Goal: Task Accomplishment & Management: Manage account settings

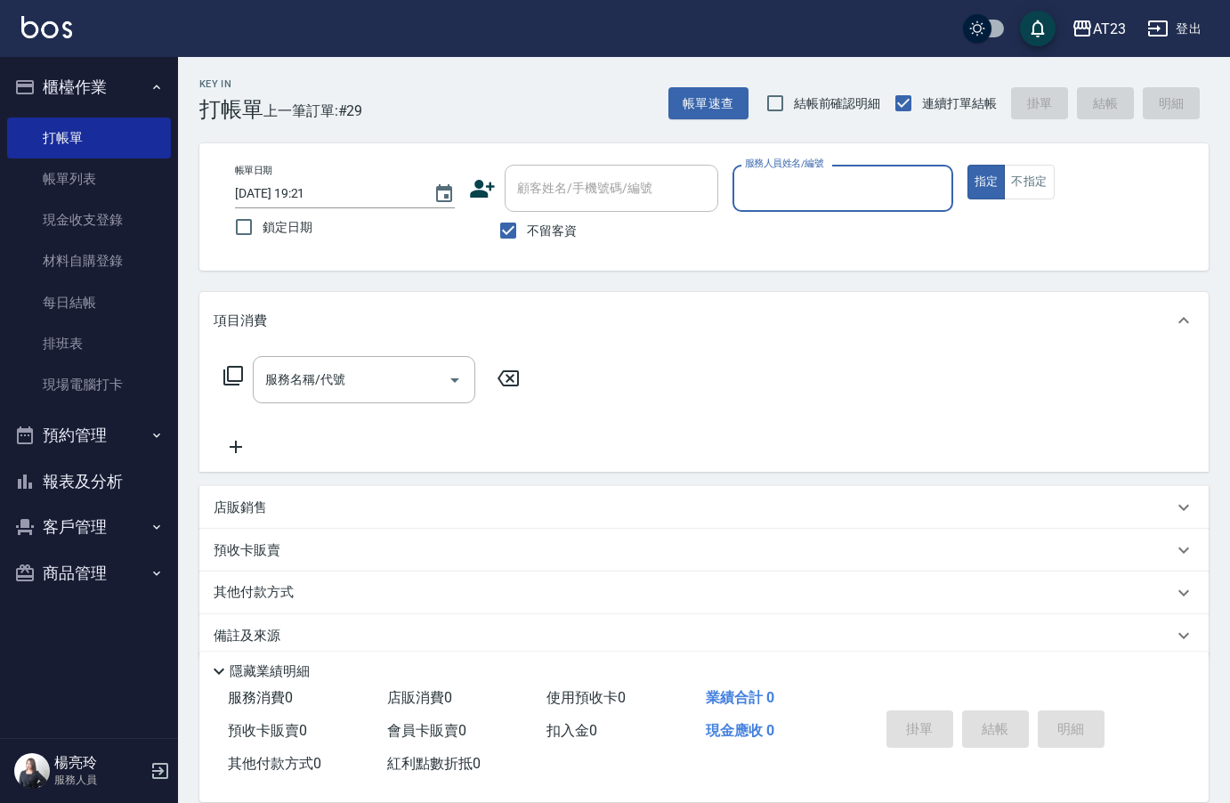
scroll to position [25, 0]
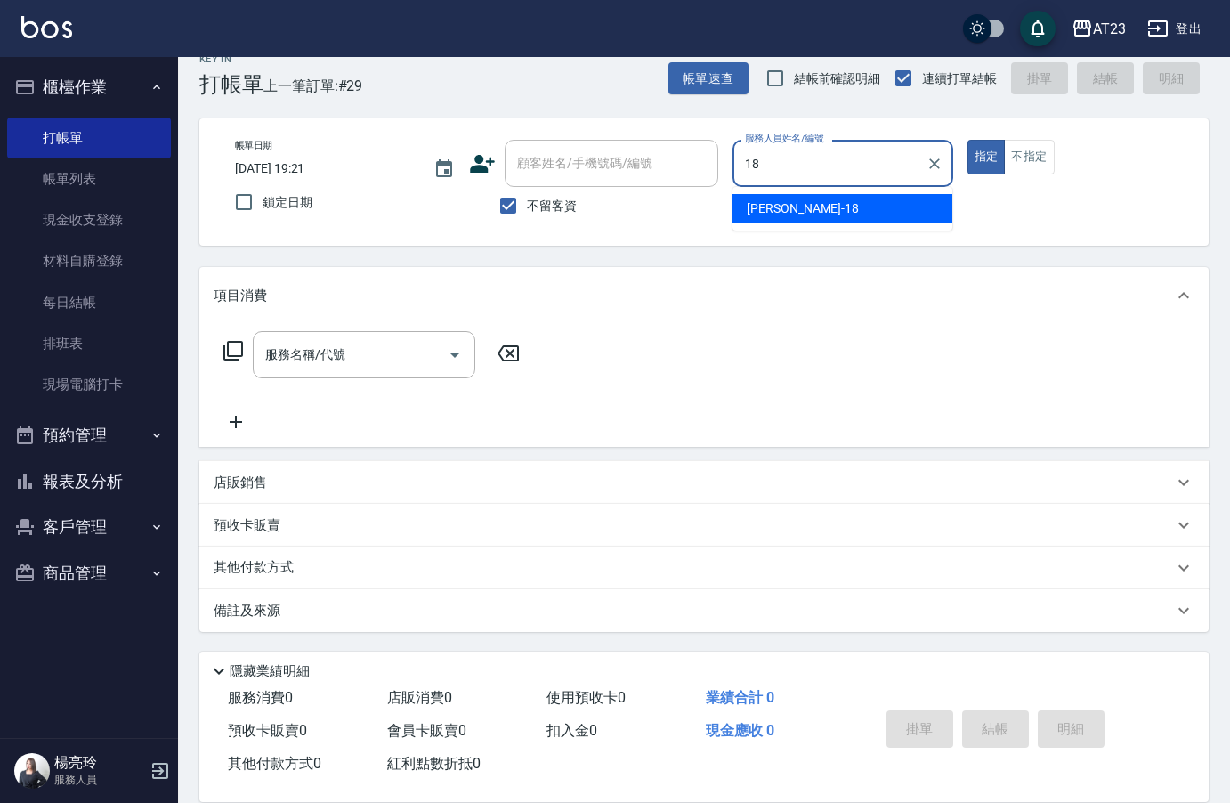
type input "18"
type button "true"
type input "[PERSON_NAME]-18"
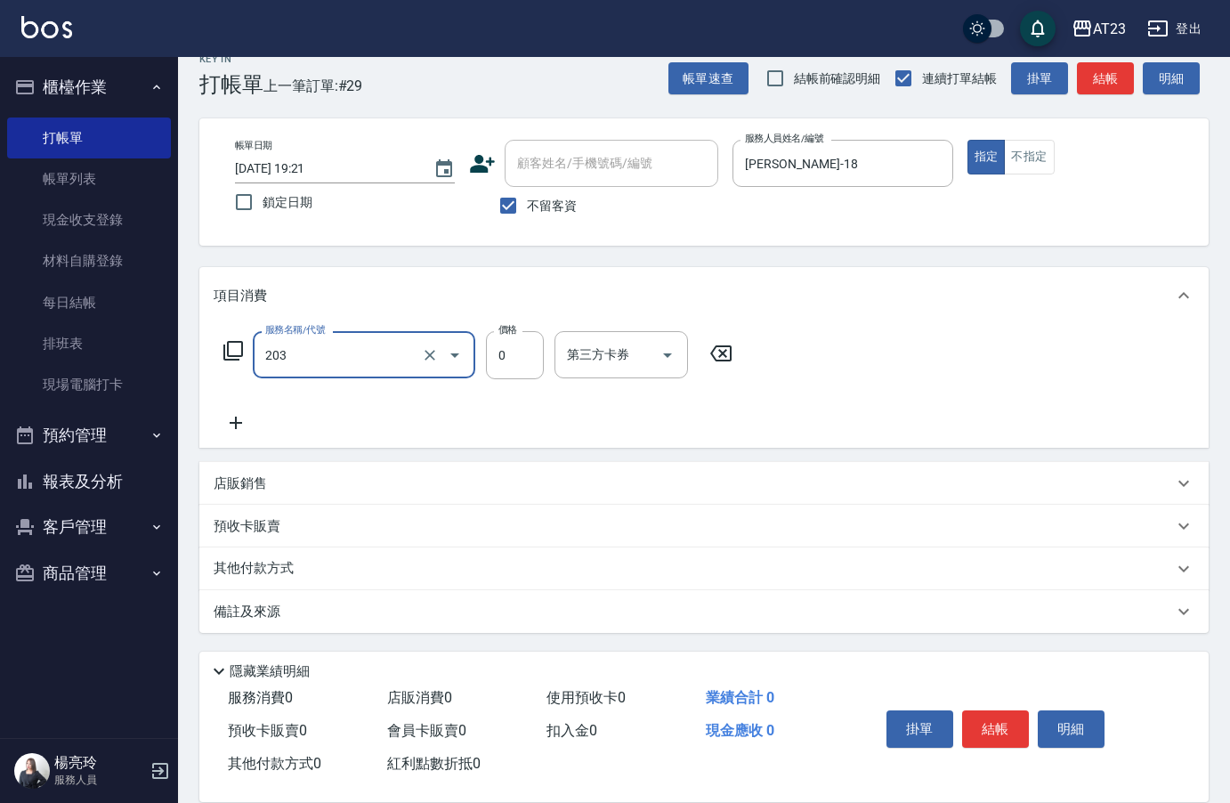
type input "使用洗髮卡(203)"
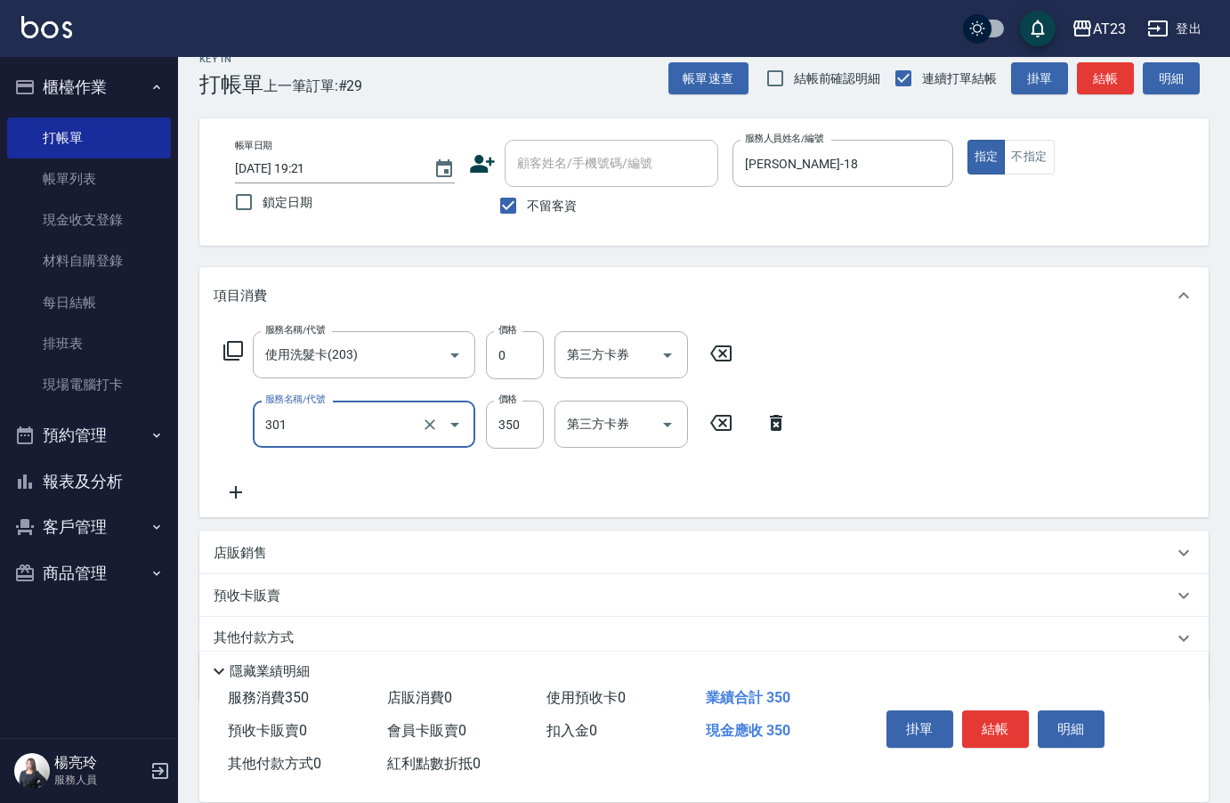
type input "造型剪髮(301)"
type input "550"
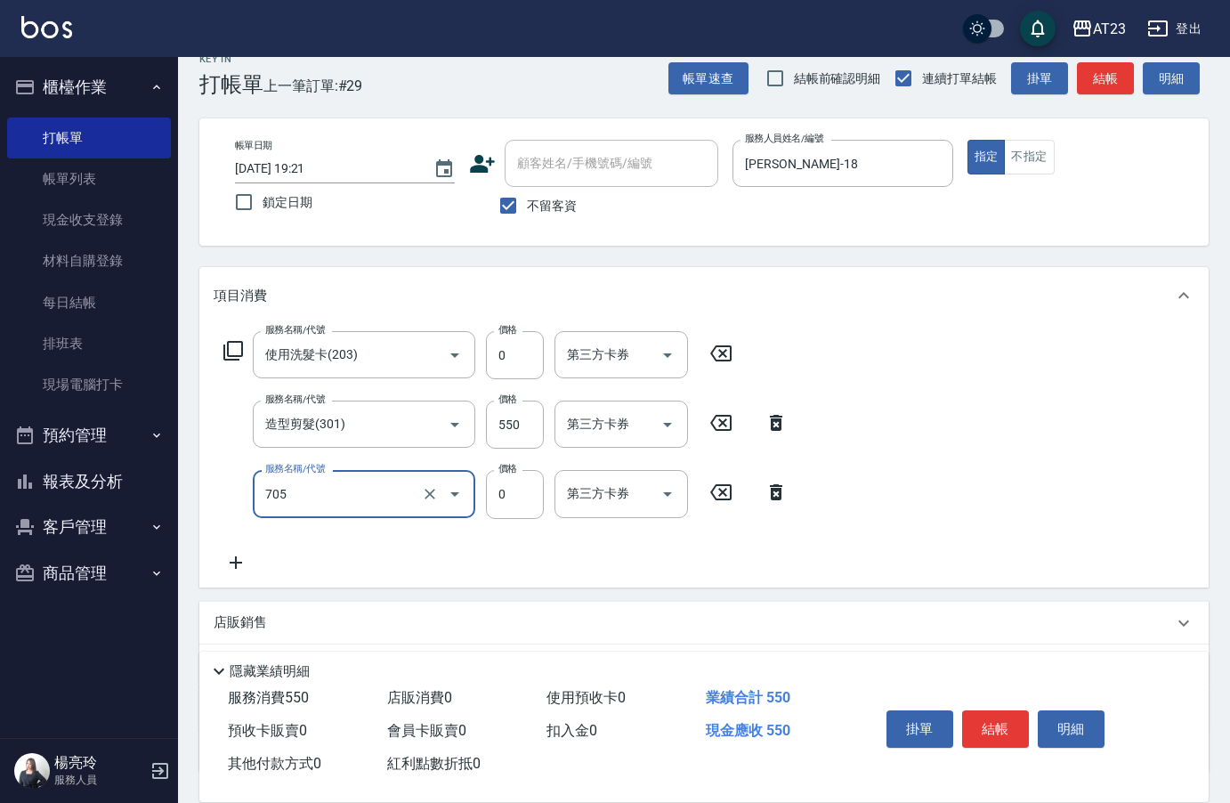
type input "互助50(705)"
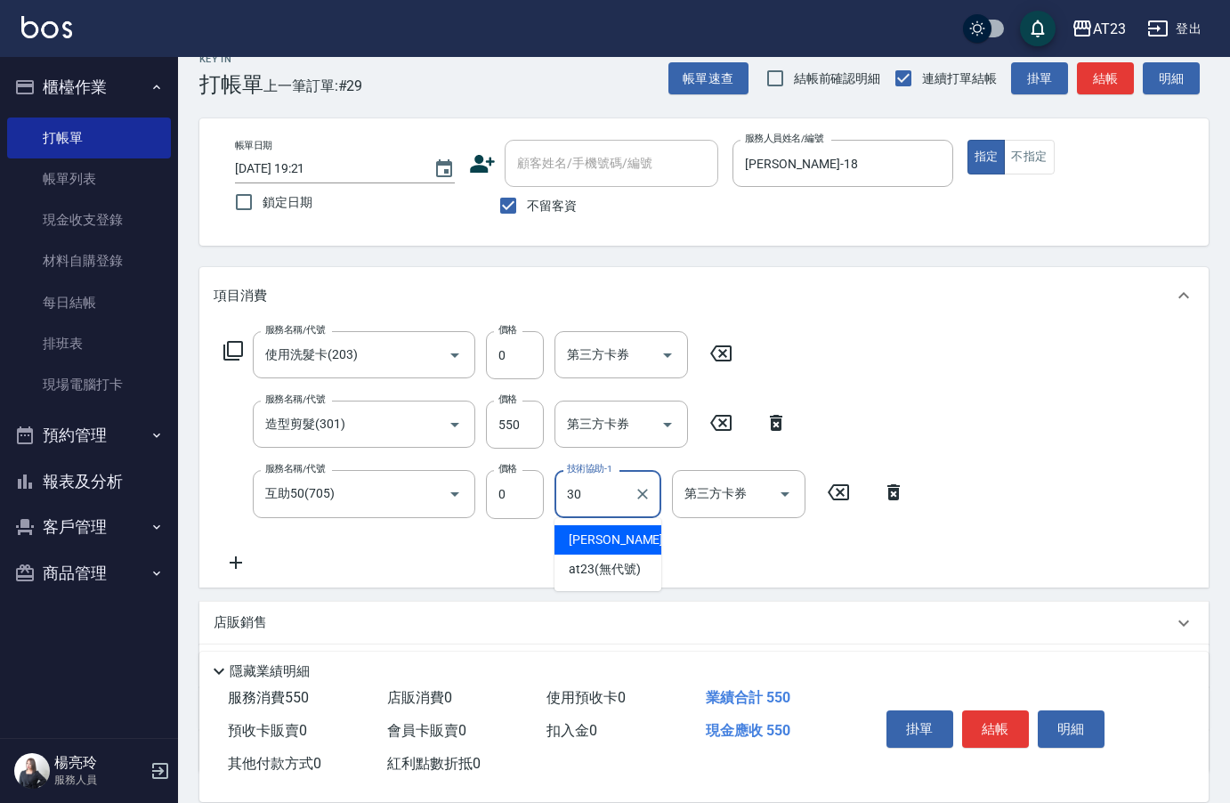
type input "Penny-30"
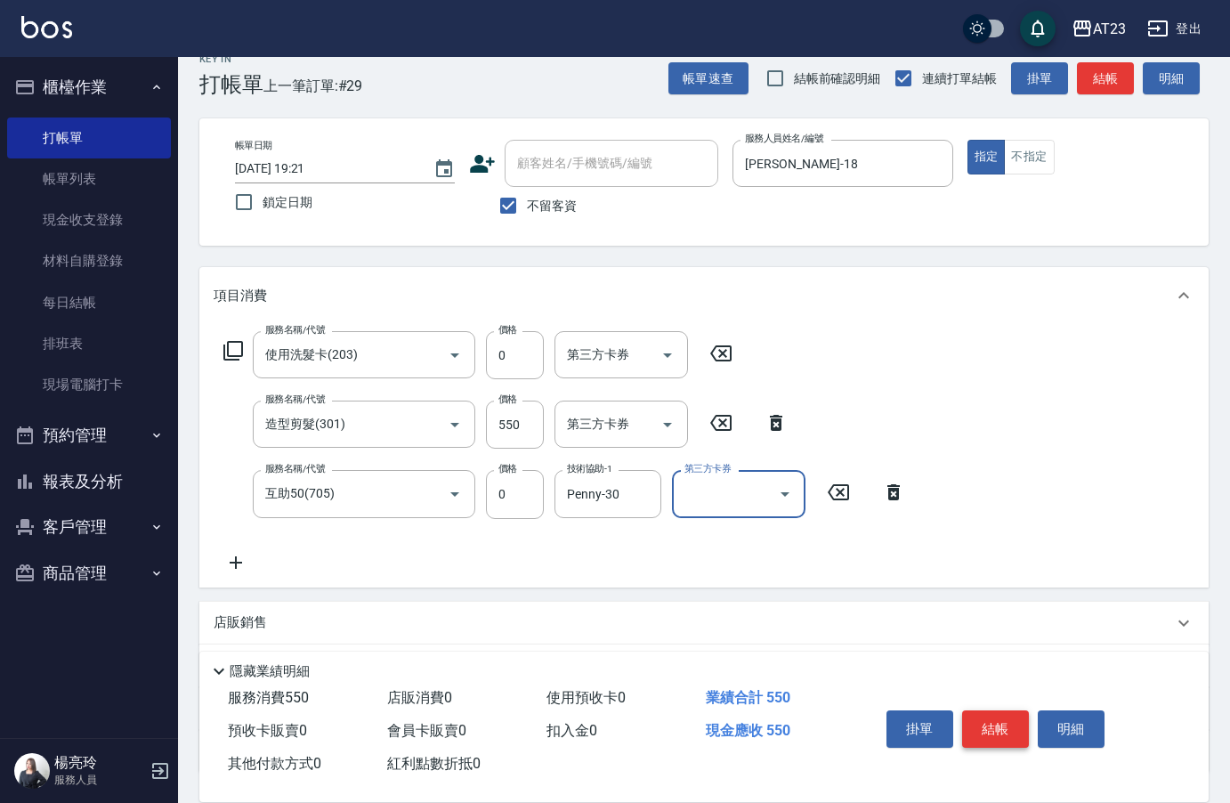
click at [1019, 721] on button "結帳" at bounding box center [995, 728] width 67 height 37
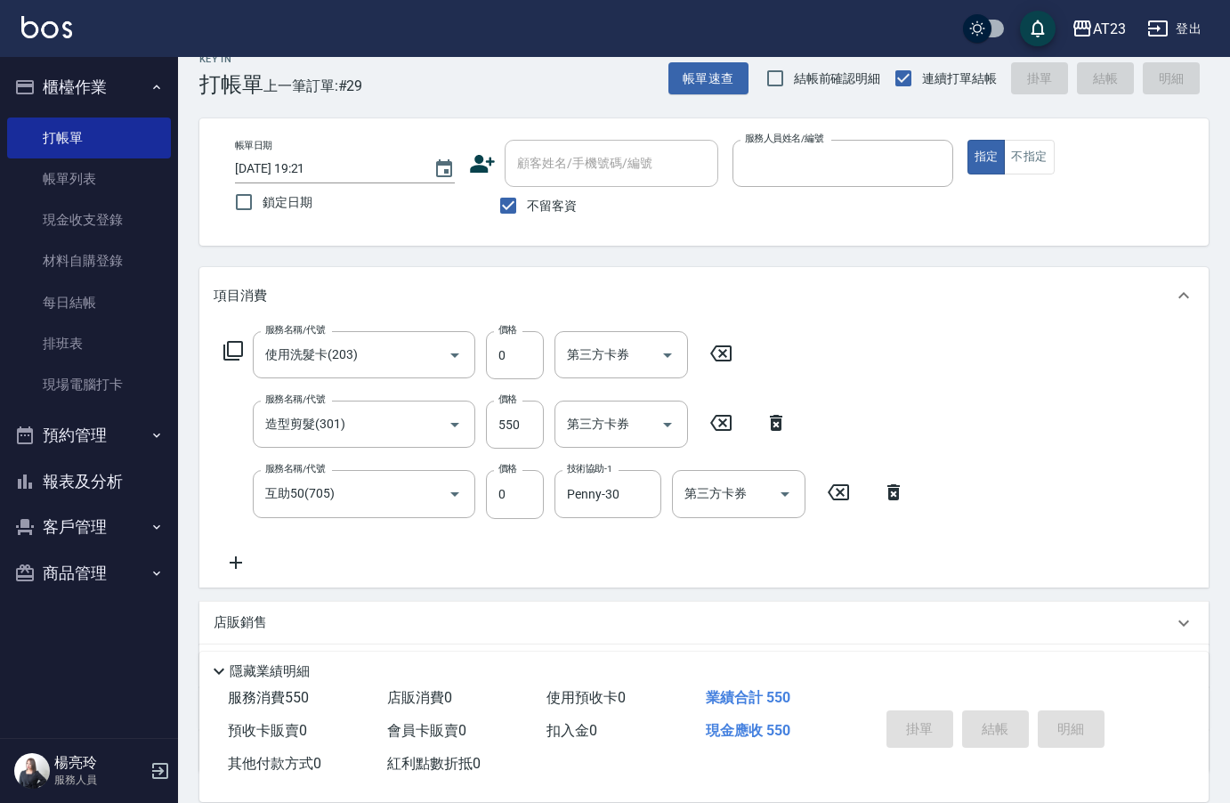
type input "1"
type input "2025/09/05 20:53"
type input "19"
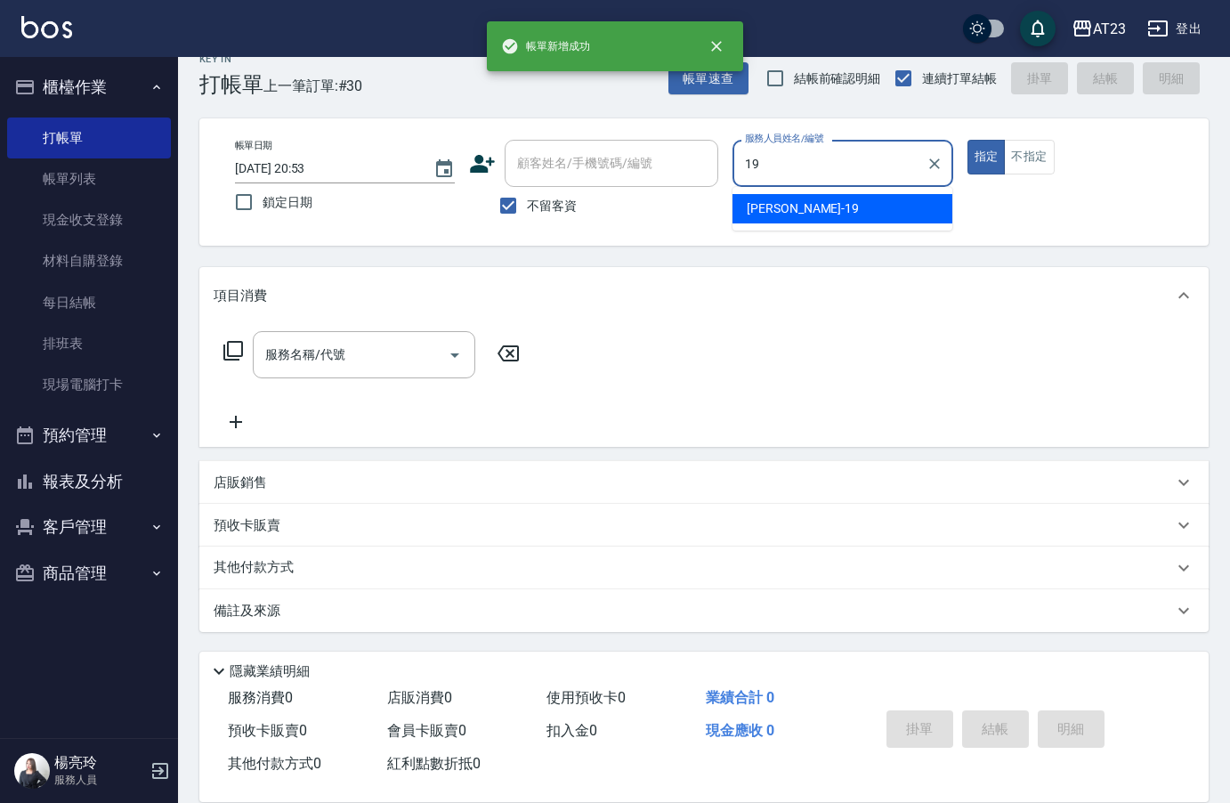
type input "亮亮-19"
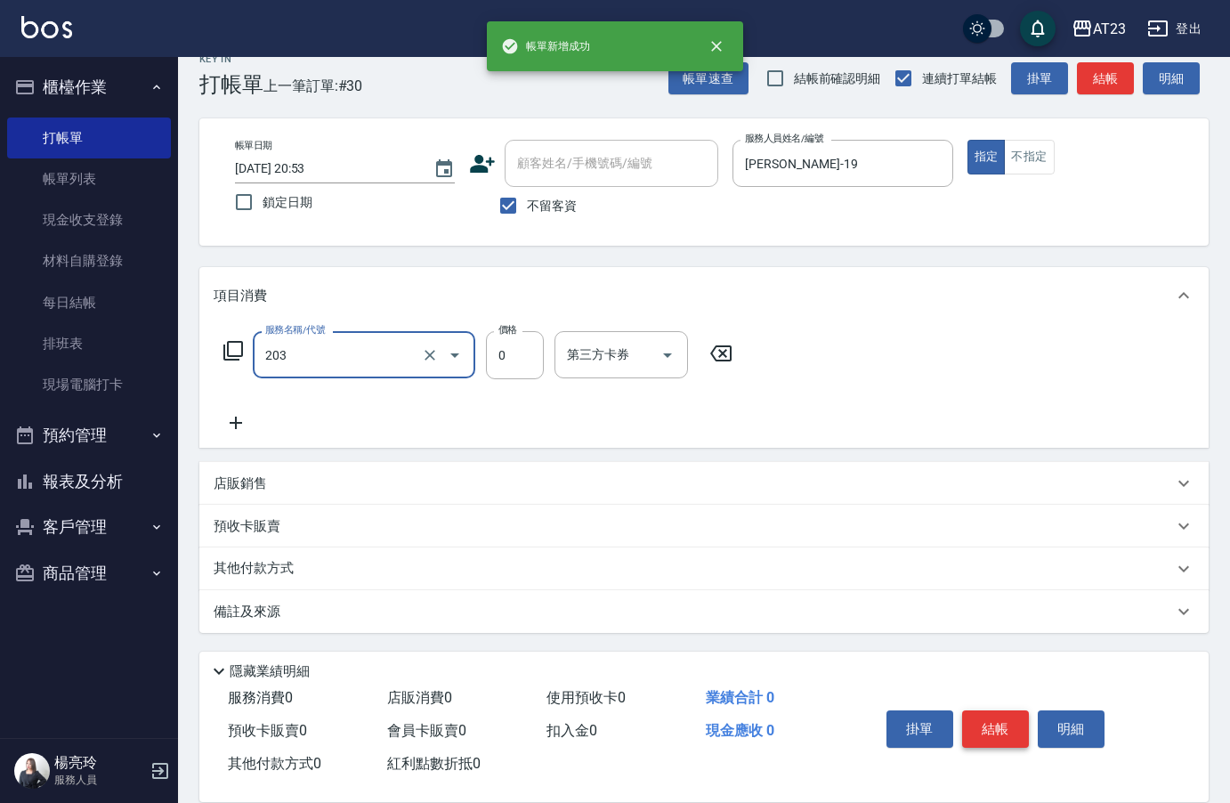
type input "使用洗髮卡(203)"
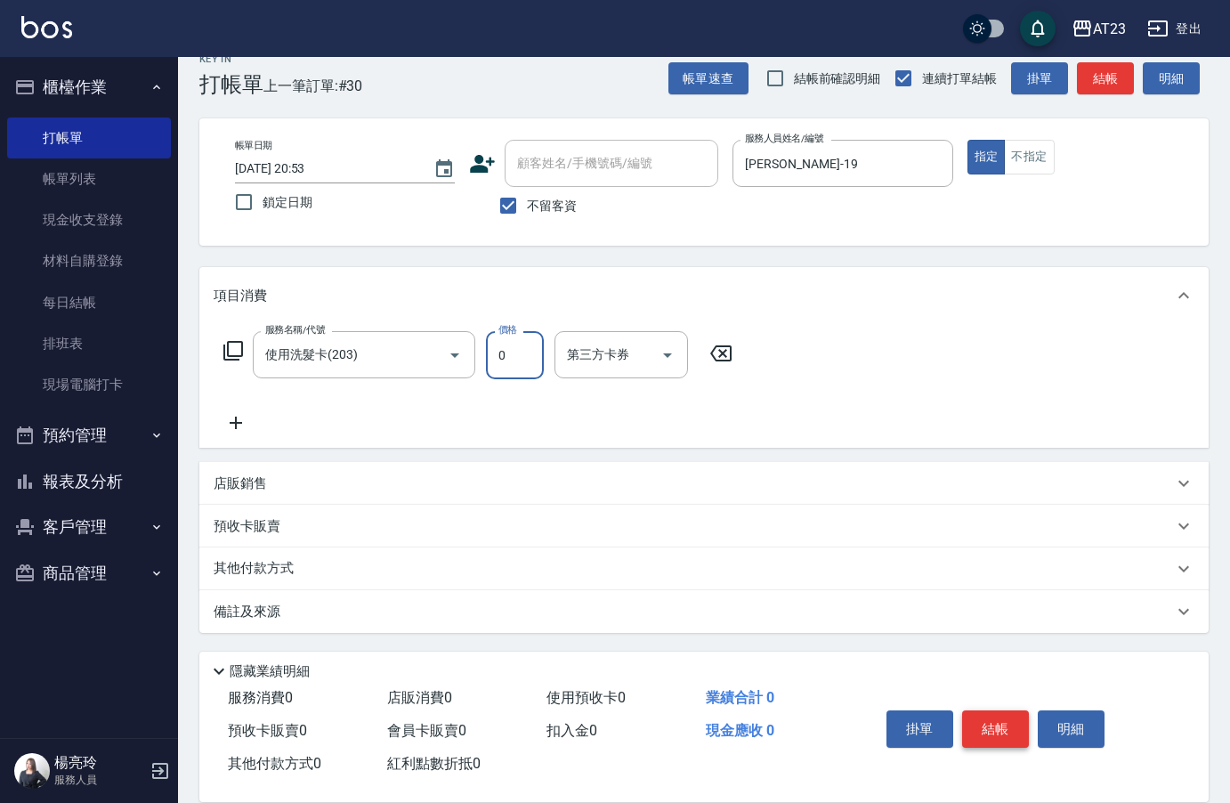
click at [1019, 721] on button "結帳" at bounding box center [995, 728] width 67 height 37
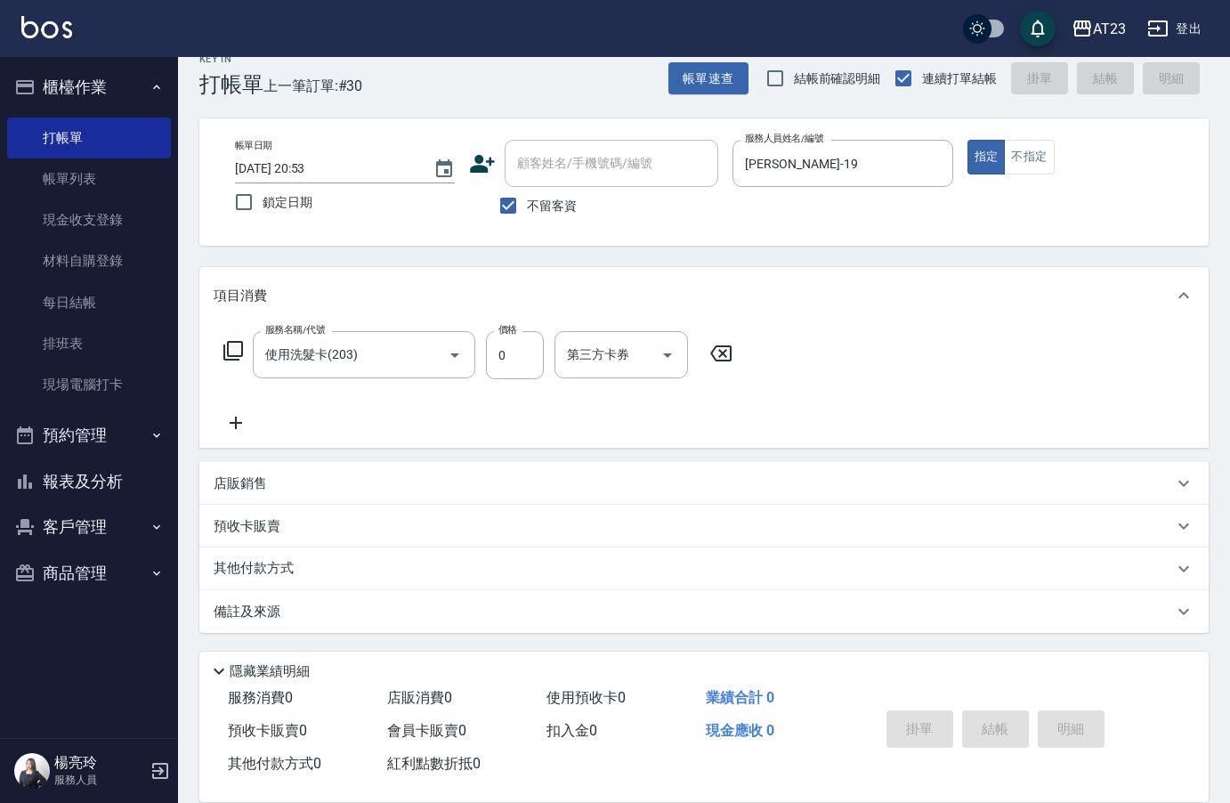
type input "2025/09/05 20:54"
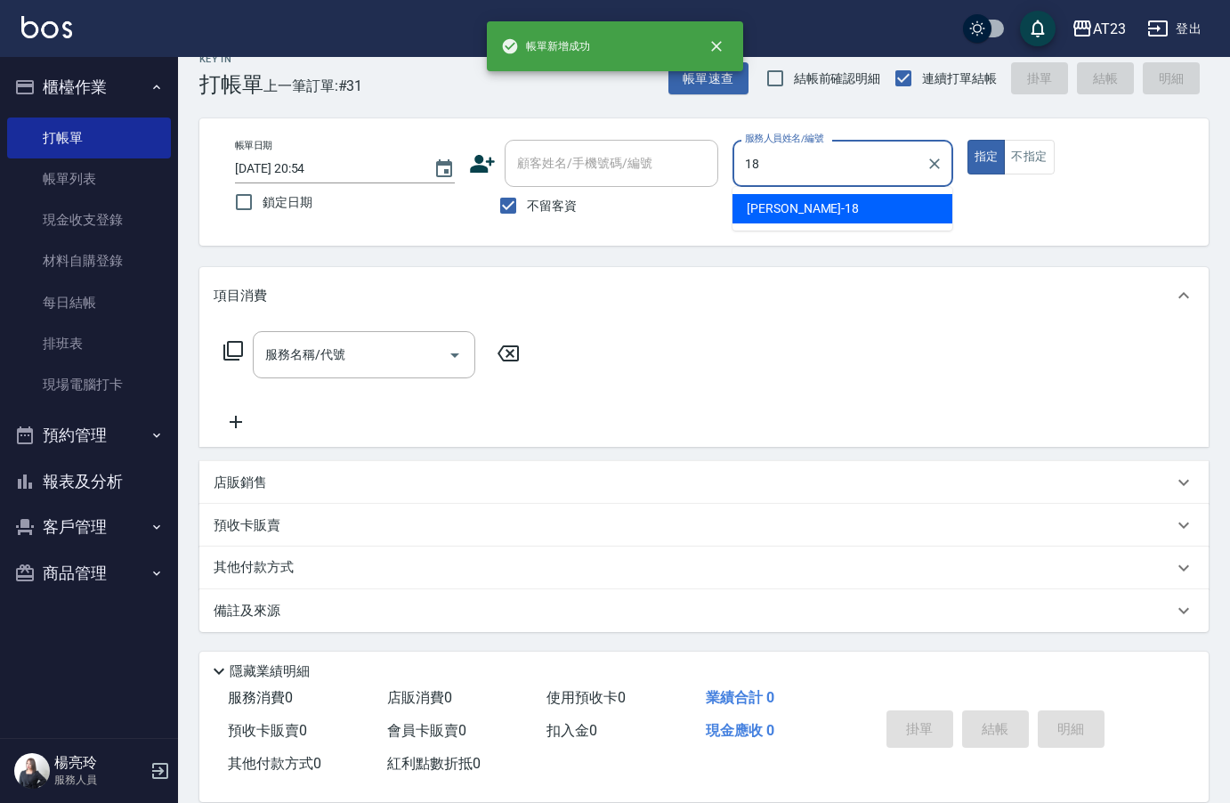
type input "[PERSON_NAME]-18"
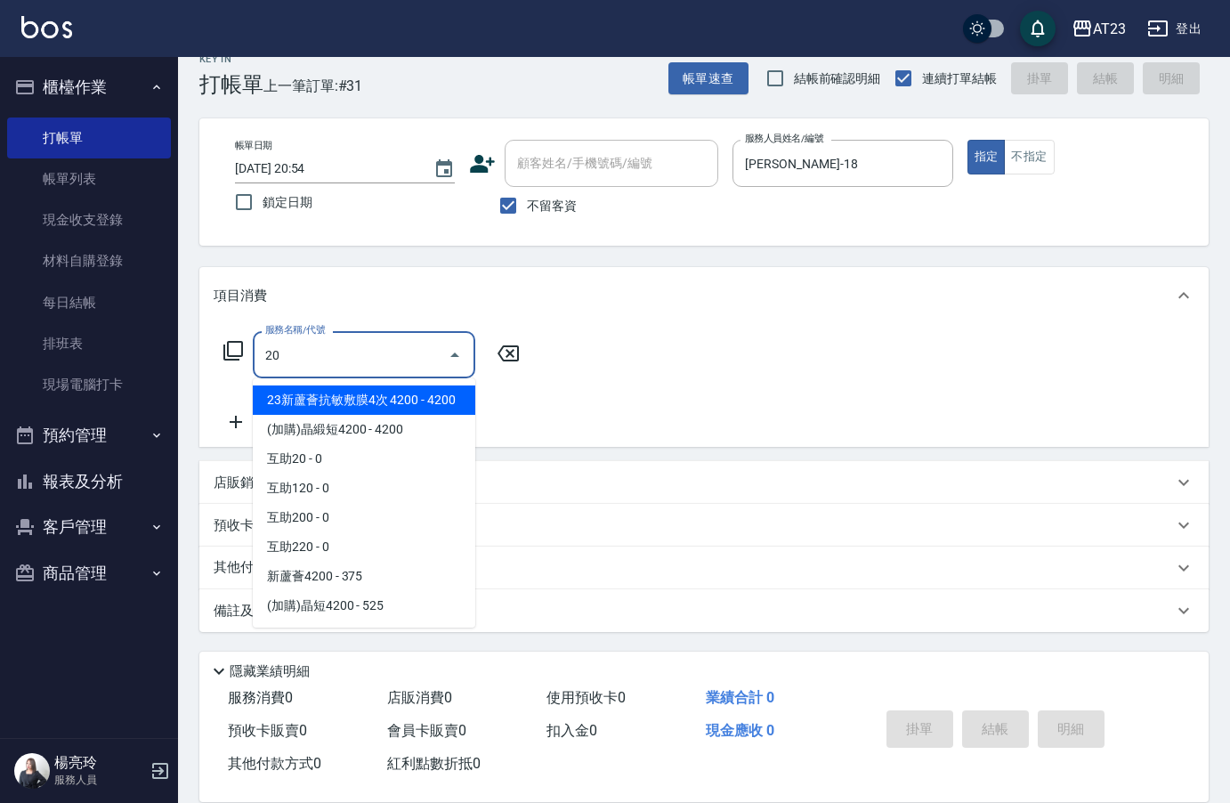
type input "2"
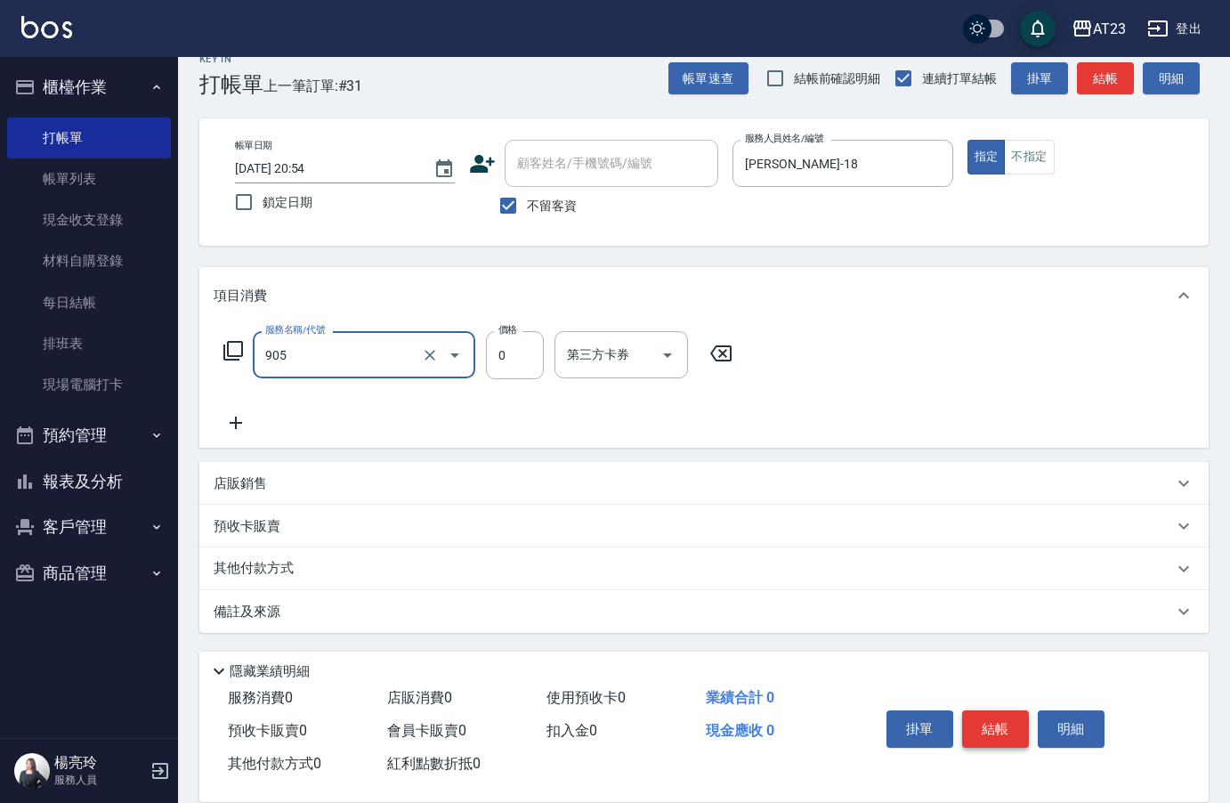
type input "頭皮卡使用(905)"
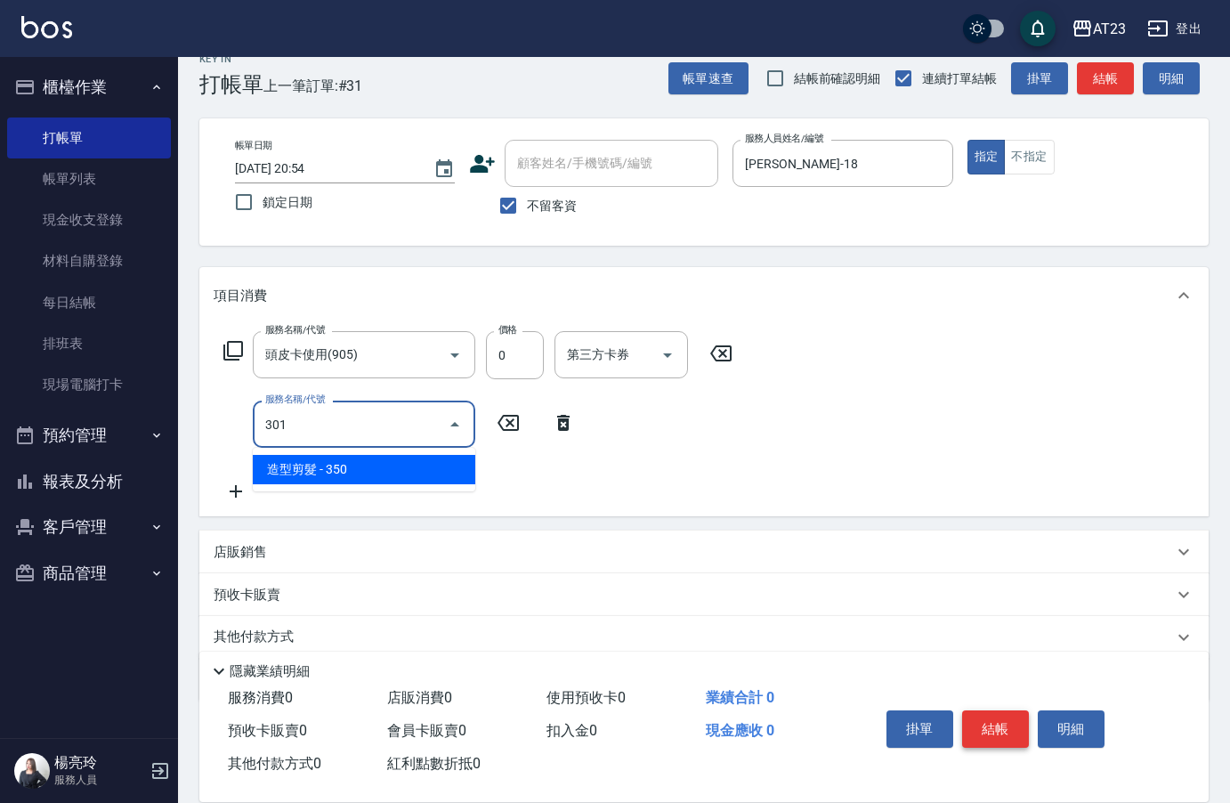
type input "造型剪髮(301)"
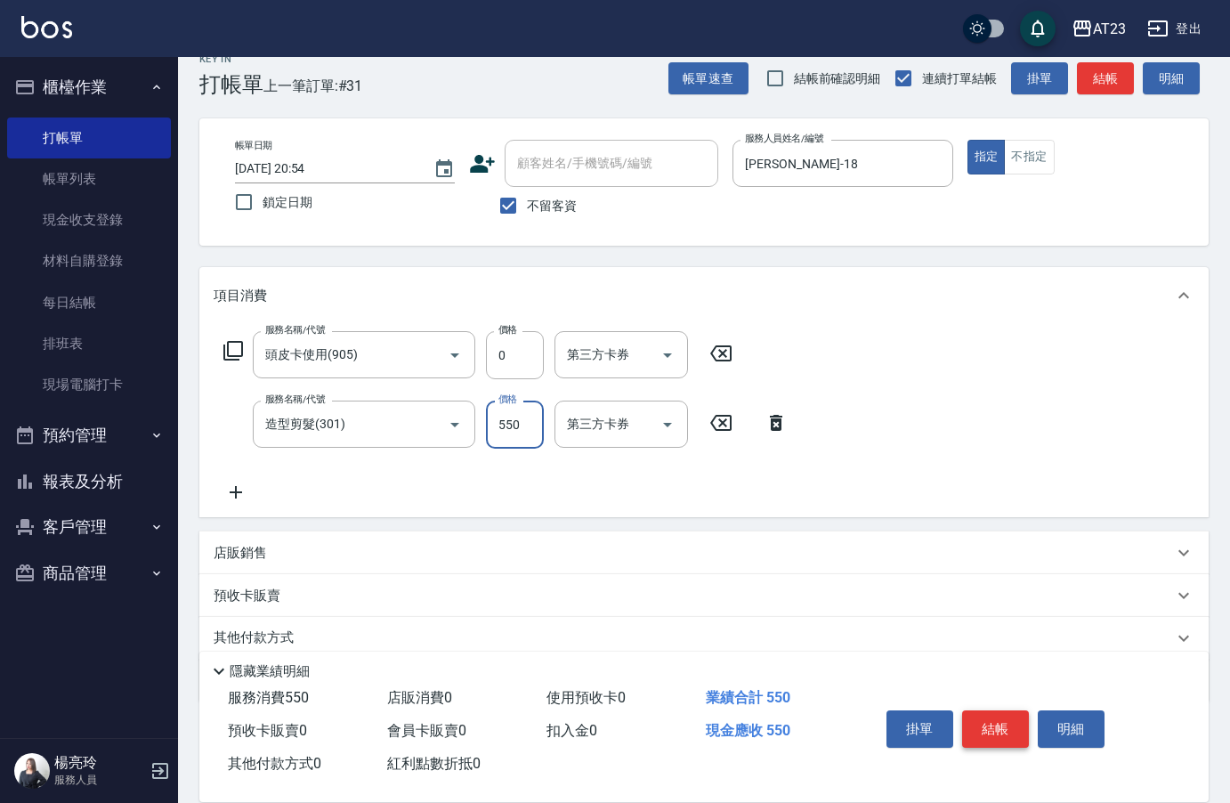
type input "550"
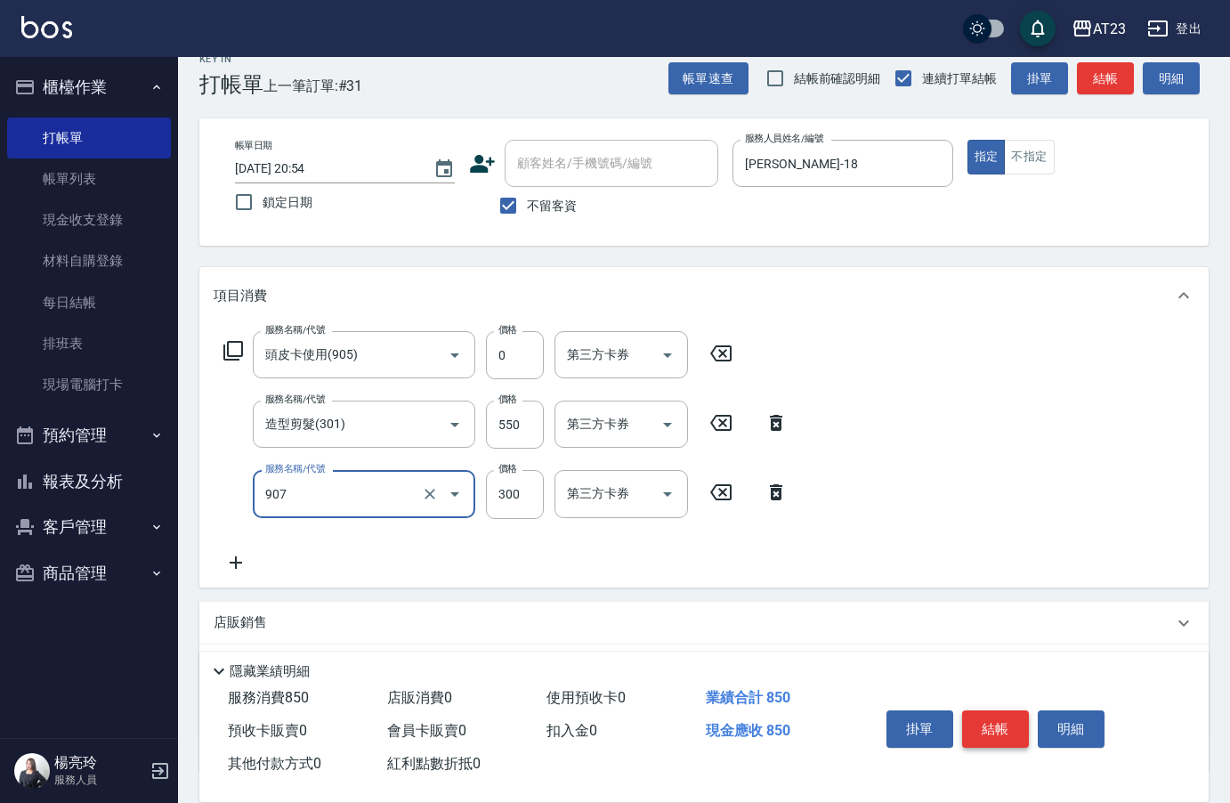
type input "草本長度(907)"
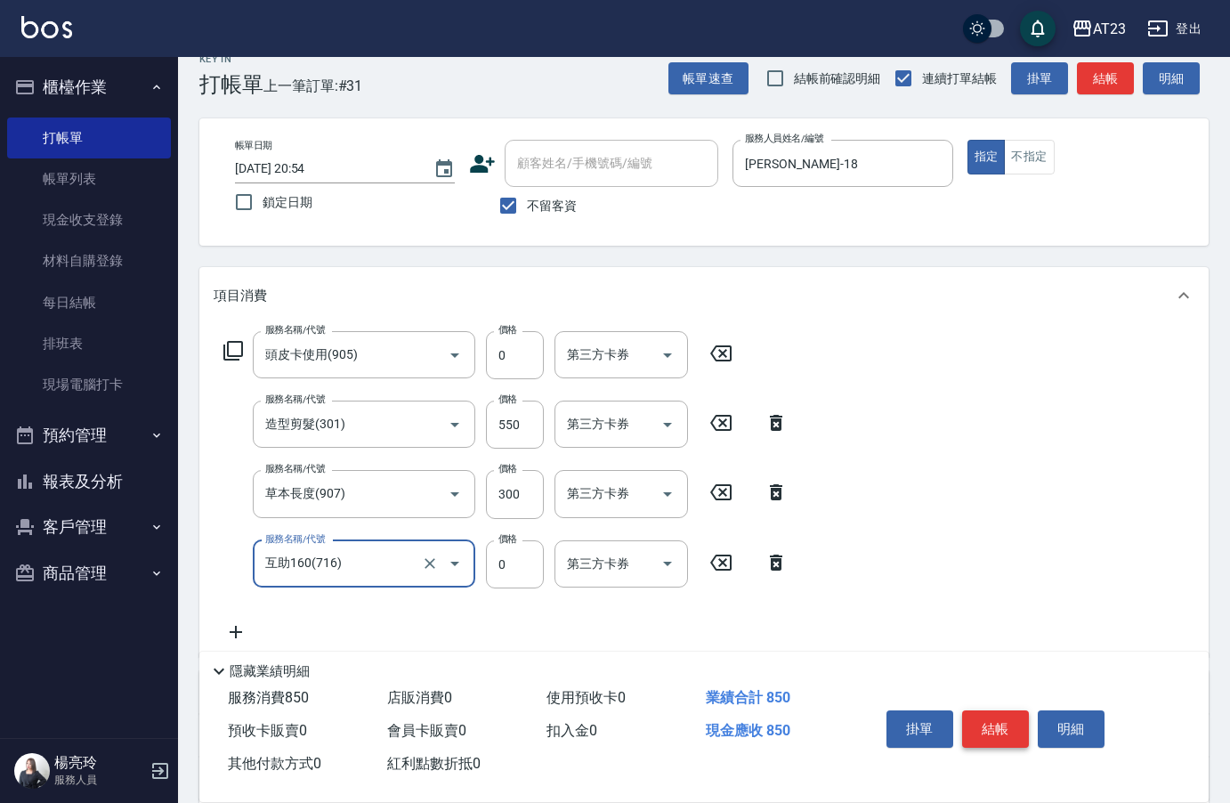
type input "互助160(716)"
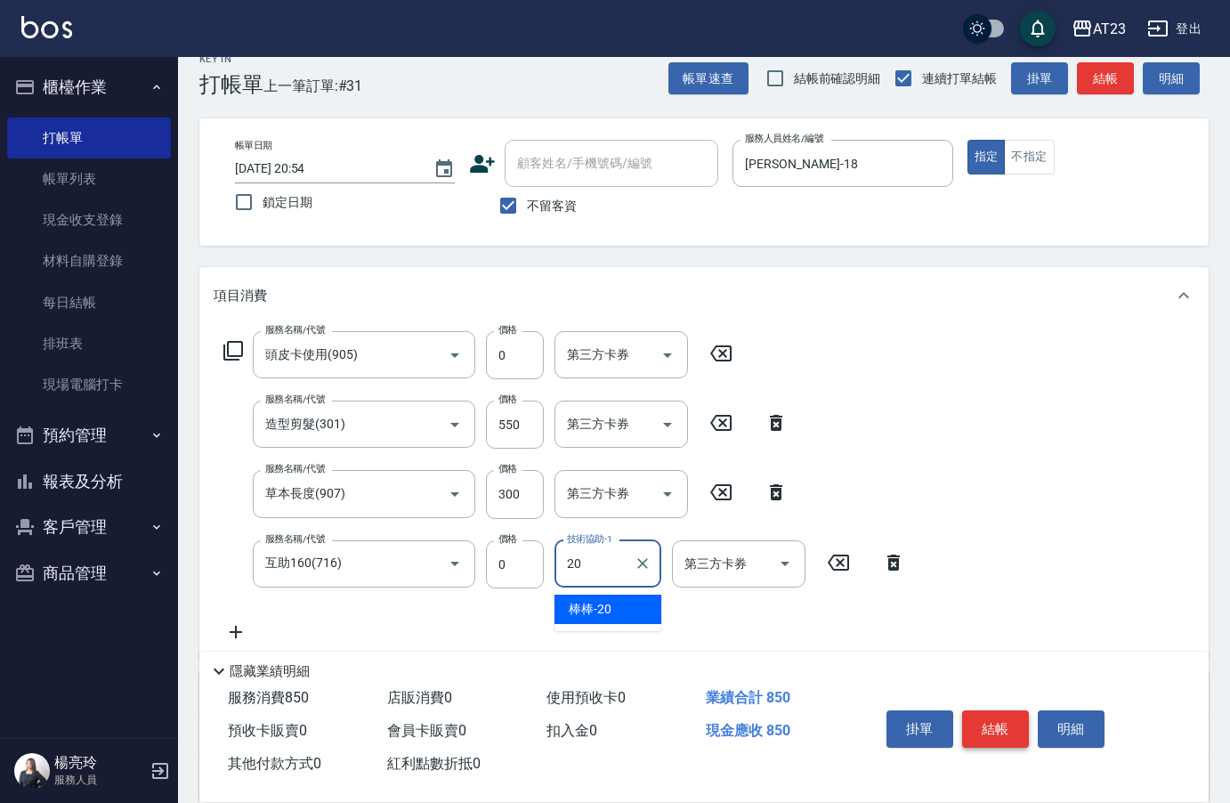
type input "棒棒-20"
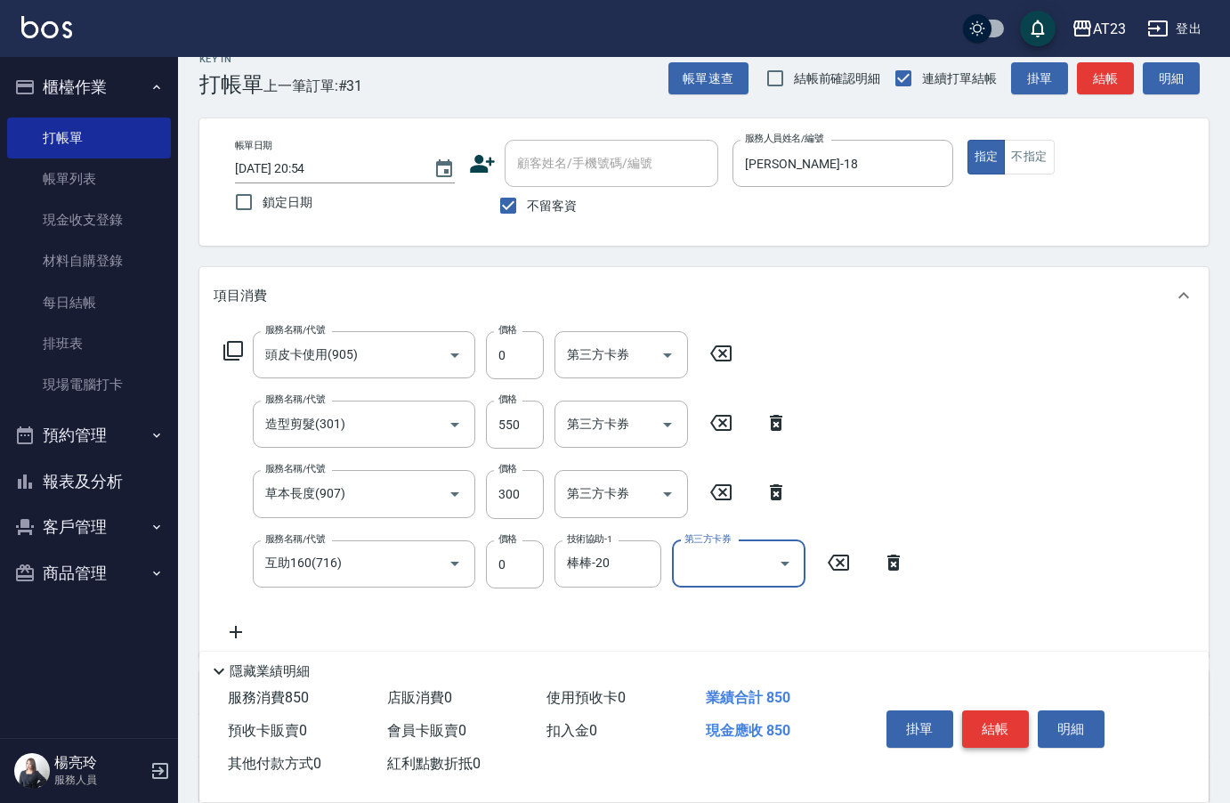
click at [996, 719] on button "結帳" at bounding box center [995, 728] width 67 height 37
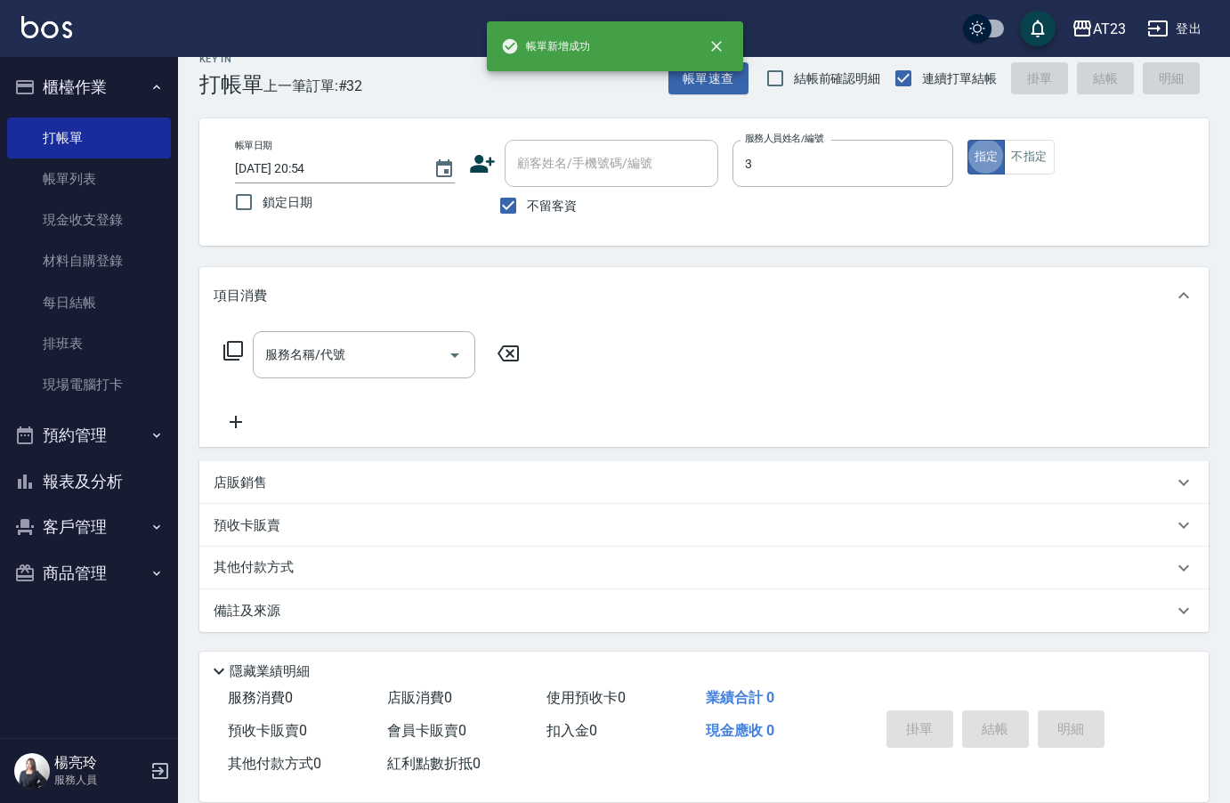
type input "Lisa-3"
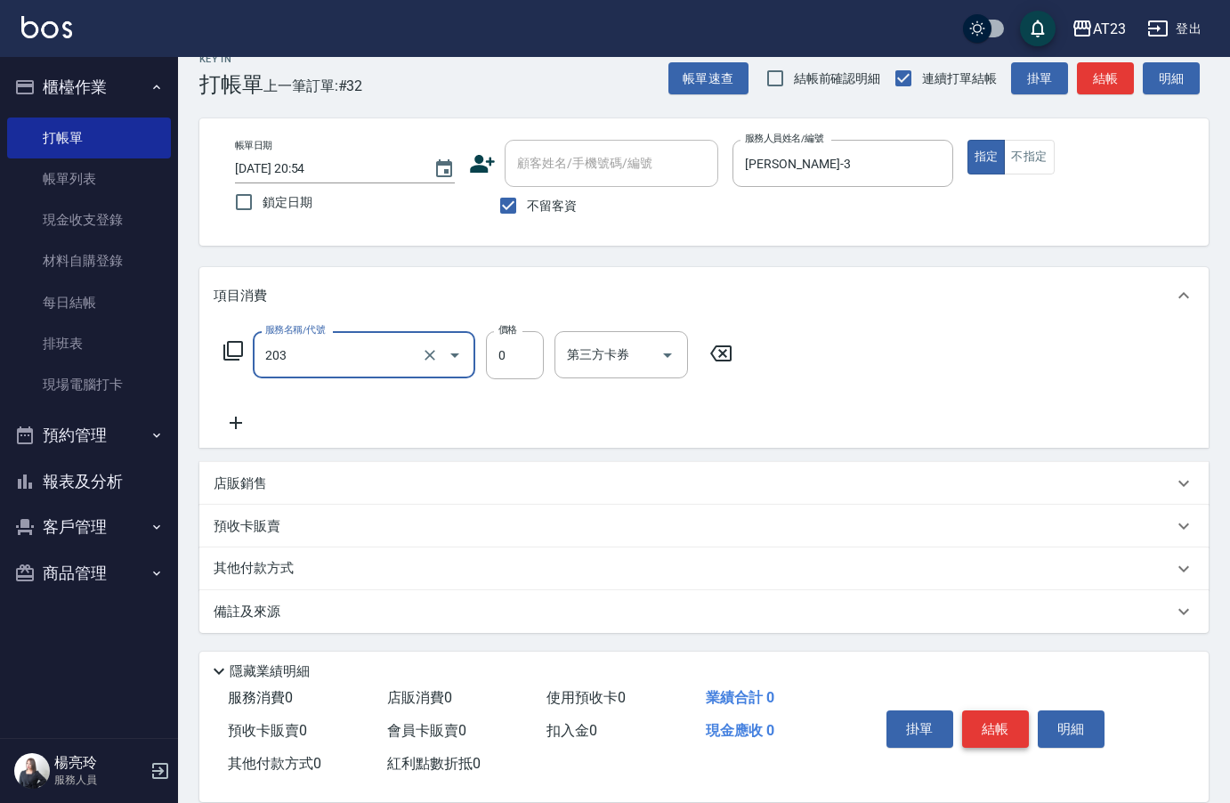
type input "使用洗髮卡(203)"
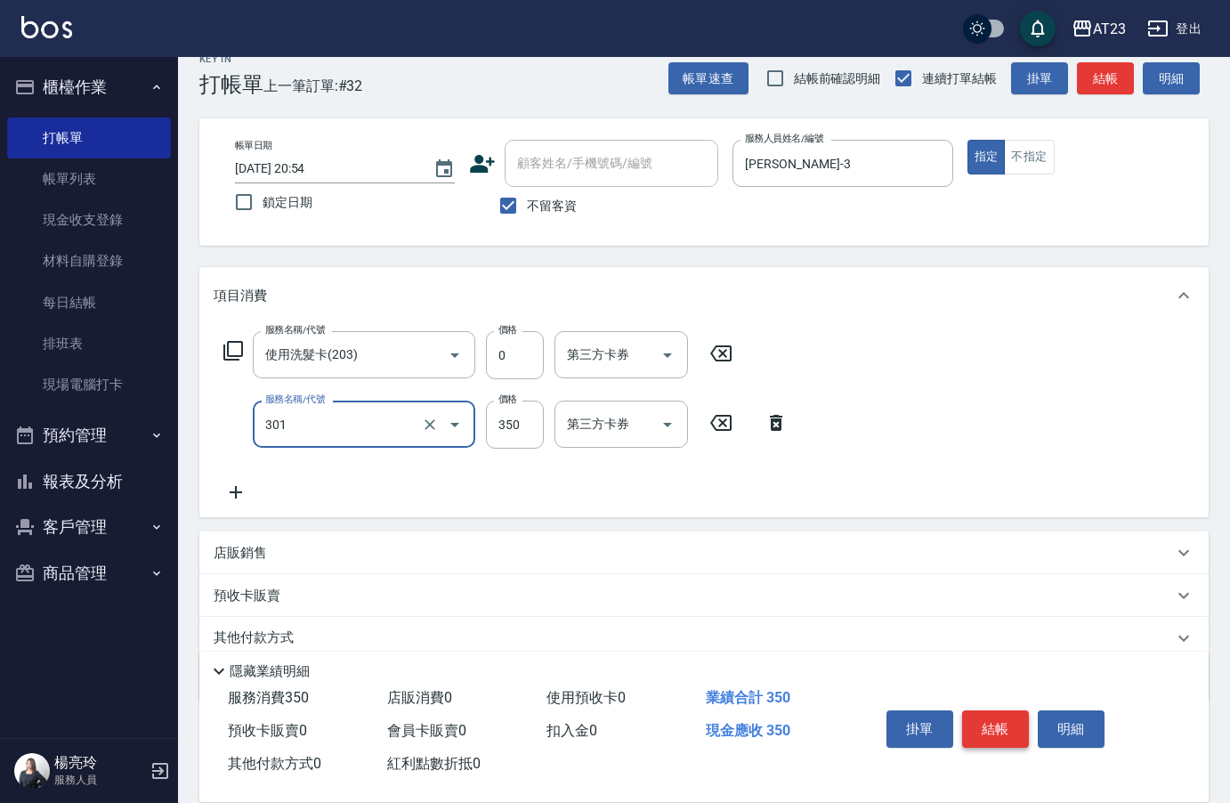
type input "造型剪髮(301)"
type input "300"
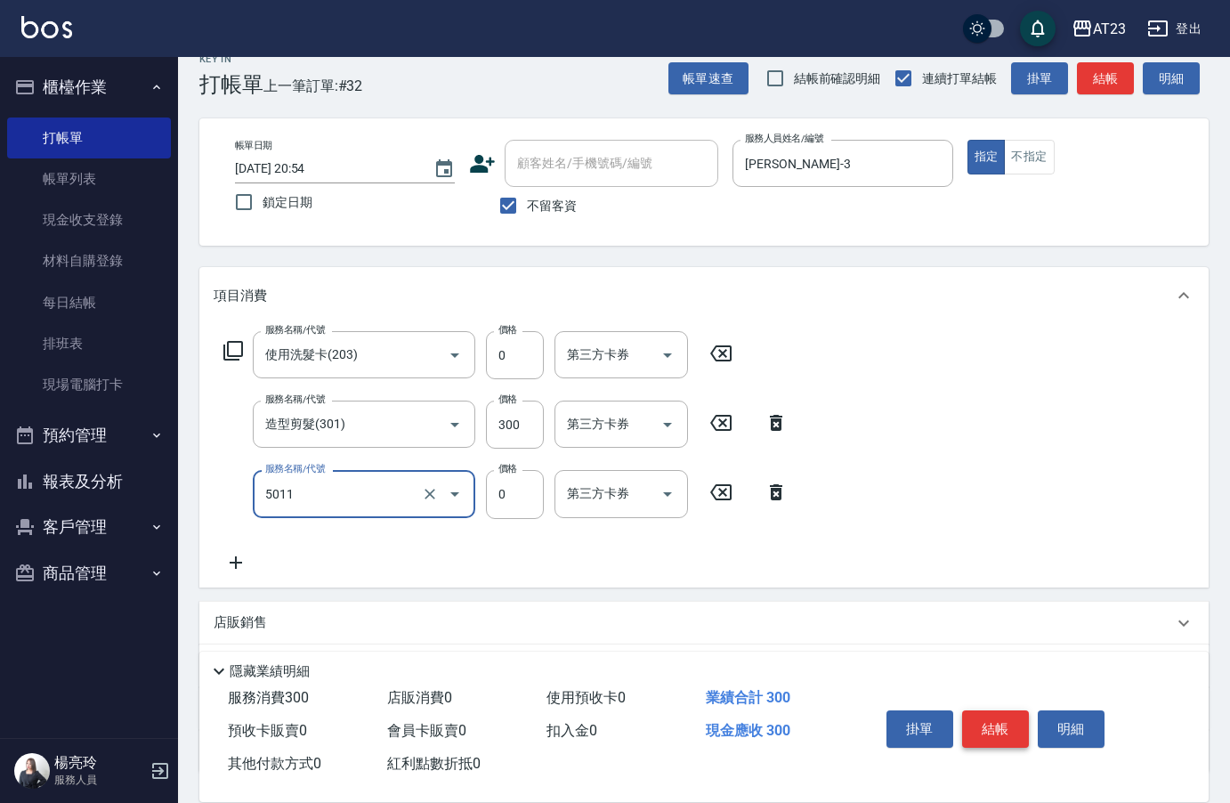
type input "補染(5011)"
type input "600"
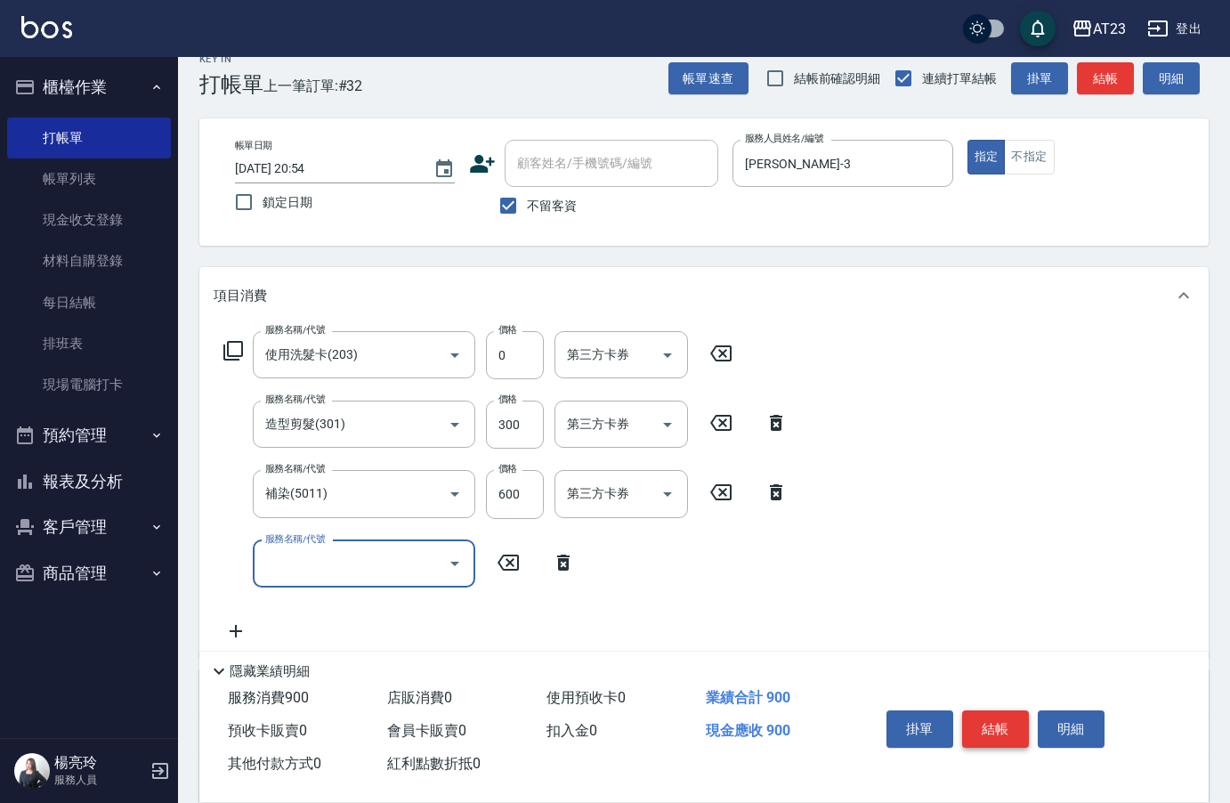
click at [996, 719] on button "結帳" at bounding box center [995, 728] width 67 height 37
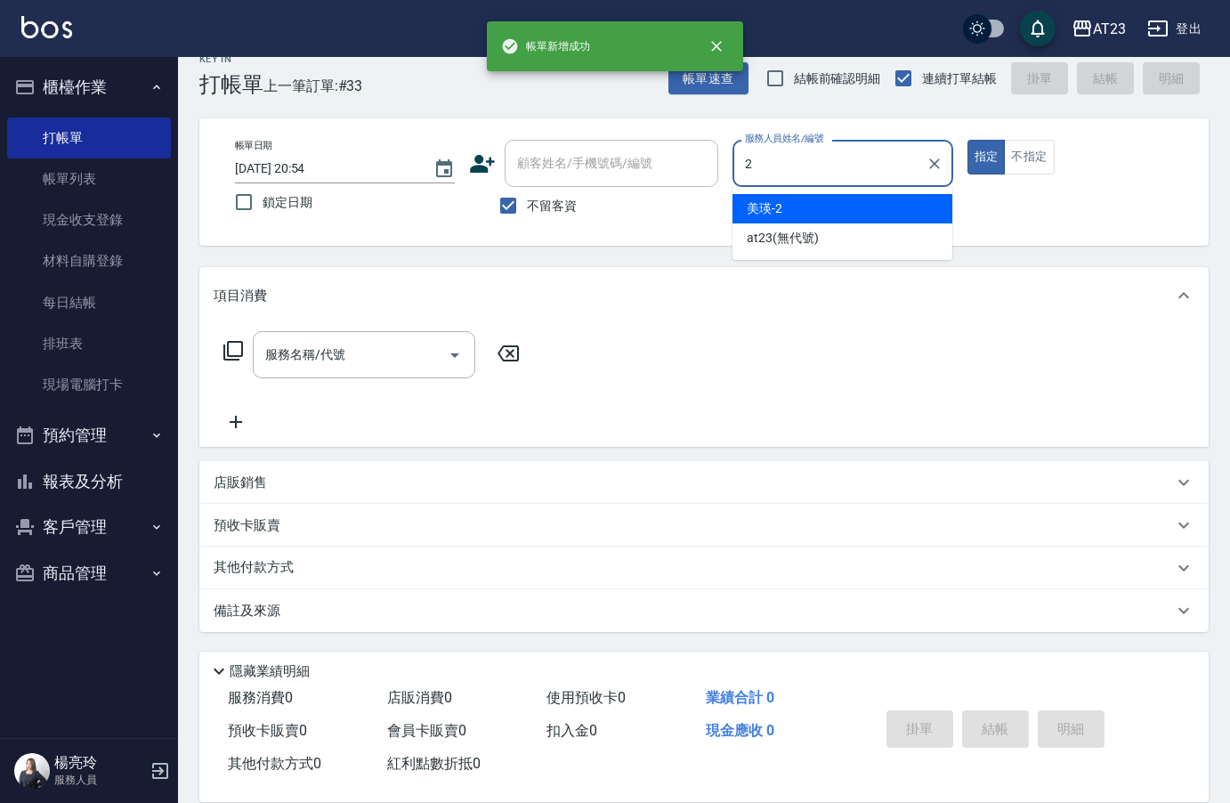
type input "美瑛-2"
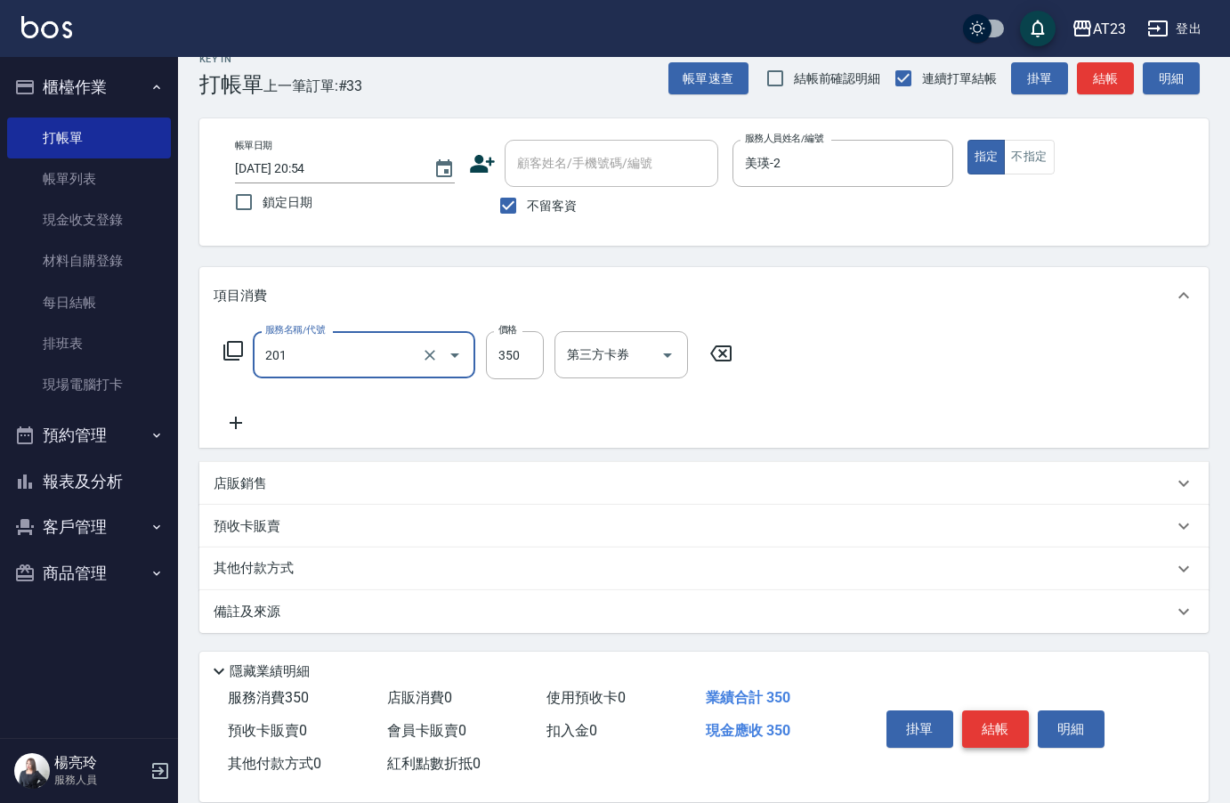
type input "一般洗髮(201)"
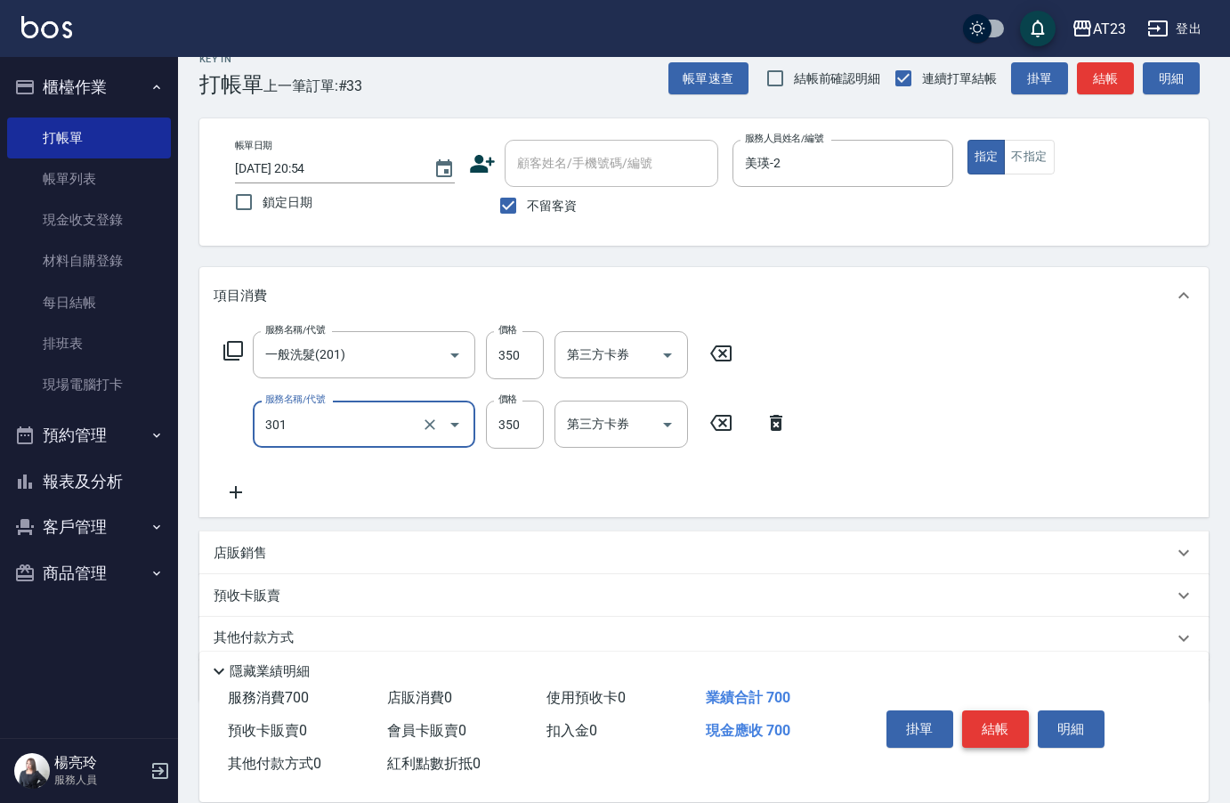
type input "造型剪髮(301)"
type input "500"
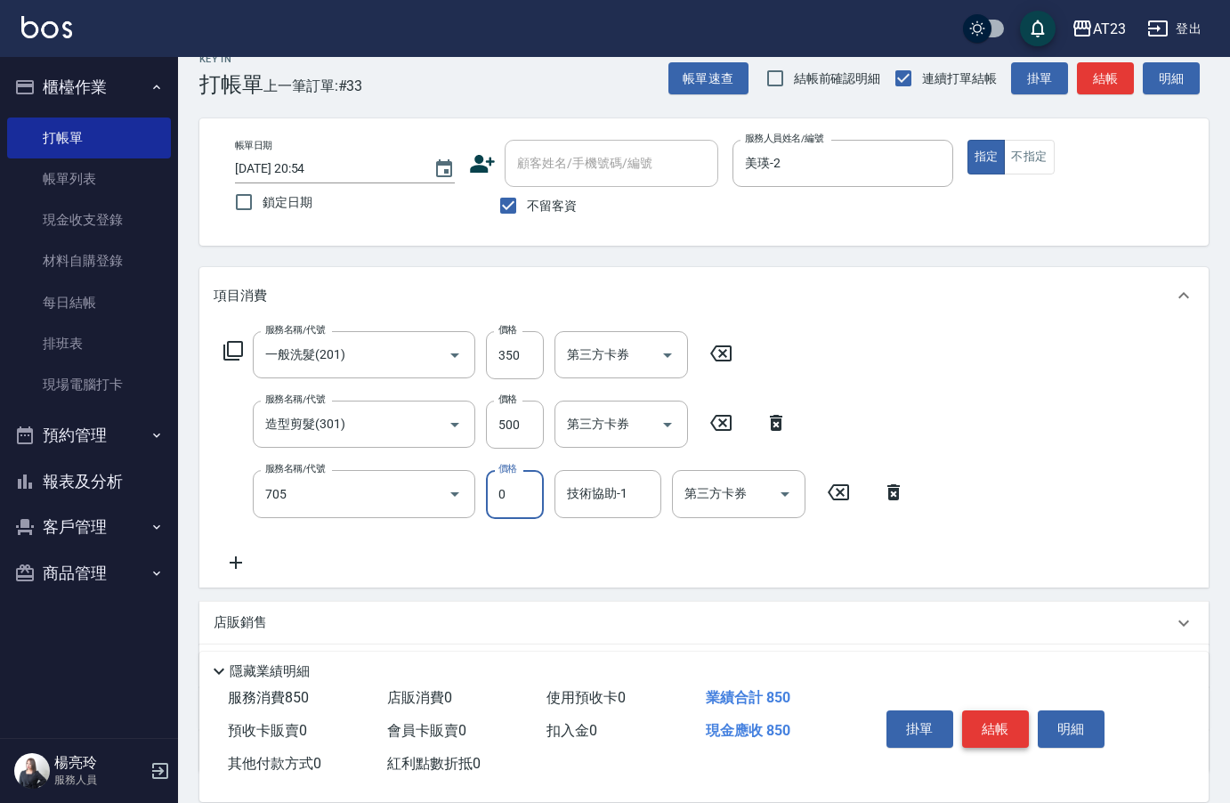
type input "互助50(705)"
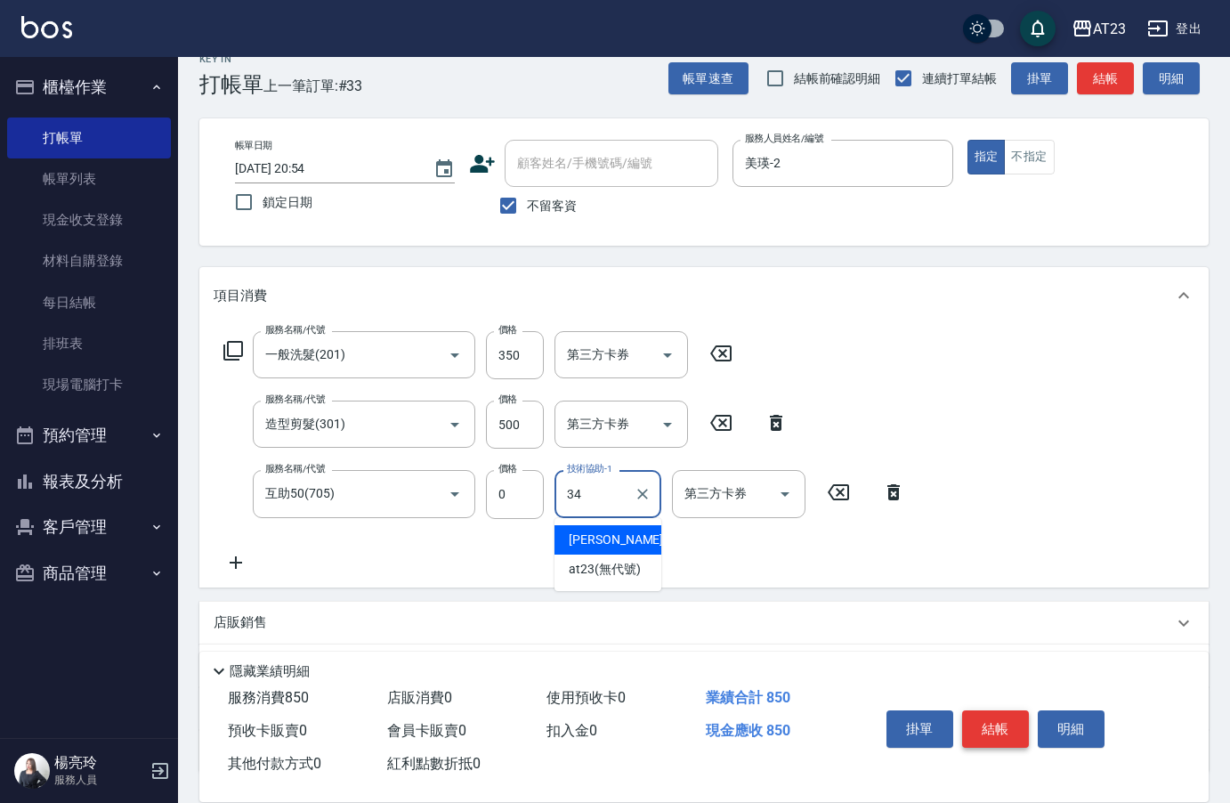
type input "Amy-34"
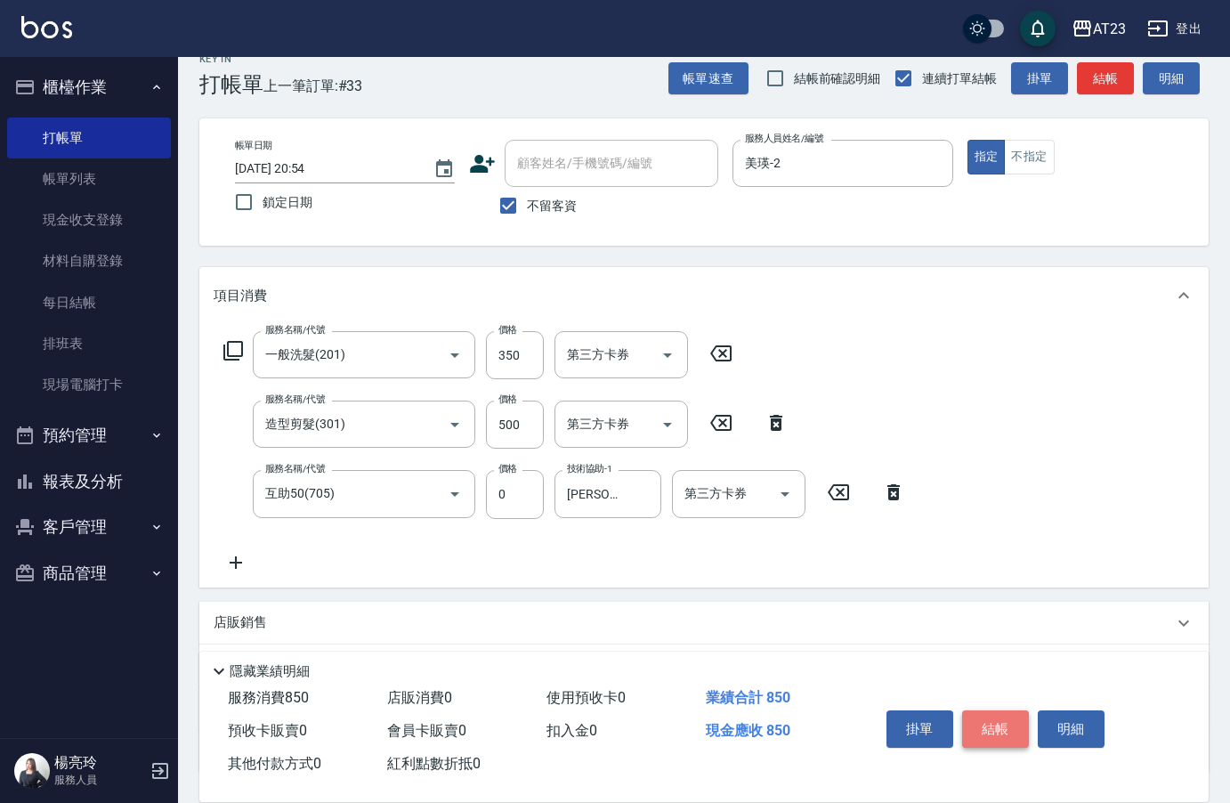
click at [996, 710] on button "結帳" at bounding box center [995, 728] width 67 height 37
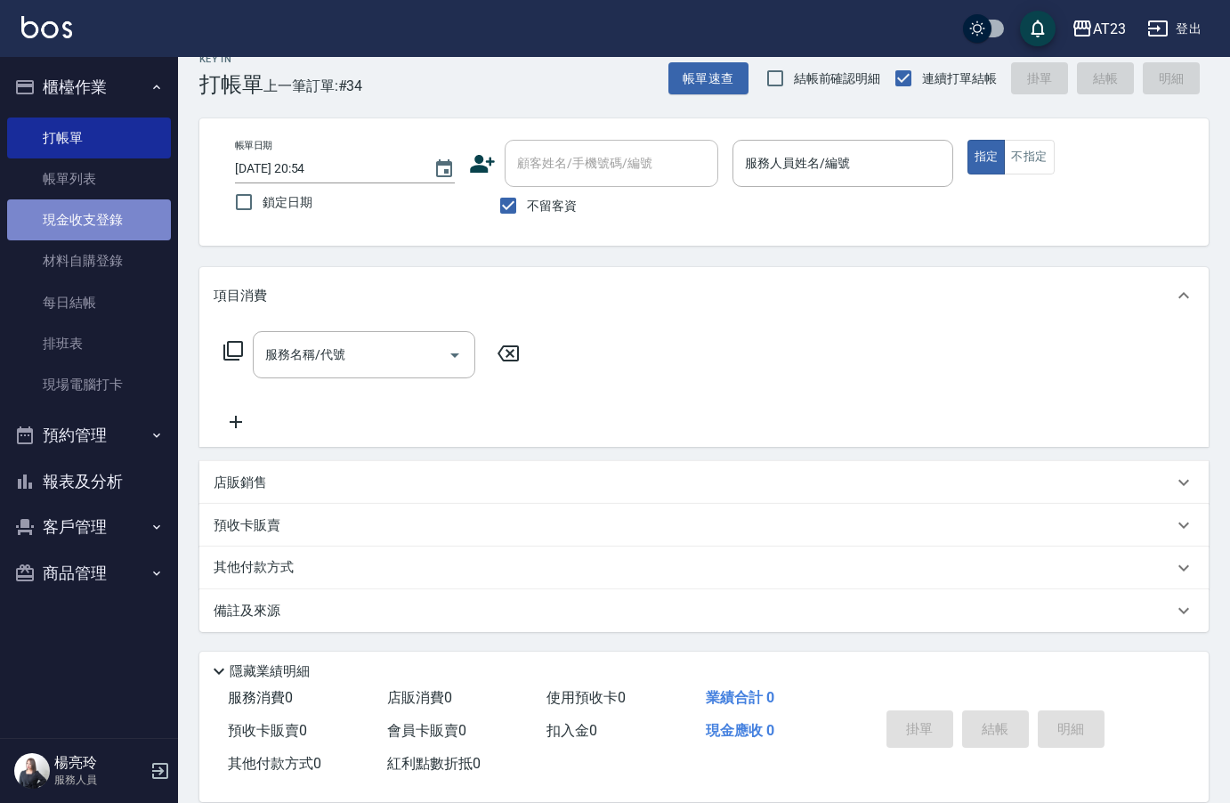
click at [92, 232] on link "現金收支登錄" at bounding box center [89, 219] width 164 height 41
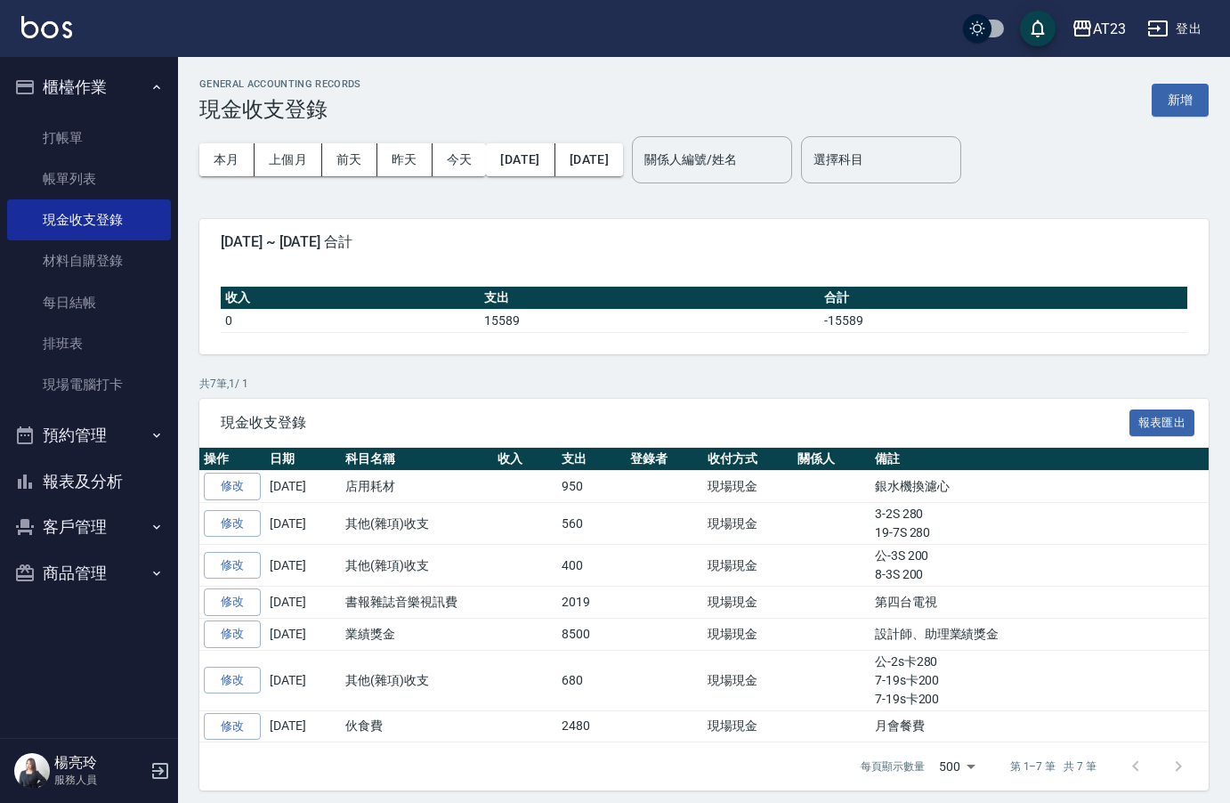
drag, startPoint x: 128, startPoint y: 496, endPoint x: 109, endPoint y: 500, distance: 19.2
click at [122, 502] on button "報表及分析" at bounding box center [89, 481] width 164 height 46
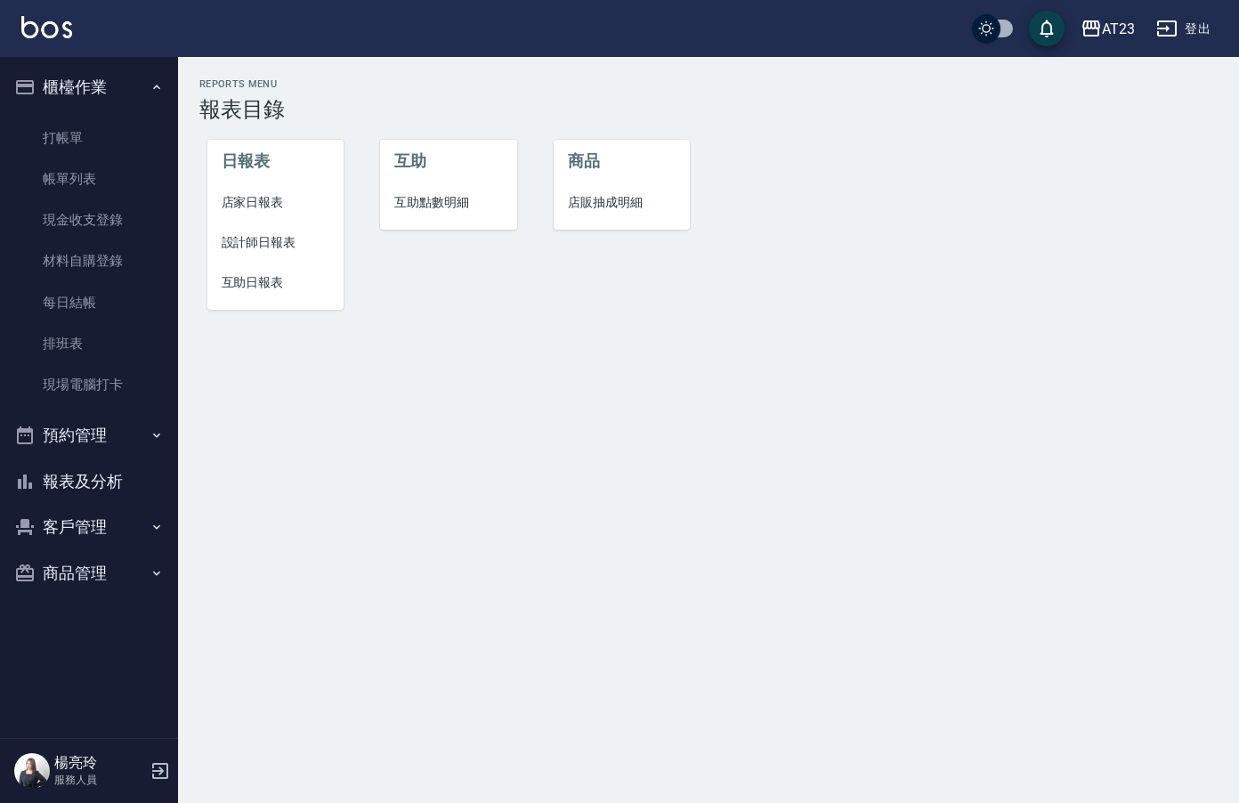
click at [263, 194] on span "店家日報表" at bounding box center [276, 202] width 109 height 19
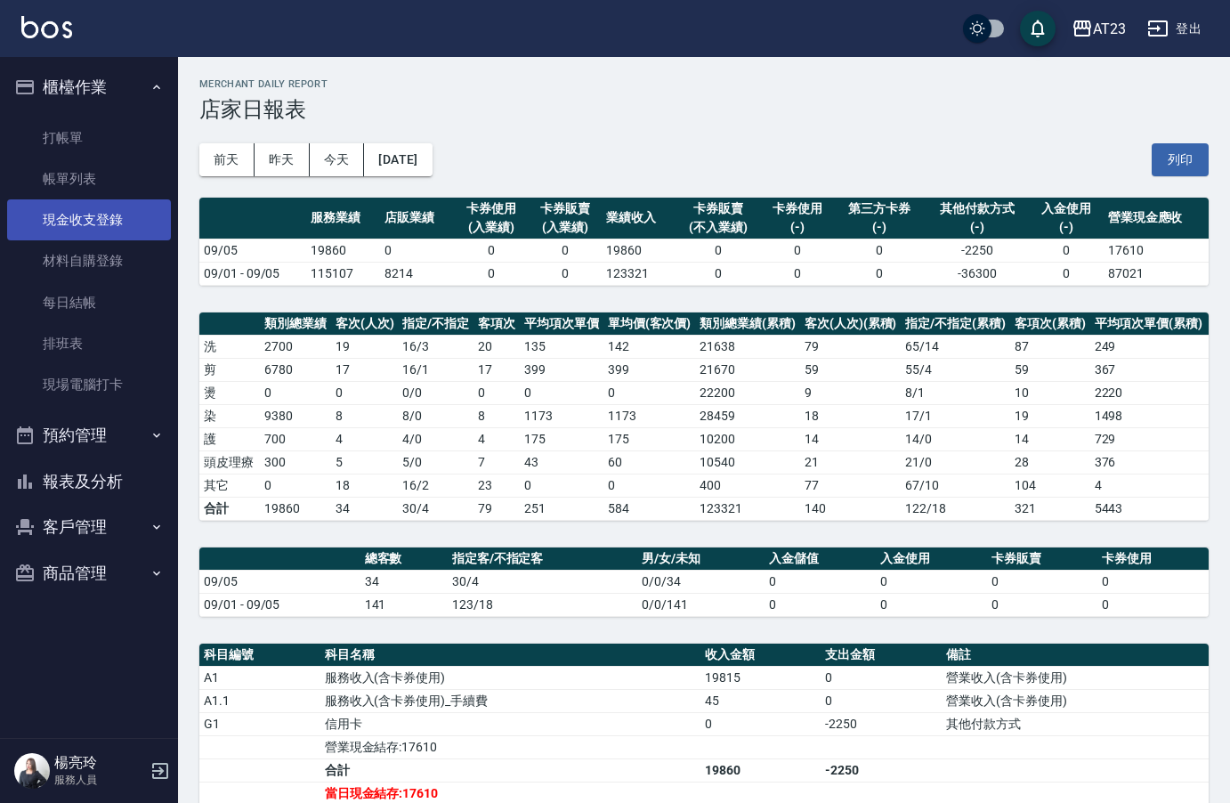
click at [75, 217] on link "現金收支登錄" at bounding box center [89, 219] width 164 height 41
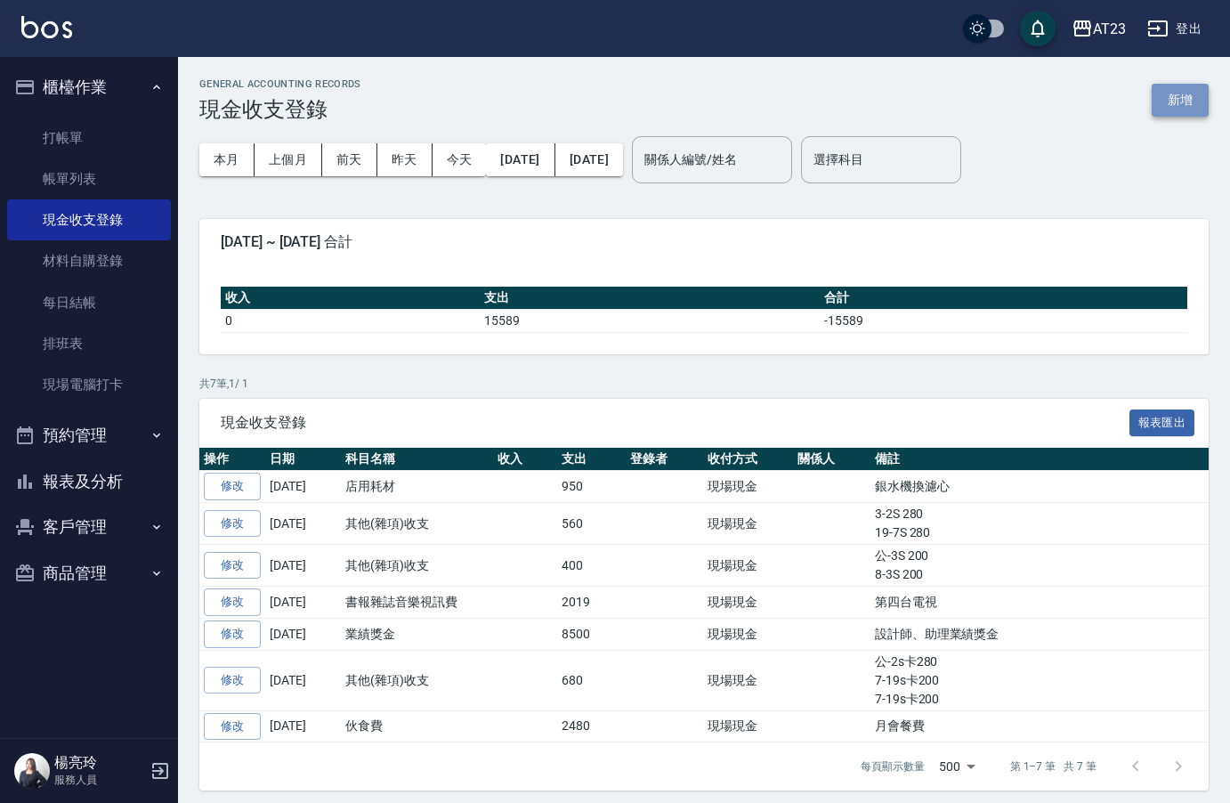
click at [1191, 88] on button "新增" at bounding box center [1180, 100] width 57 height 33
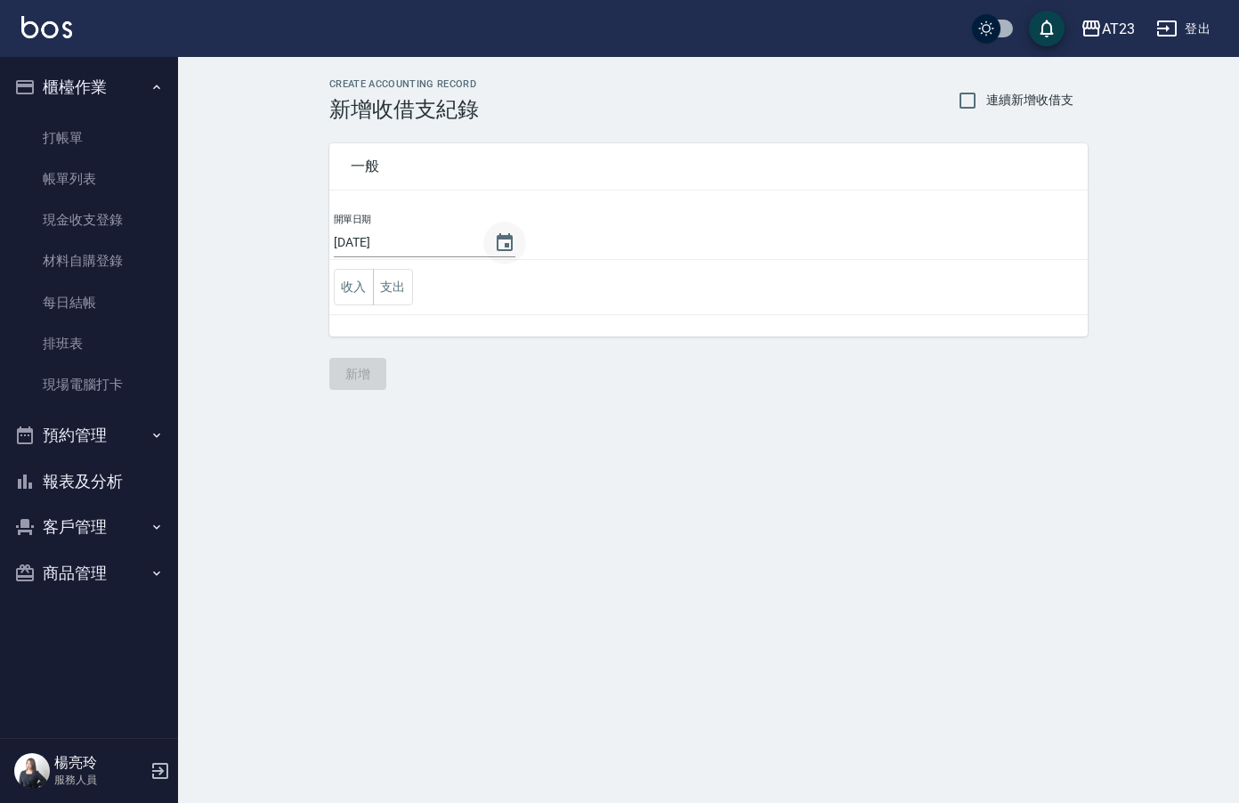
click at [519, 240] on button "Choose date, selected date is 2025-09-05" at bounding box center [504, 243] width 43 height 43
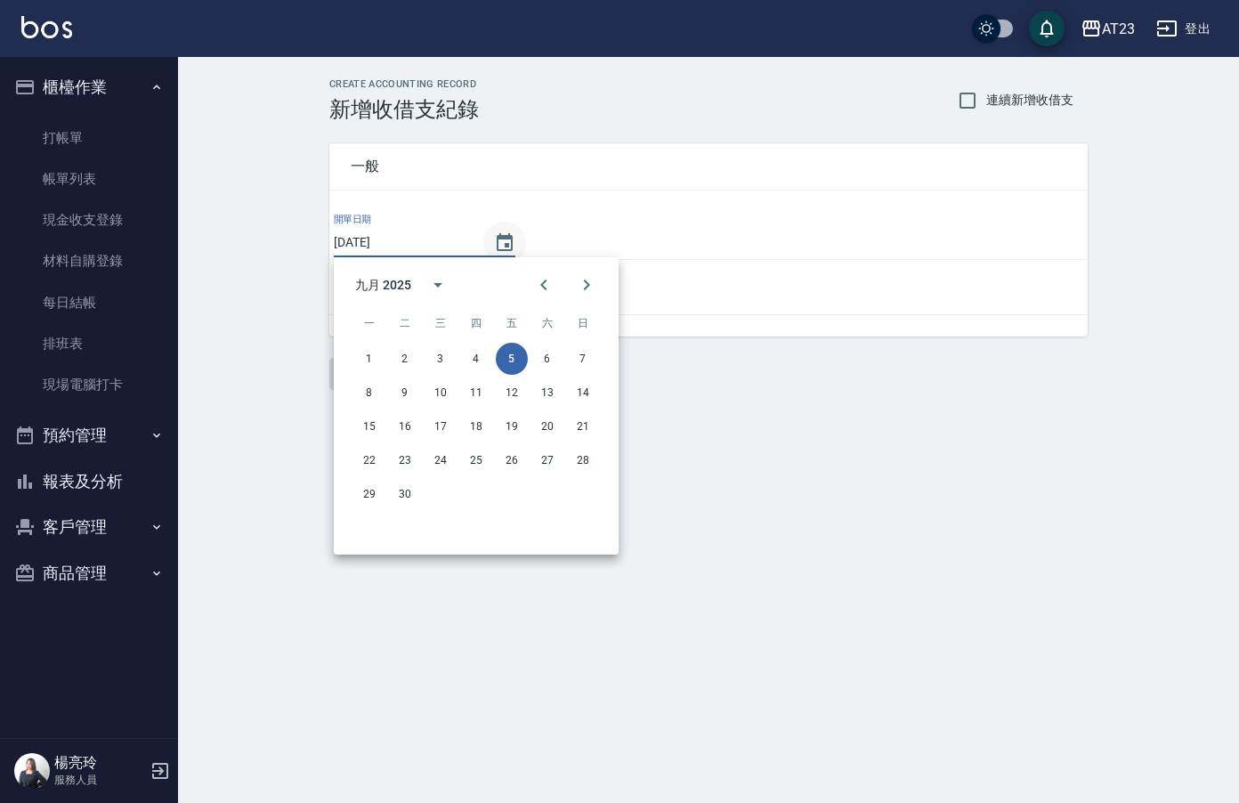
click at [500, 243] on icon "Choose date, selected date is 2025-09-05" at bounding box center [504, 242] width 21 height 21
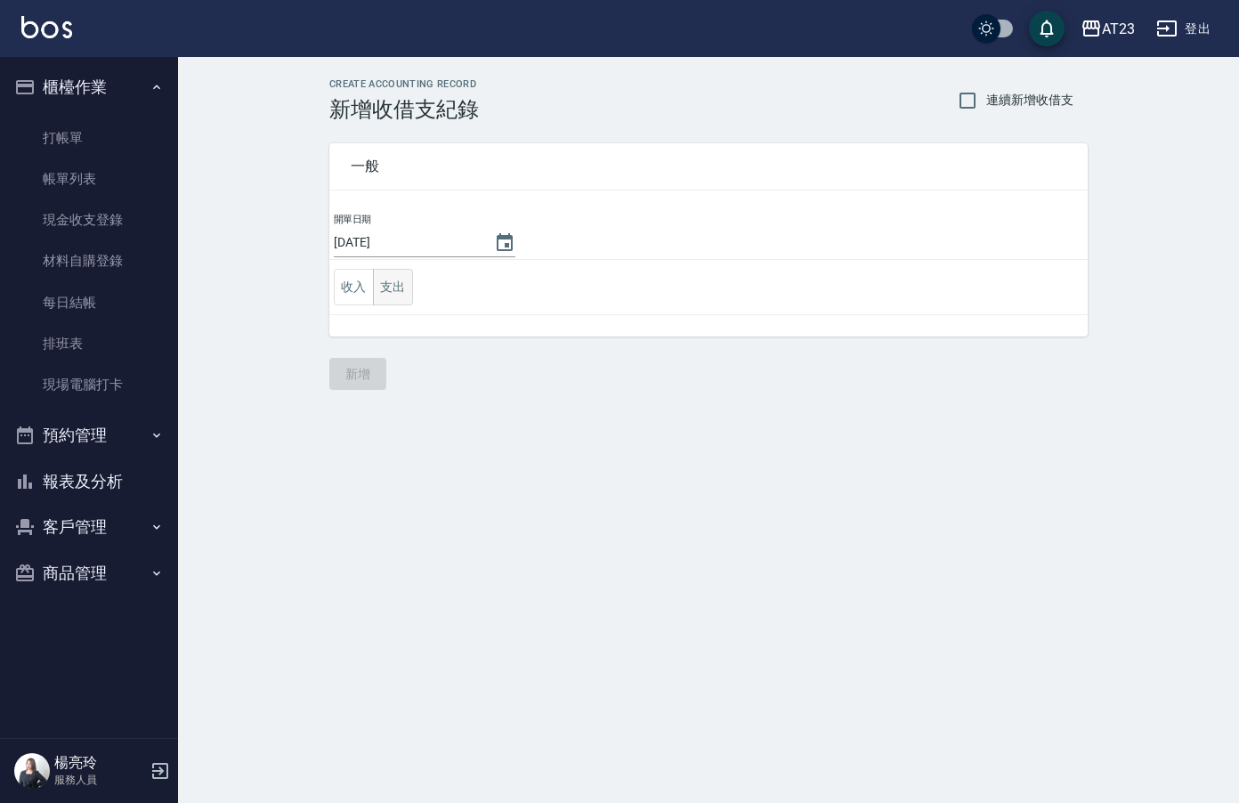
drag, startPoint x: 385, startPoint y: 291, endPoint x: 409, endPoint y: 304, distance: 26.3
click at [386, 291] on button "支出" at bounding box center [393, 287] width 40 height 36
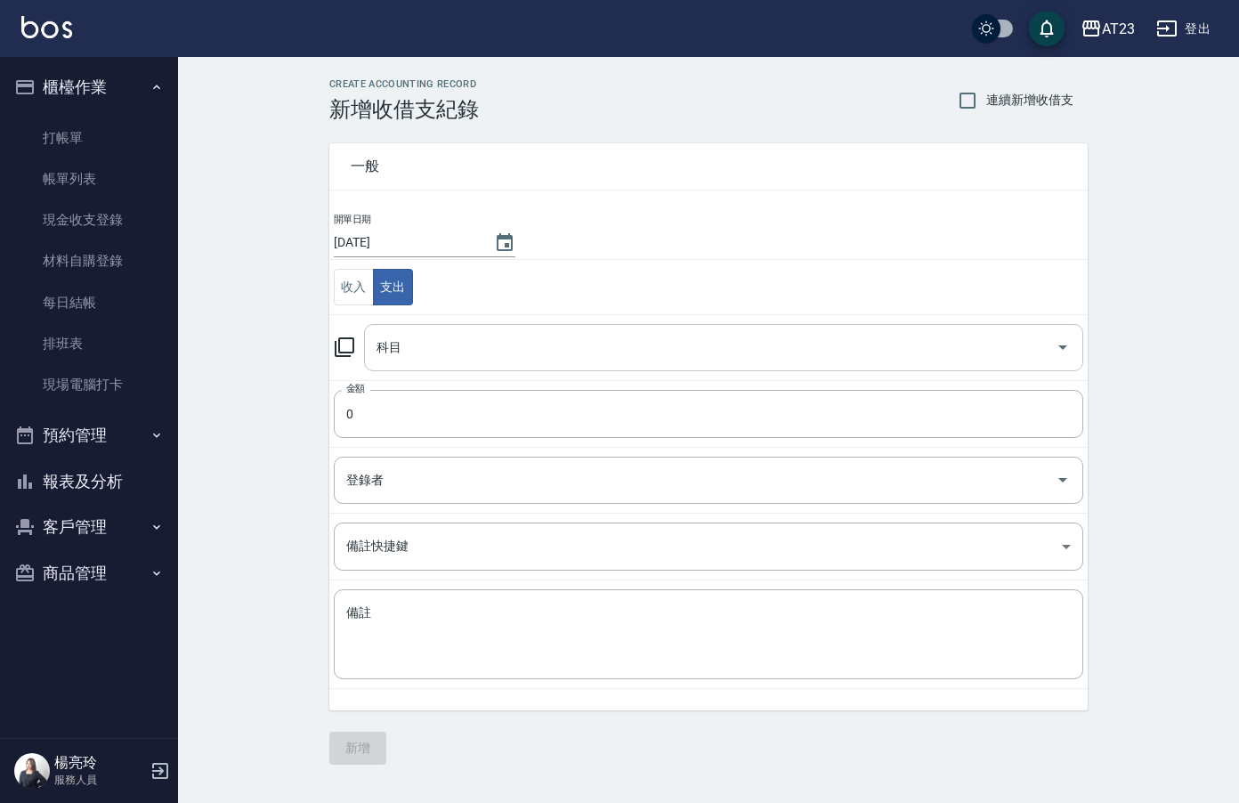
drag, startPoint x: 417, startPoint y: 344, endPoint x: 453, endPoint y: 355, distance: 37.4
click at [423, 344] on input "科目" at bounding box center [710, 347] width 677 height 31
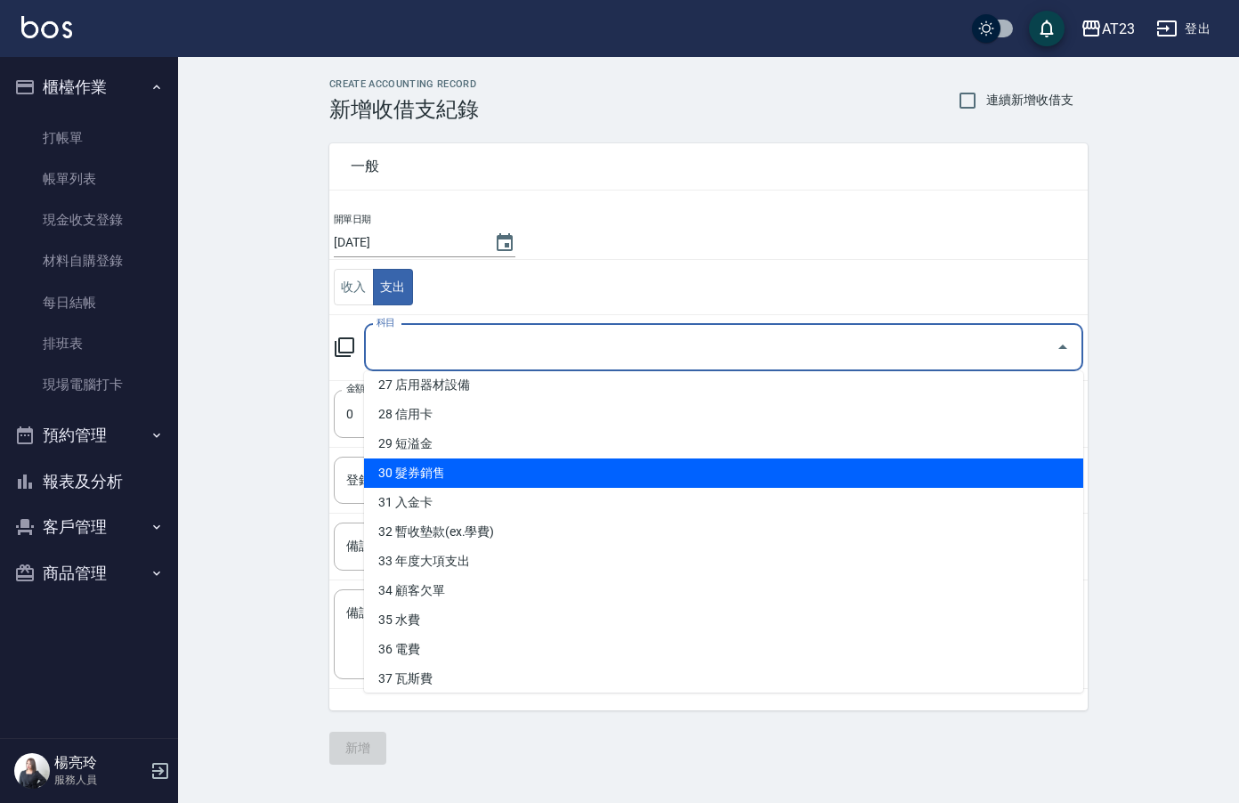
scroll to position [712, 0]
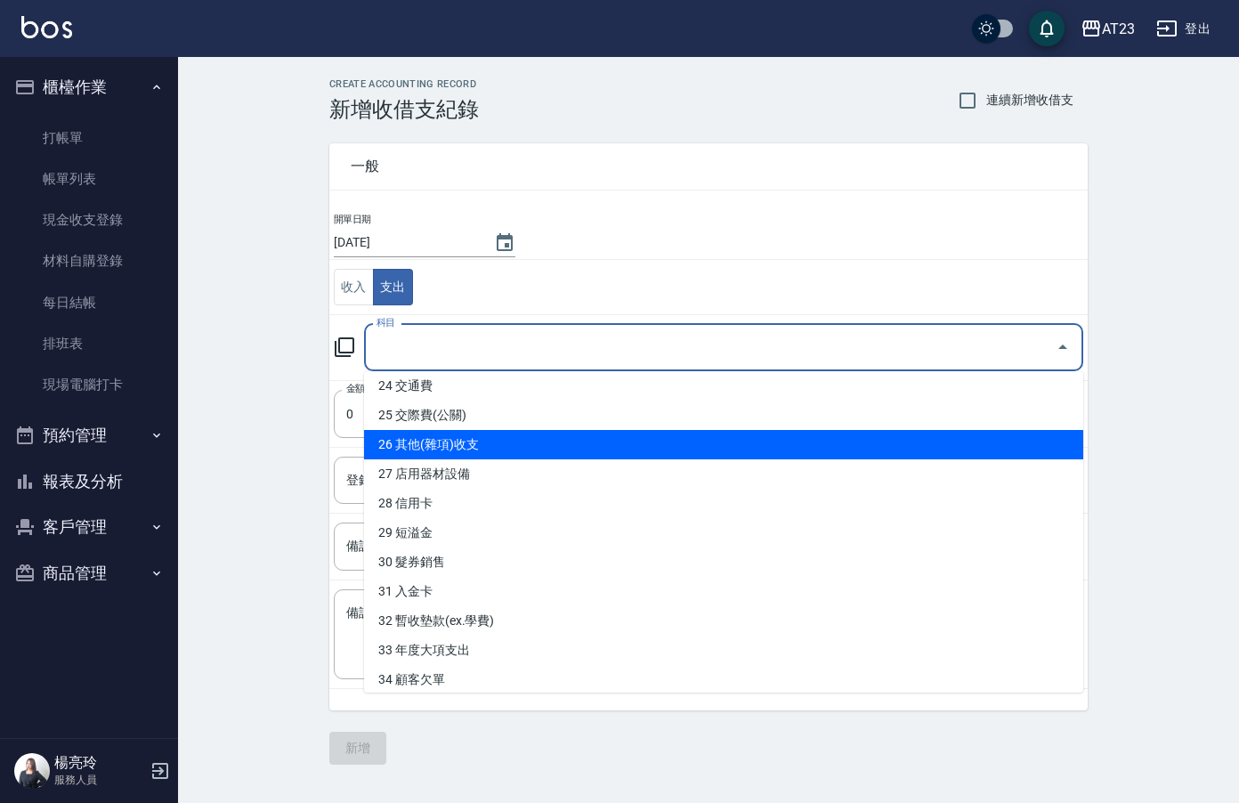
click at [656, 457] on li "26 其他(雜項)收支" at bounding box center [723, 444] width 719 height 29
type input "26 其他(雜項)收支"
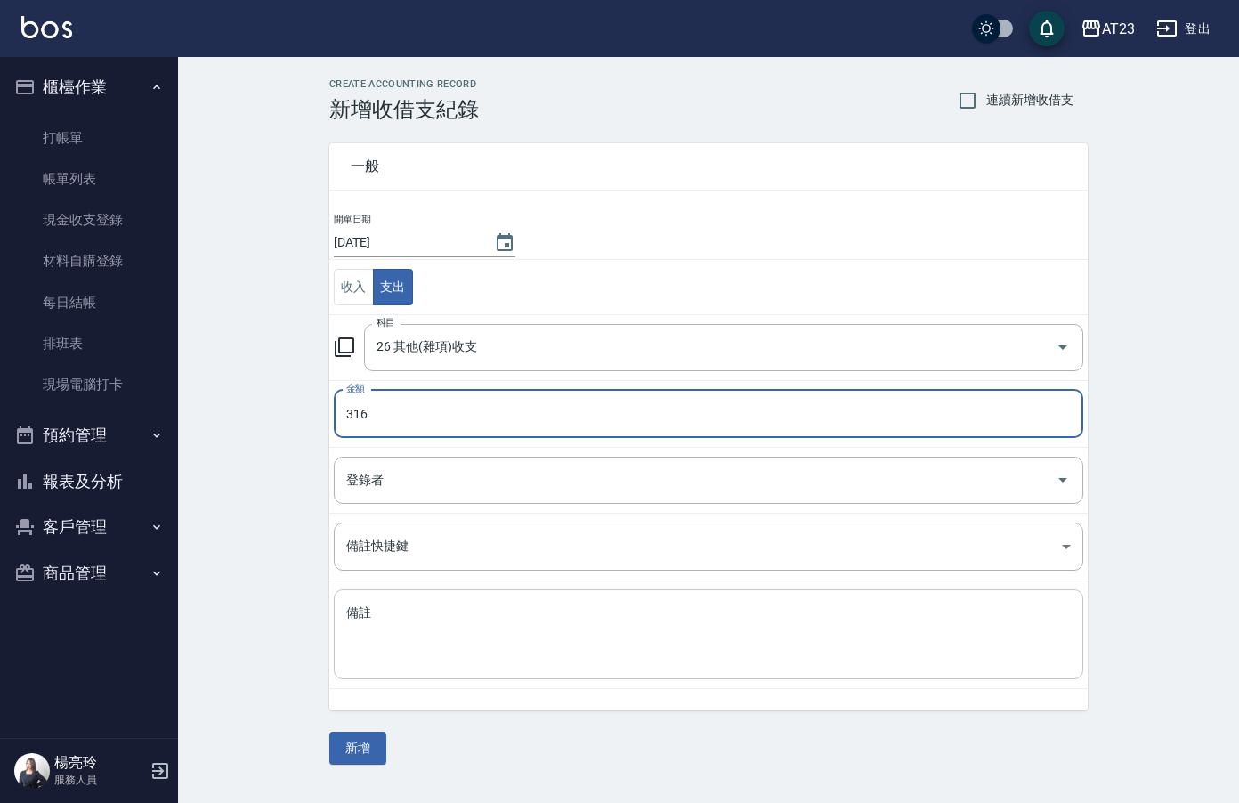
type input "316"
click at [573, 622] on textarea "備註" at bounding box center [708, 634] width 725 height 61
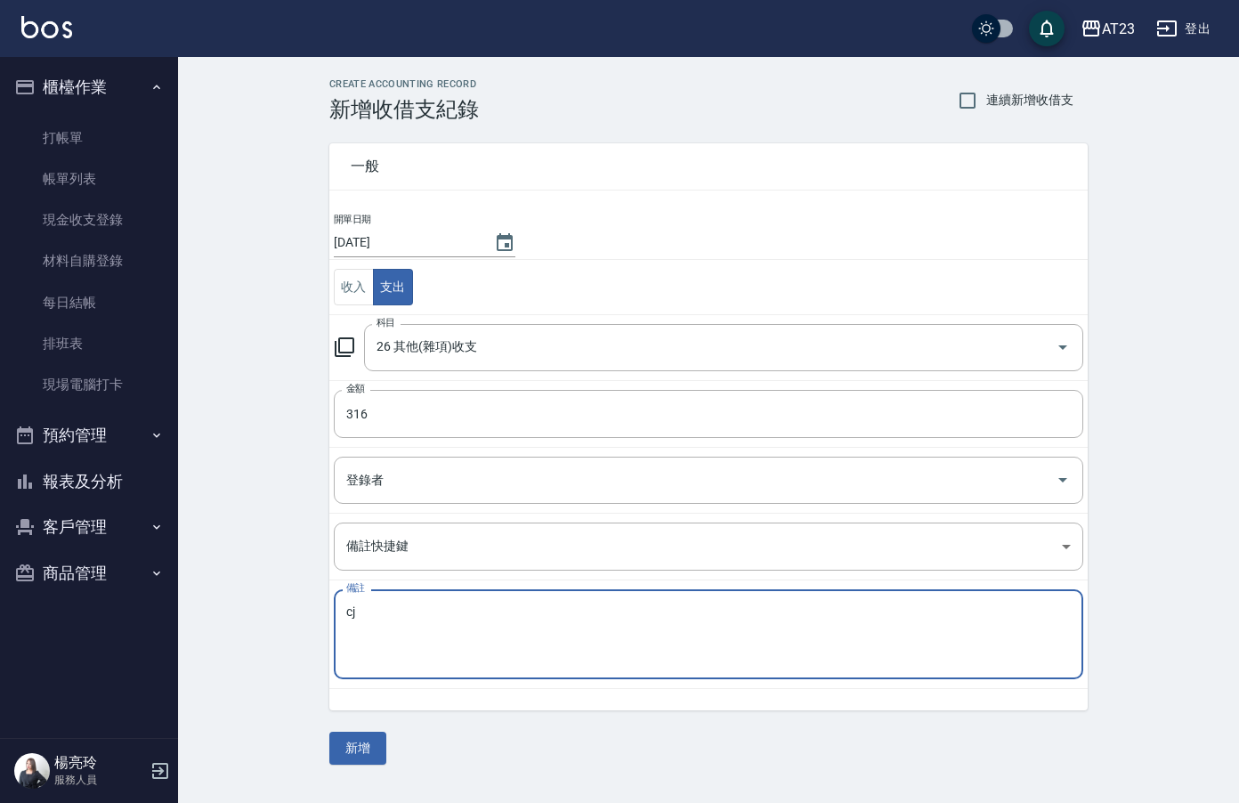
type textarea "c"
type textarea "護貝紙"
click at [357, 748] on button "新增" at bounding box center [357, 748] width 57 height 33
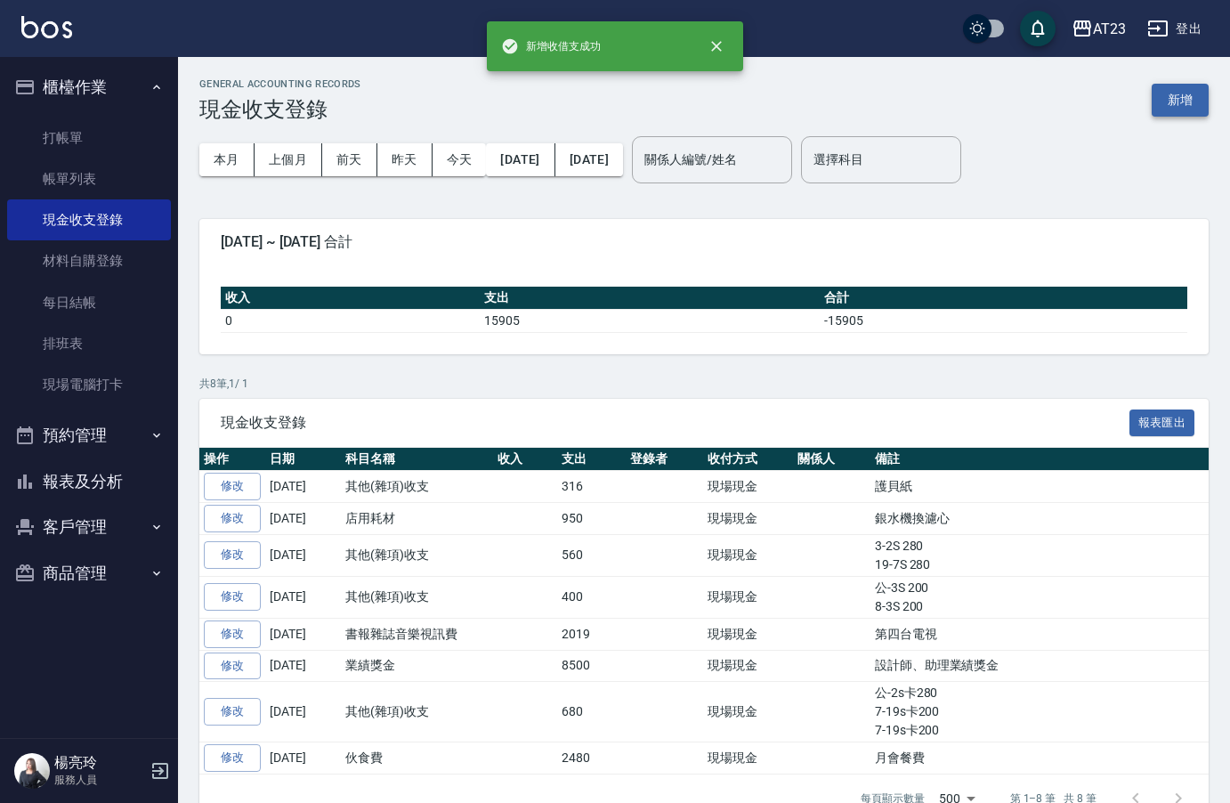
click at [1183, 96] on button "新增" at bounding box center [1180, 100] width 57 height 33
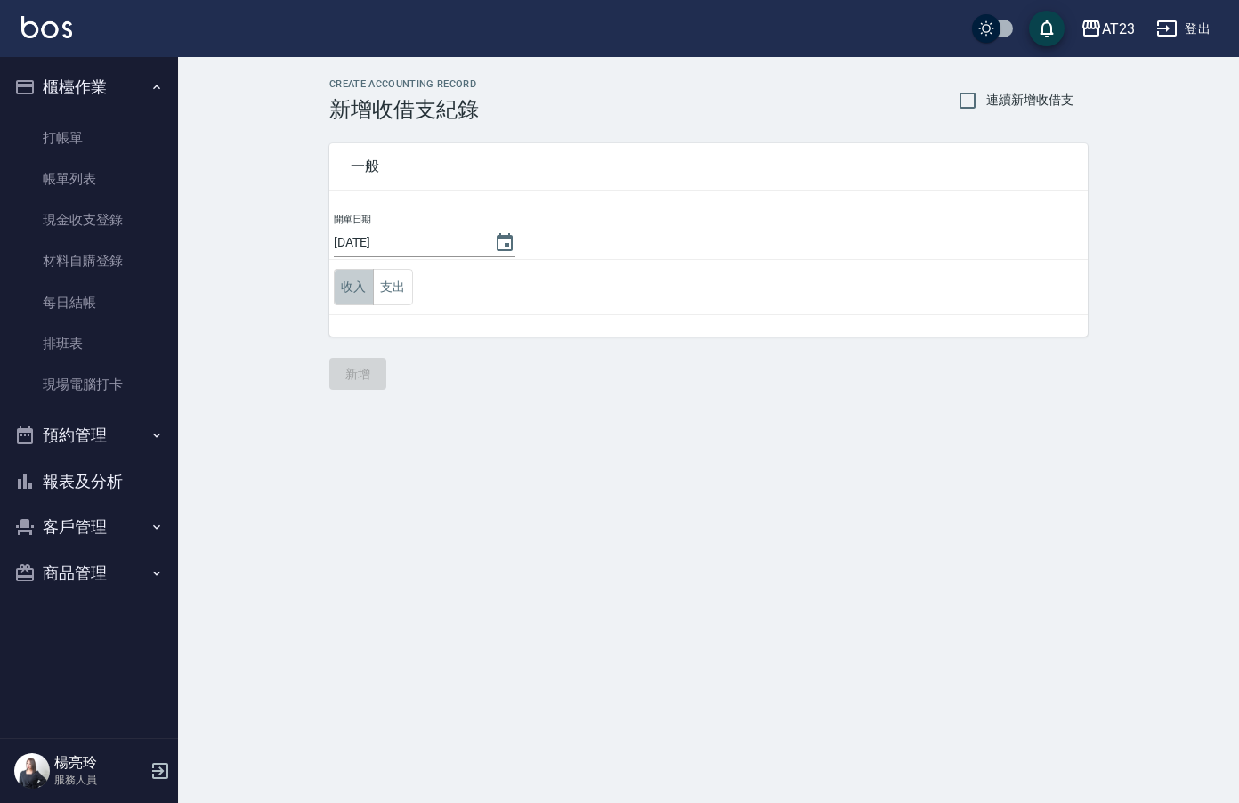
click at [371, 289] on button "收入" at bounding box center [354, 287] width 40 height 36
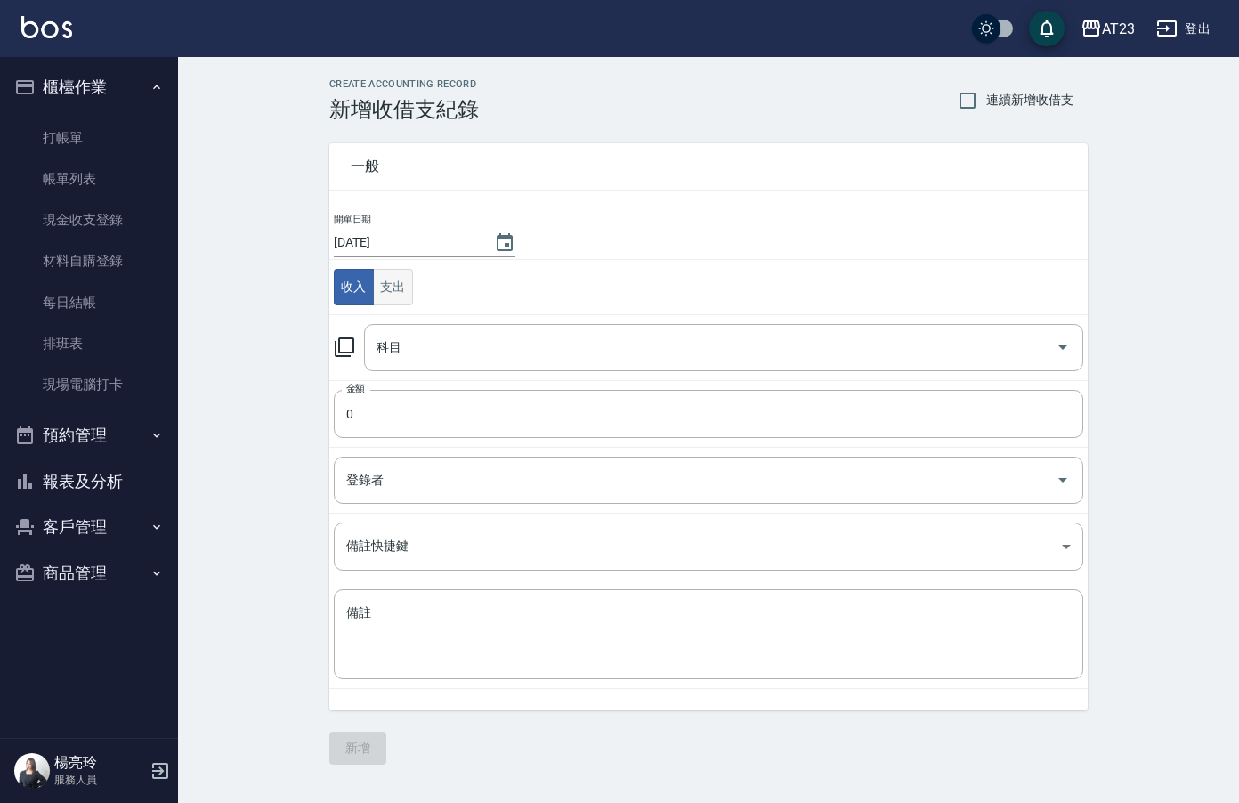
click at [386, 291] on button "支出" at bounding box center [393, 287] width 40 height 36
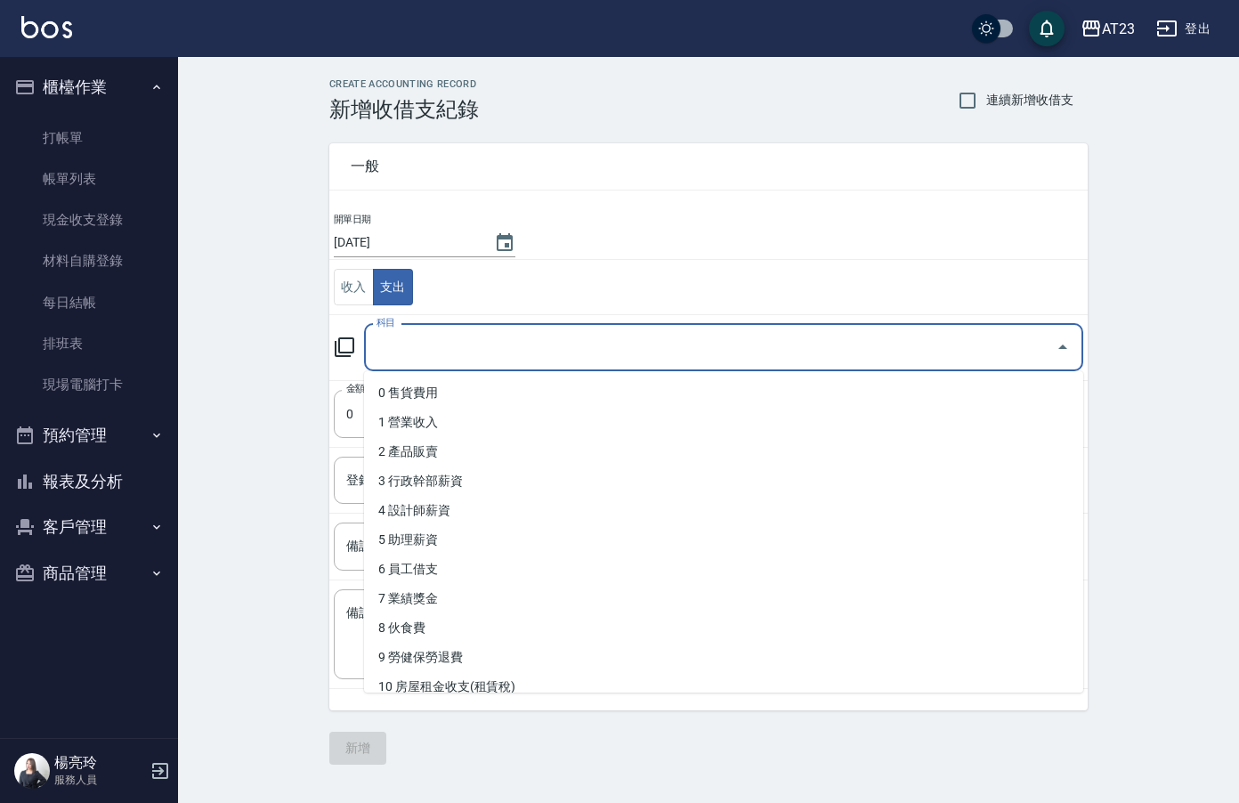
click at [434, 336] on input "科目" at bounding box center [710, 347] width 677 height 31
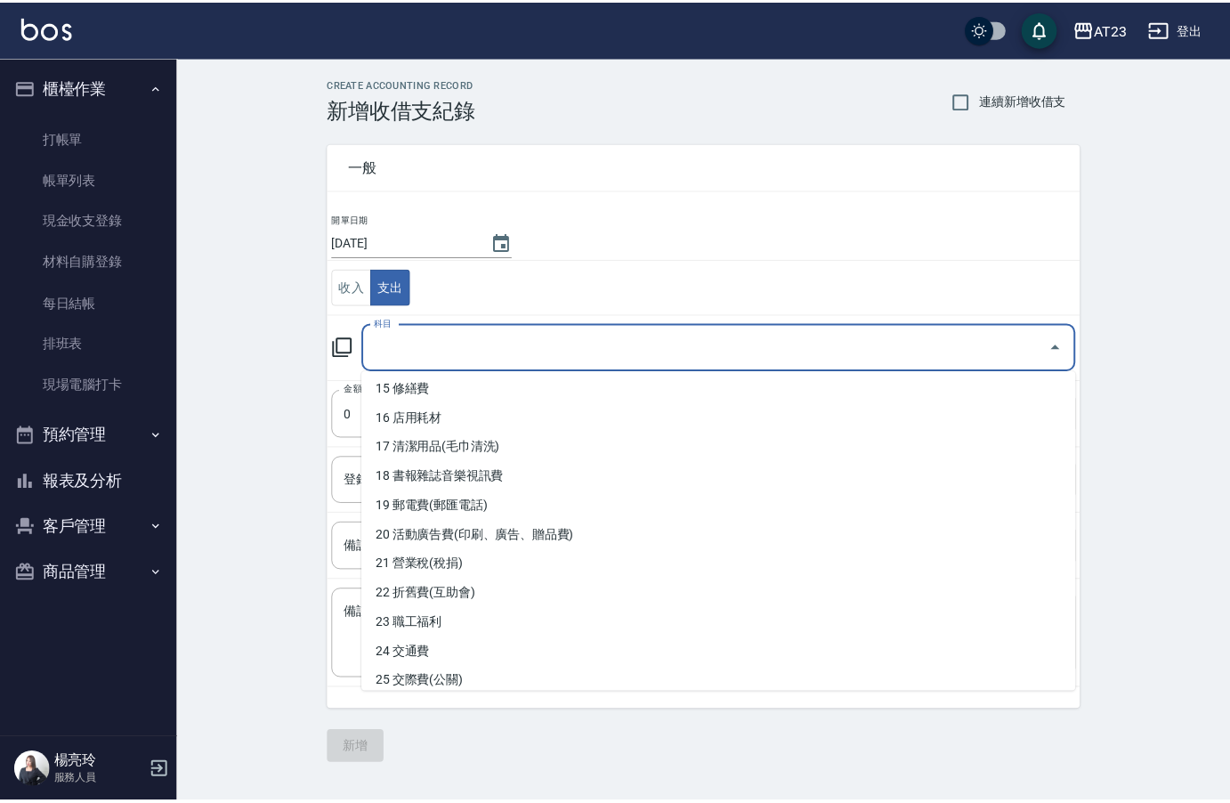
scroll to position [534, 0]
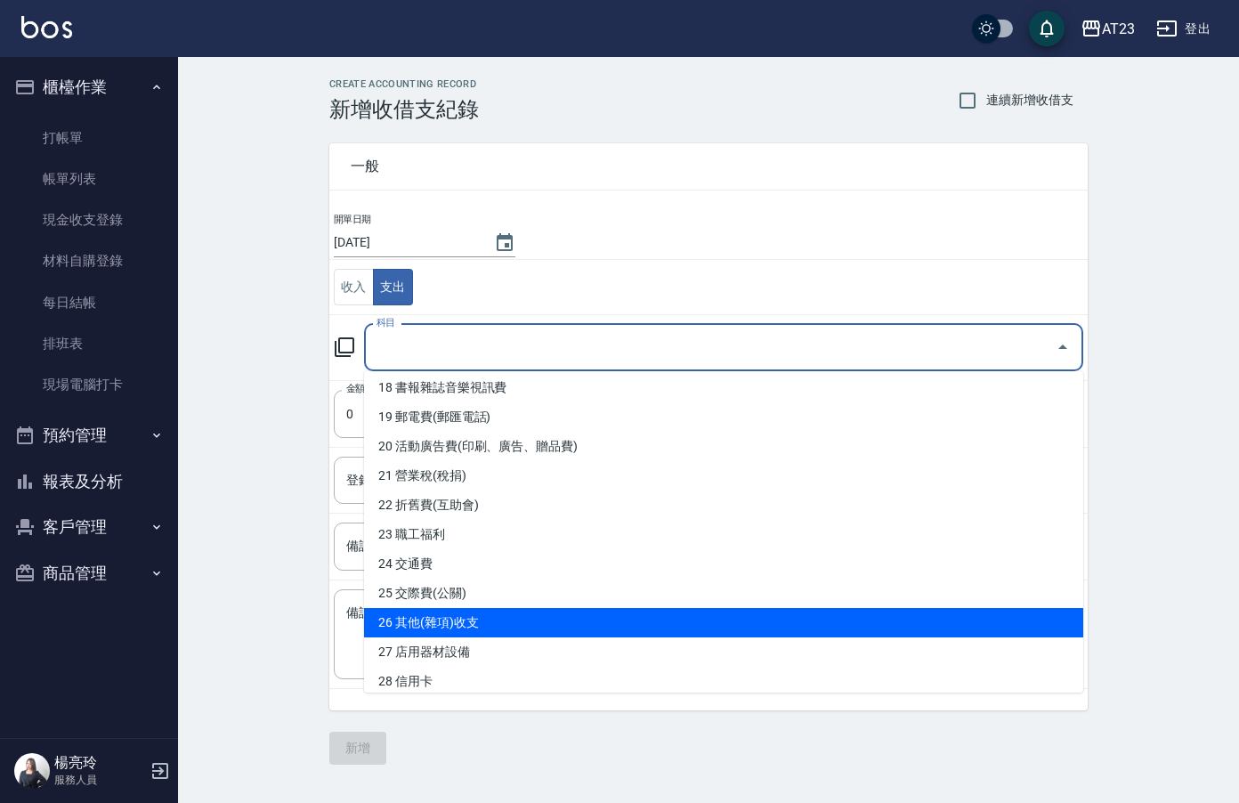
click at [742, 626] on li "26 其他(雜項)收支" at bounding box center [723, 622] width 719 height 29
type input "26 其他(雜項)收支"
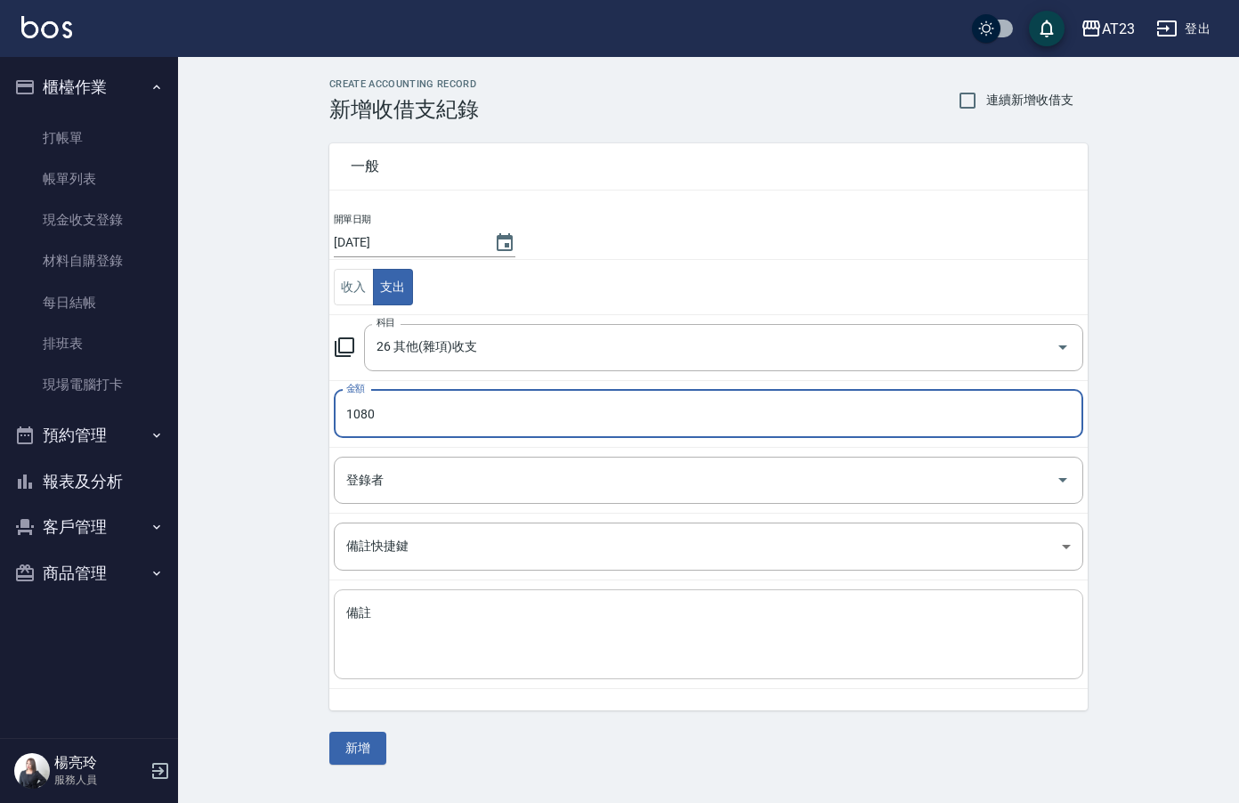
type input "1080"
click at [711, 612] on textarea "備註" at bounding box center [708, 634] width 725 height 61
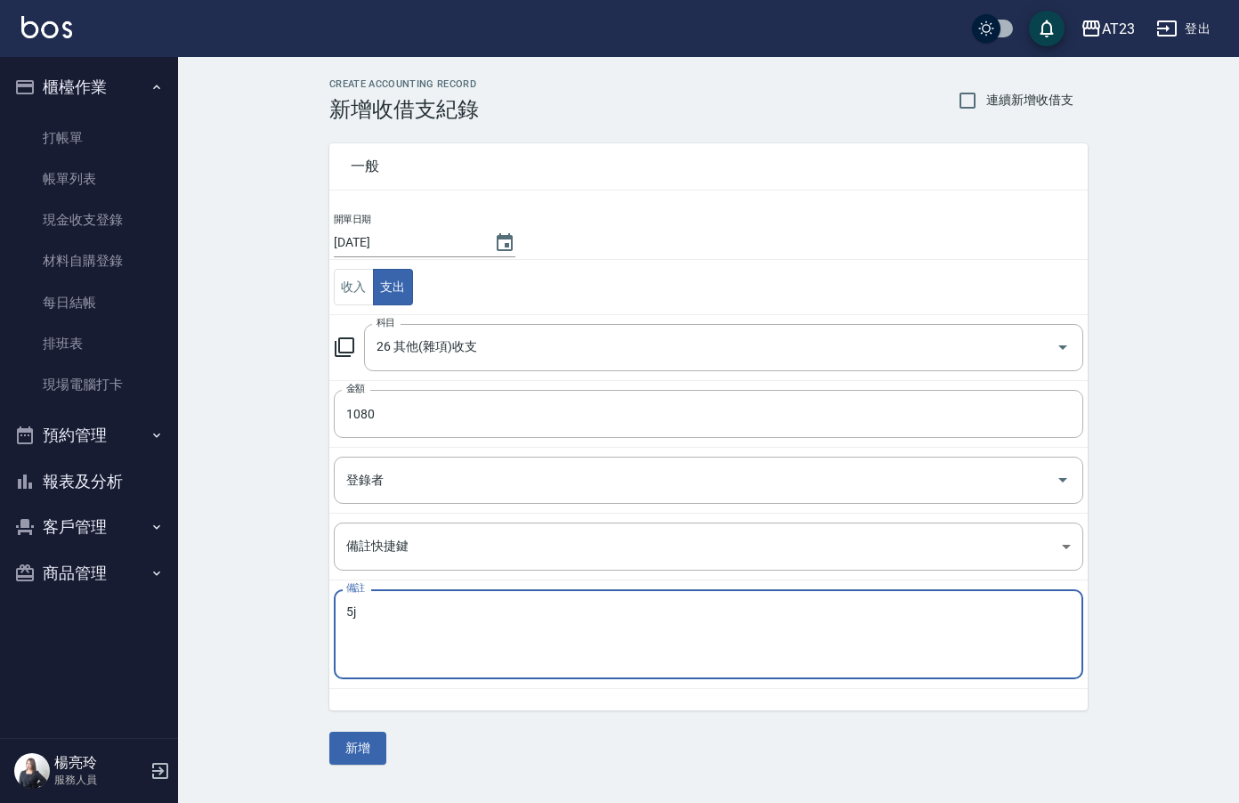
type textarea "5"
type textarea "專用垃圾袋"
click at [365, 752] on button "新增" at bounding box center [357, 748] width 57 height 33
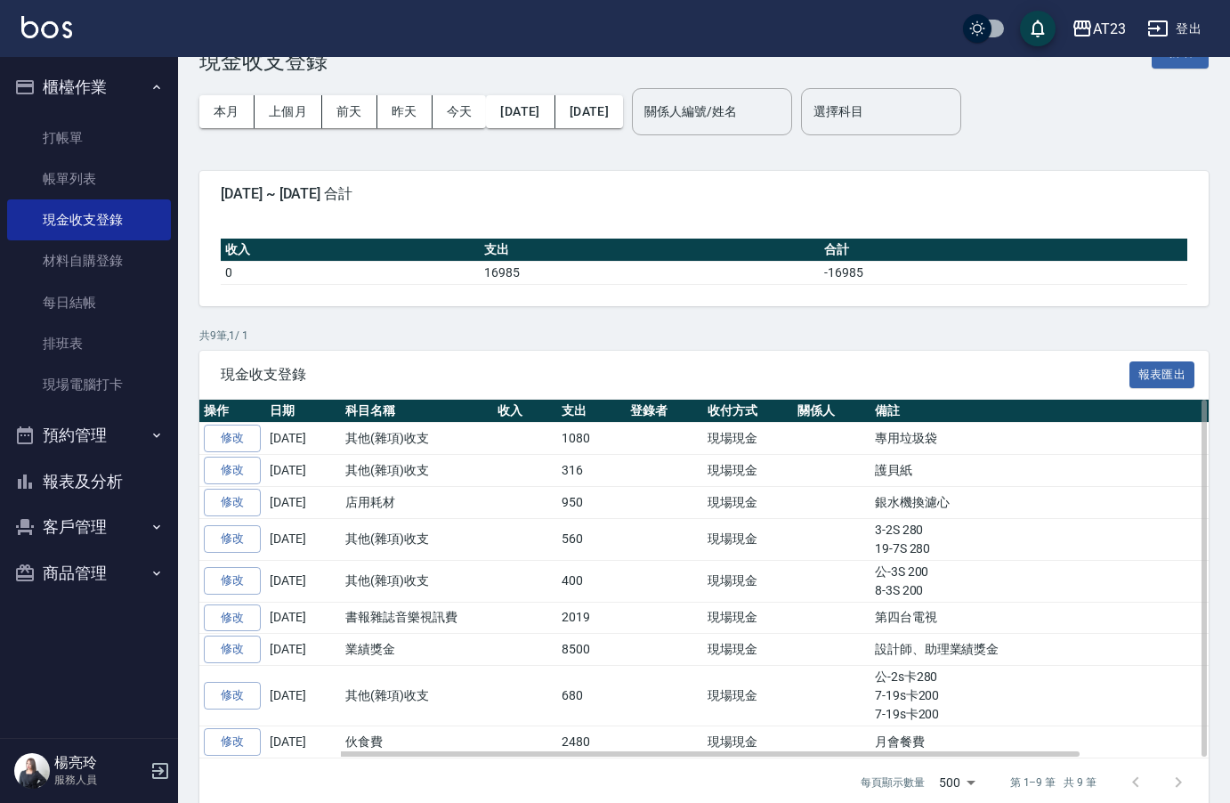
scroll to position [73, 0]
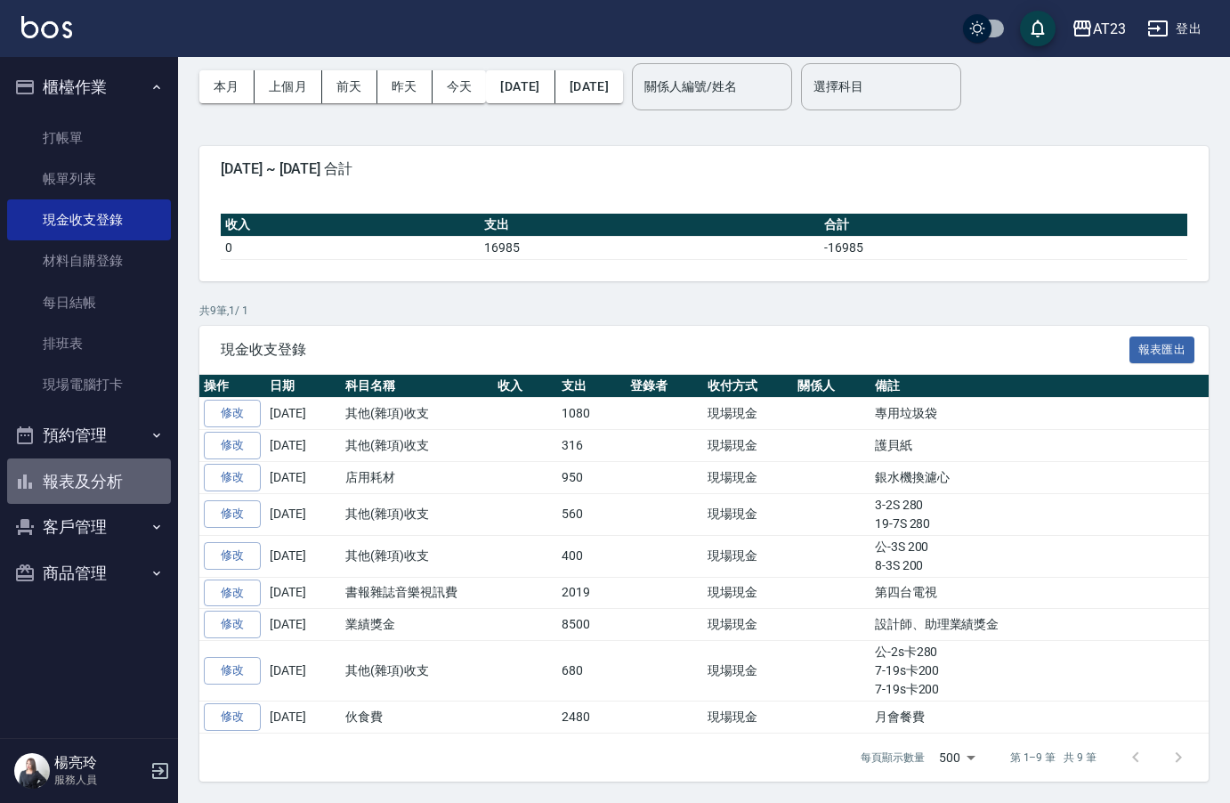
click at [102, 478] on button "報表及分析" at bounding box center [89, 481] width 164 height 46
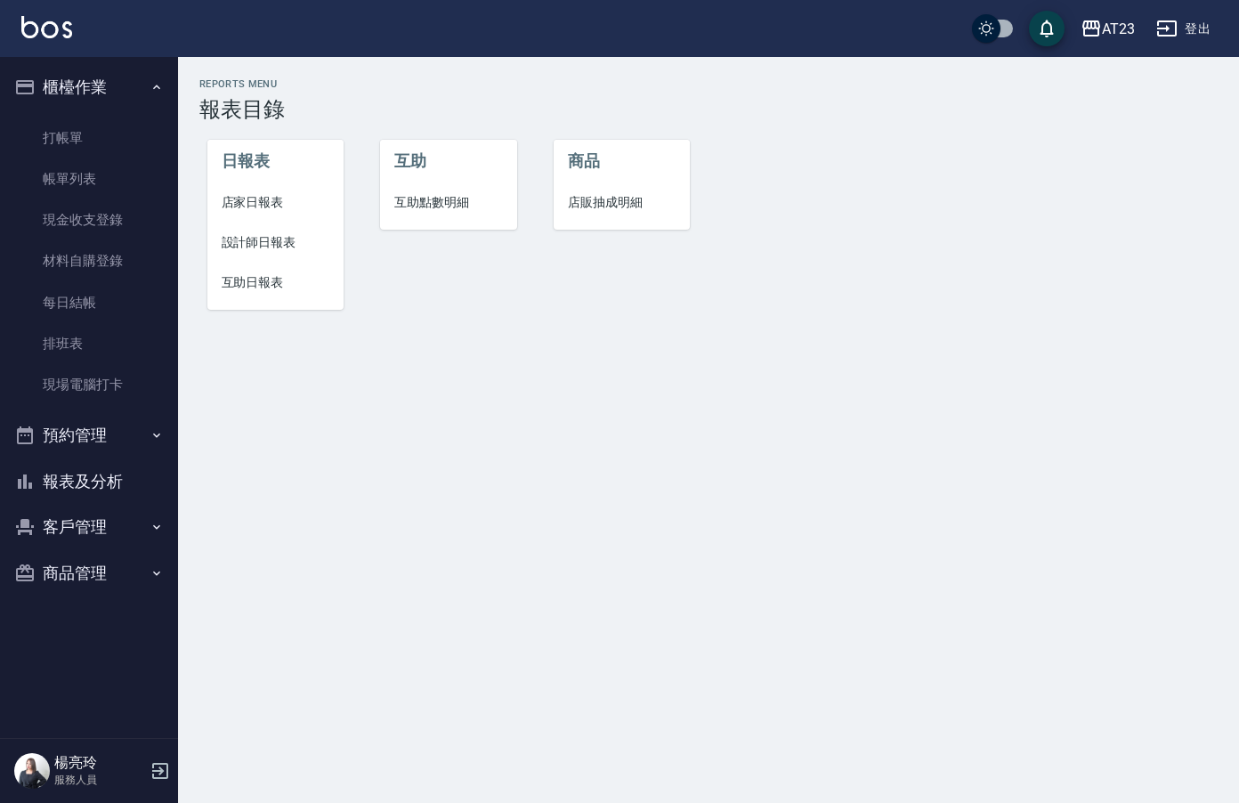
click at [236, 205] on span "店家日報表" at bounding box center [276, 202] width 109 height 19
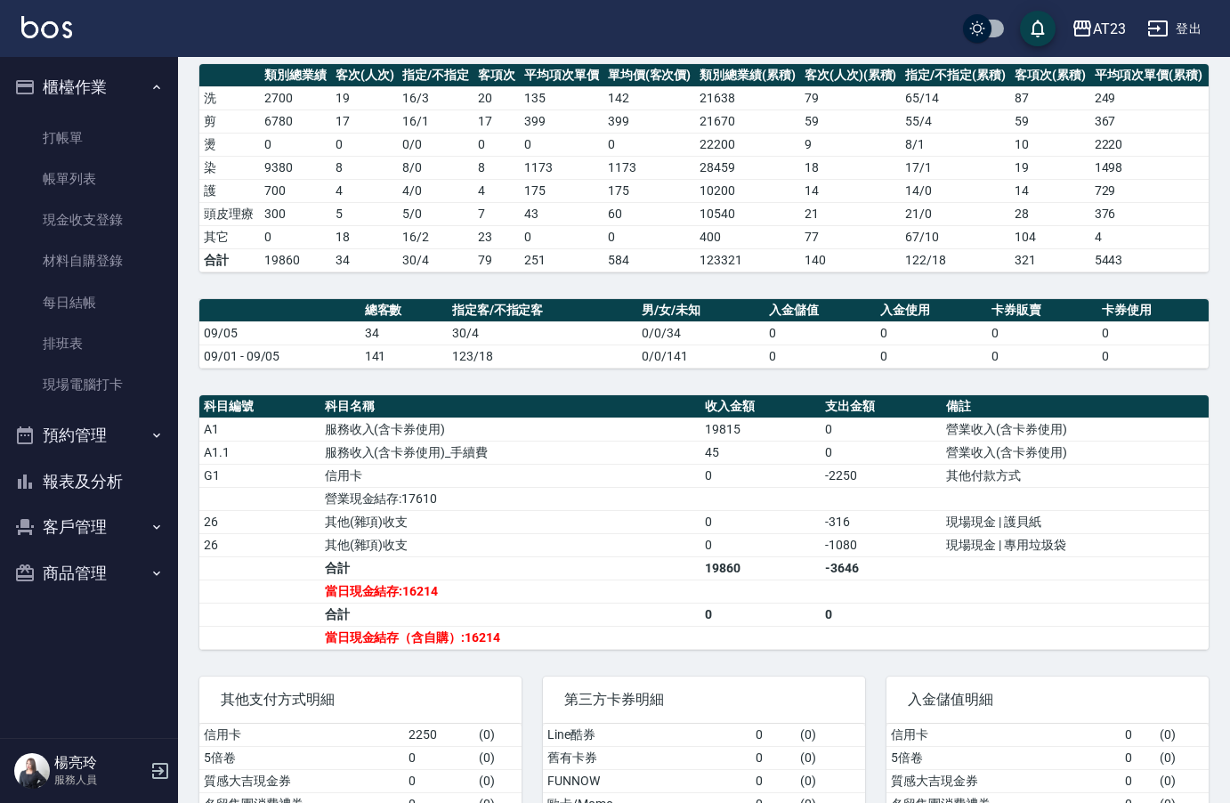
scroll to position [267, 0]
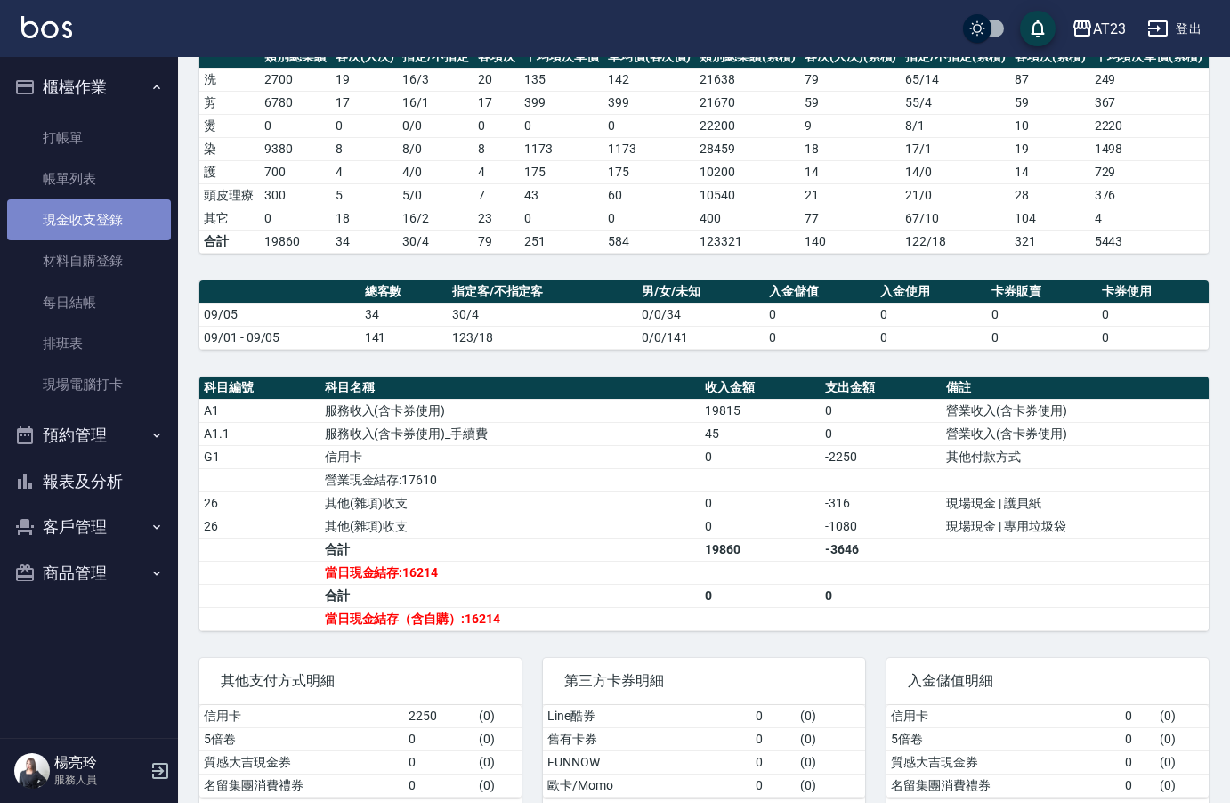
click at [98, 219] on link "現金收支登錄" at bounding box center [89, 219] width 164 height 41
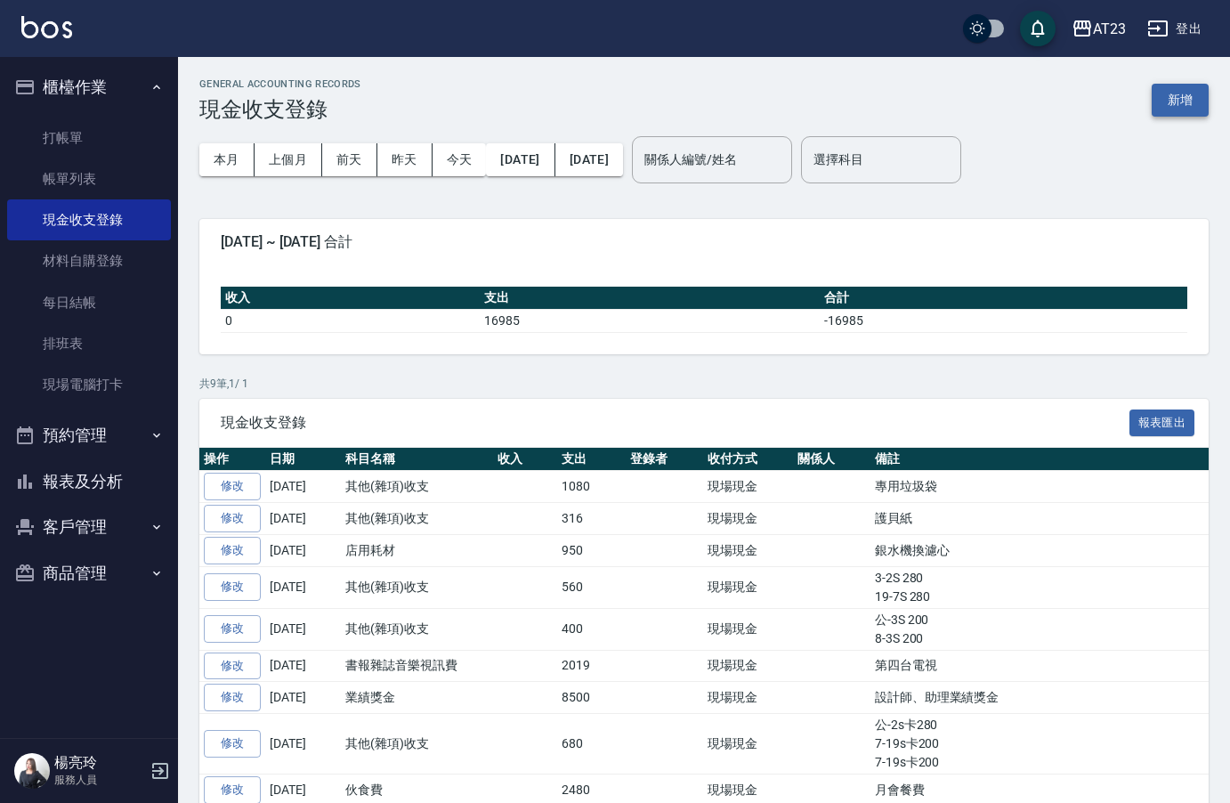
click at [1173, 95] on button "新增" at bounding box center [1180, 100] width 57 height 33
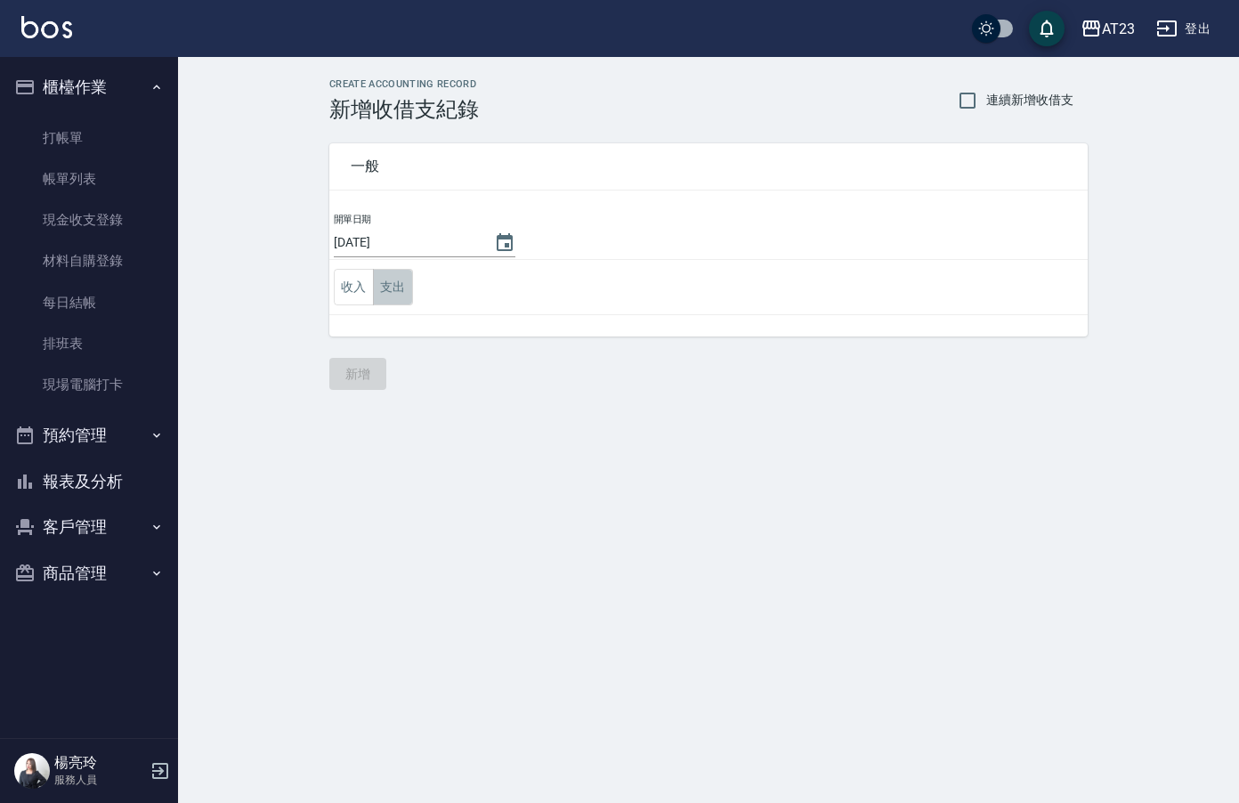
click at [408, 276] on button "支出" at bounding box center [393, 287] width 40 height 36
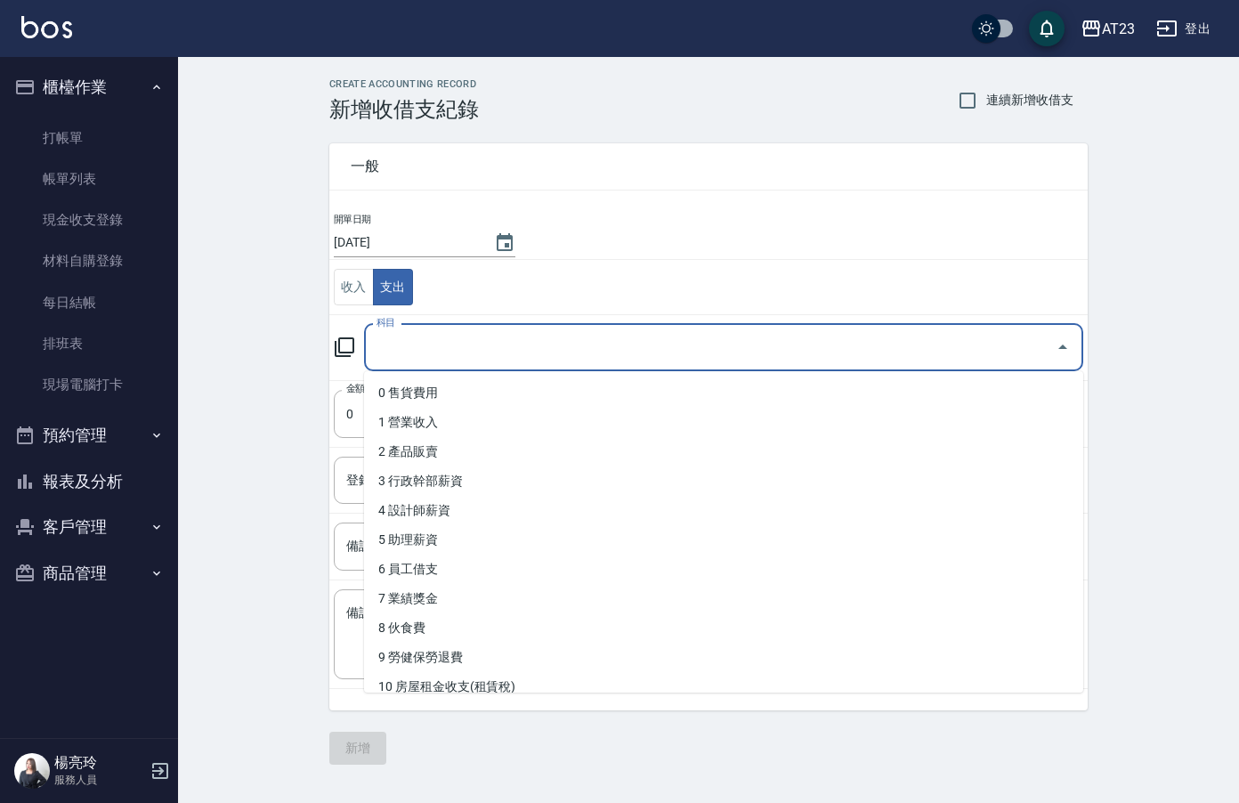
click at [444, 332] on input "科目" at bounding box center [710, 347] width 677 height 31
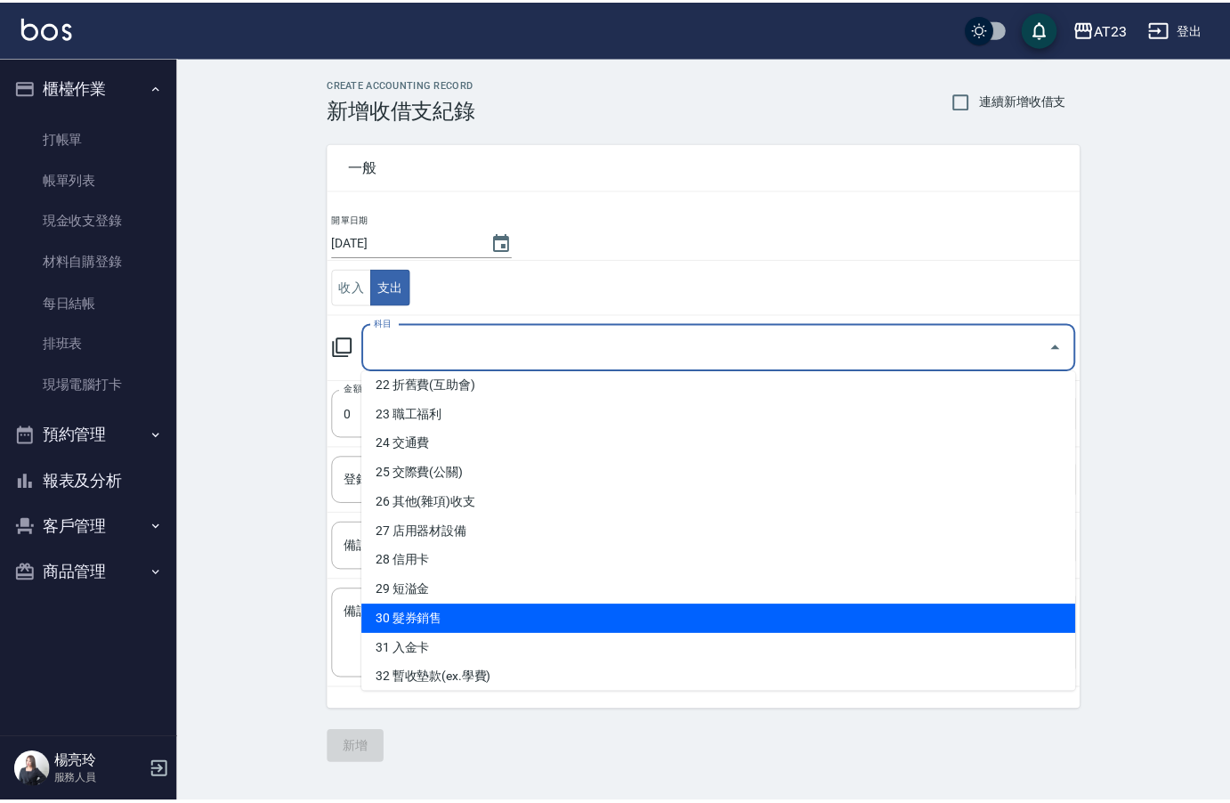
scroll to position [623, 0]
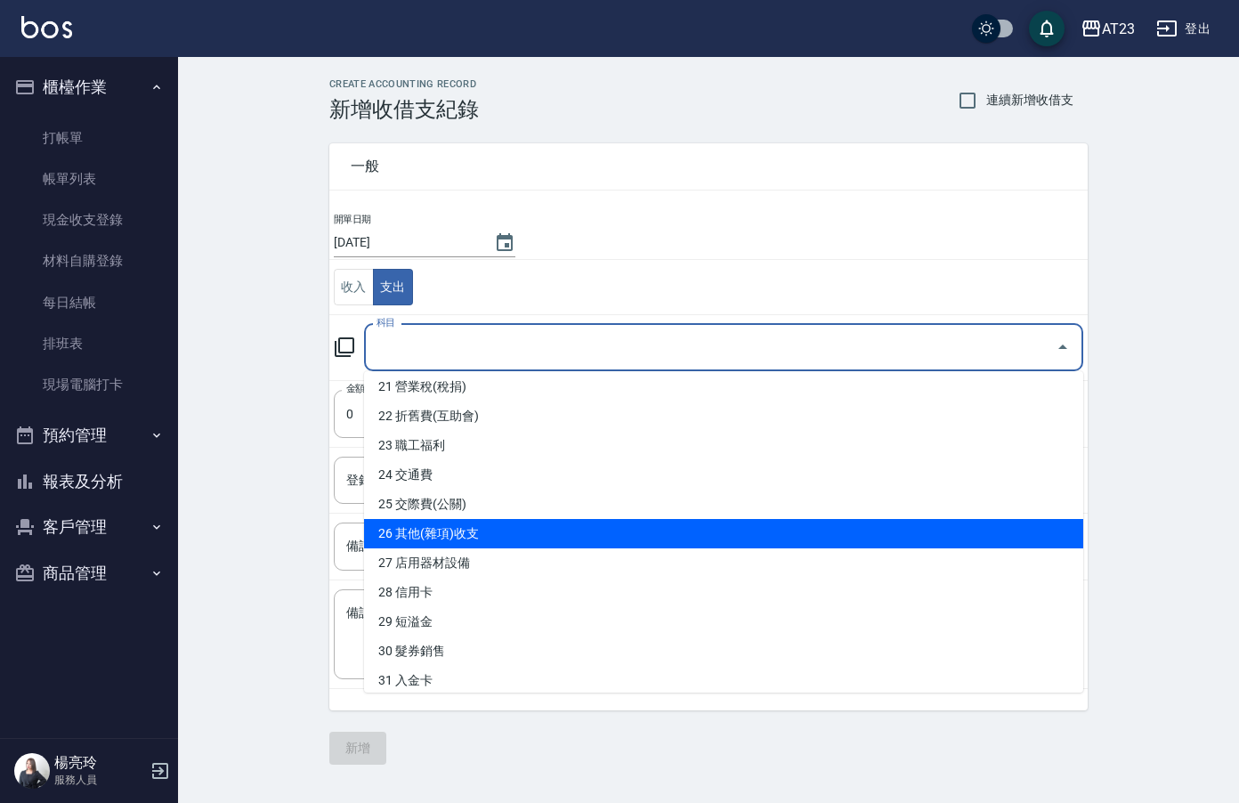
click at [729, 533] on li "26 其他(雜項)收支" at bounding box center [723, 533] width 719 height 29
type input "26 其他(雜項)收支"
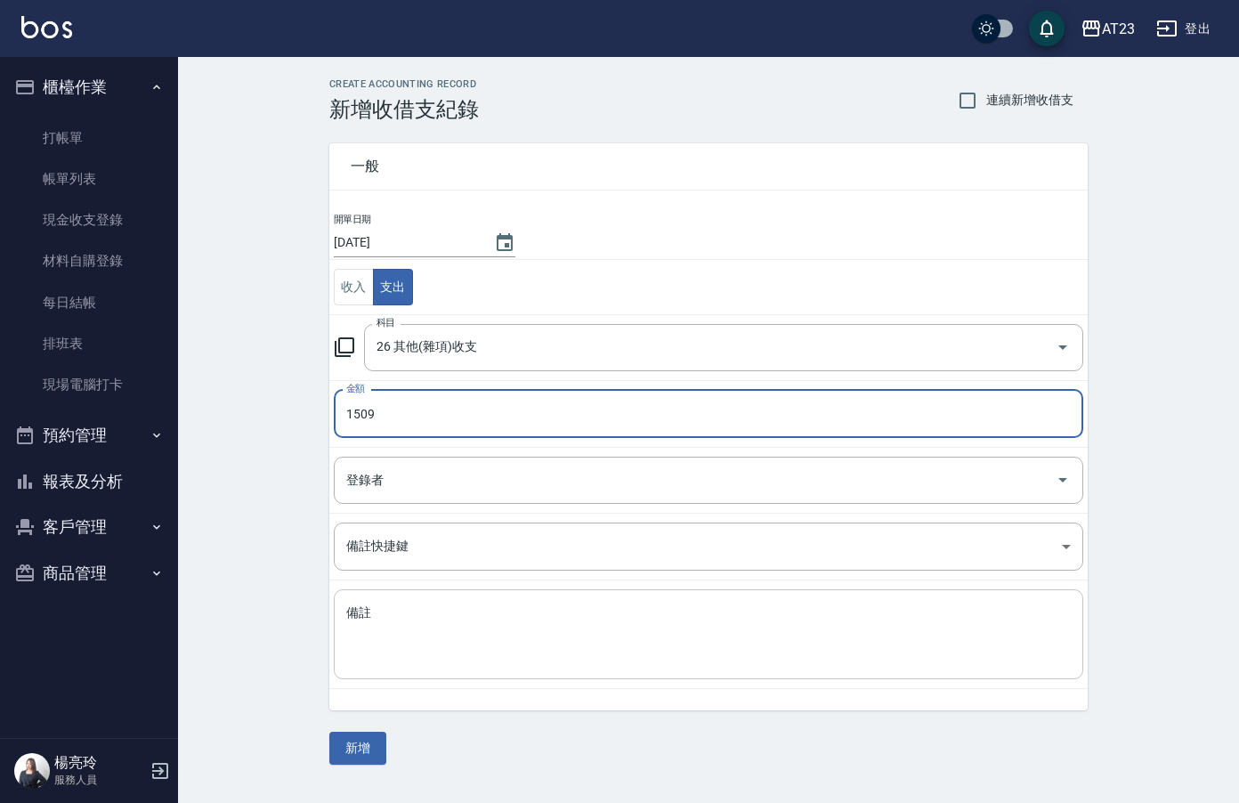
type input "1509"
click at [657, 641] on textarea "備註" at bounding box center [708, 634] width 725 height 61
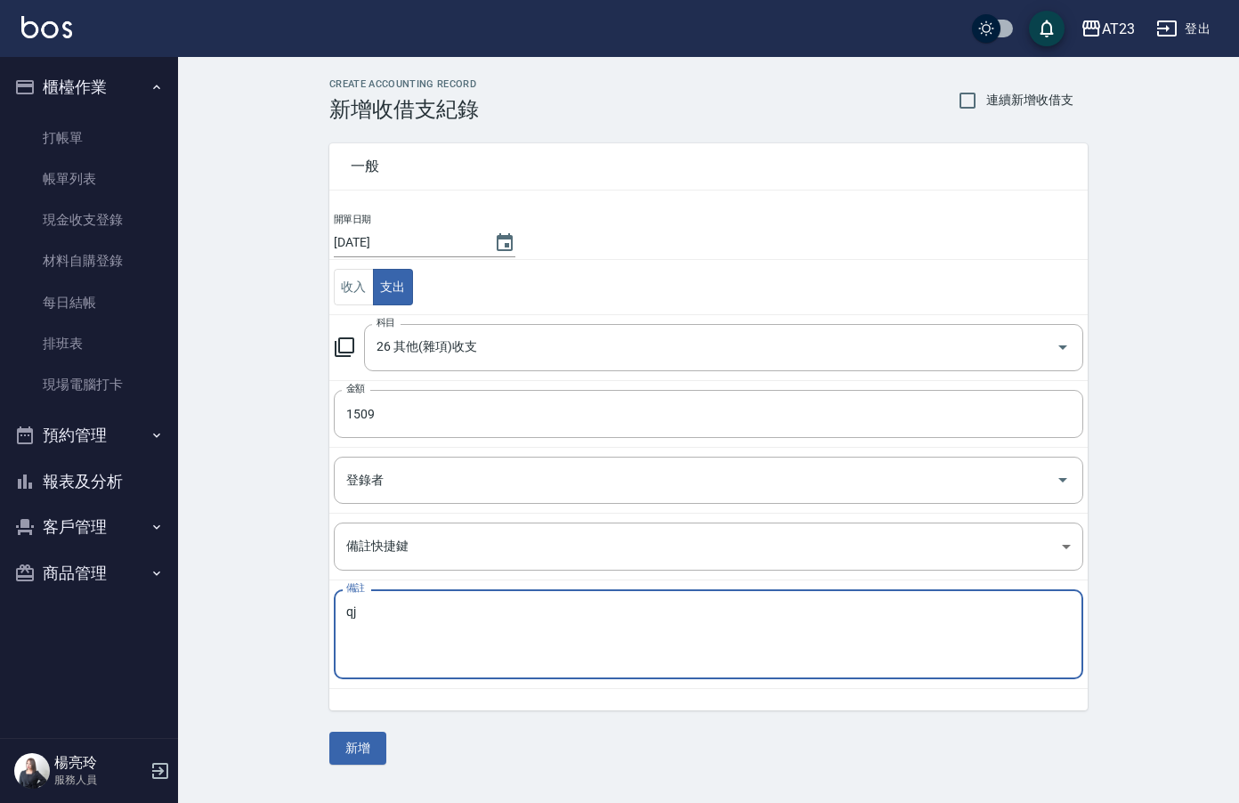
type textarea "q"
type textarea "普渡拜拜"
click at [357, 735] on button "新增" at bounding box center [357, 748] width 57 height 33
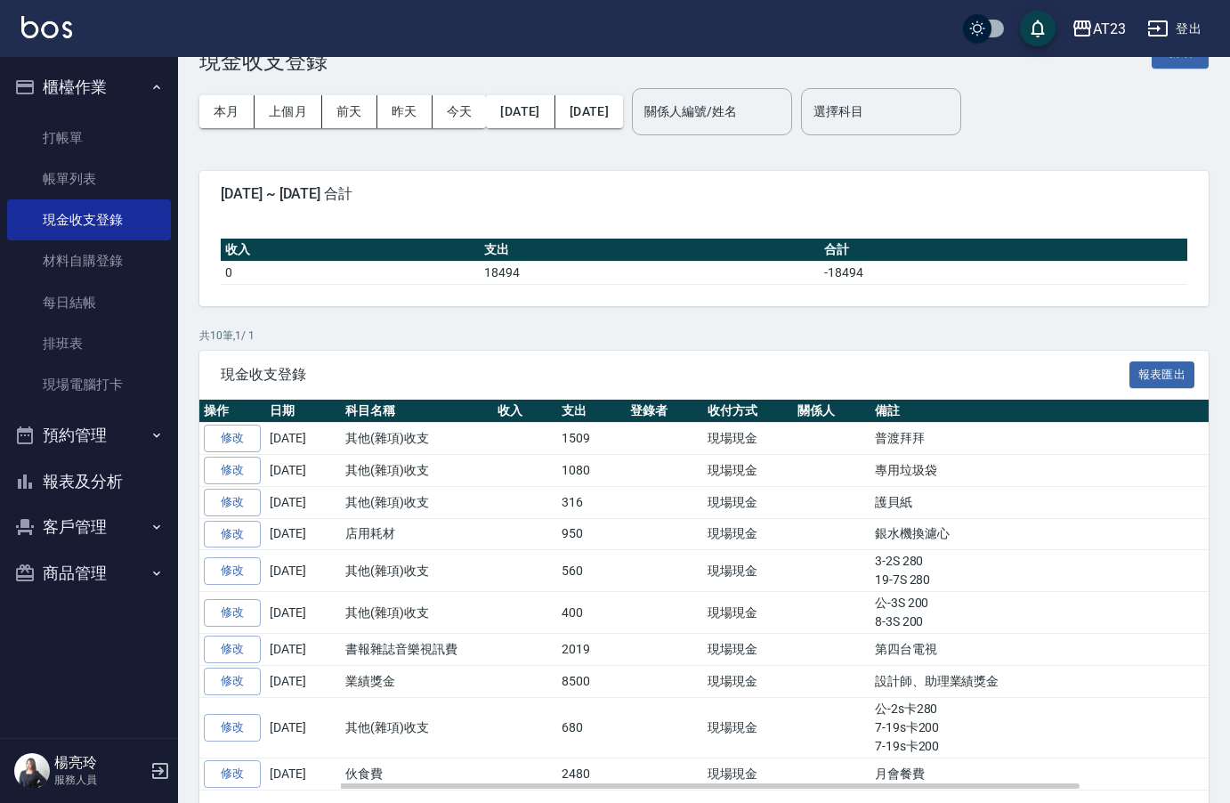
scroll to position [89, 0]
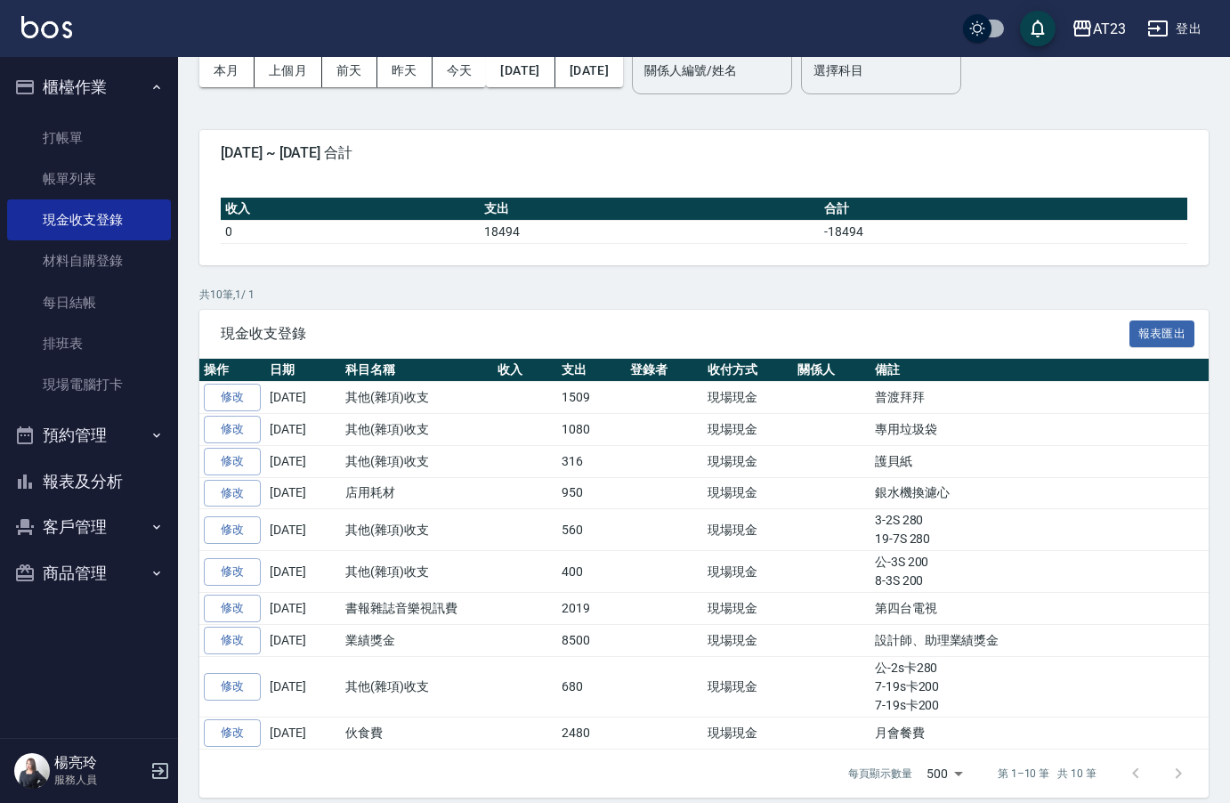
click at [96, 485] on button "報表及分析" at bounding box center [89, 481] width 164 height 46
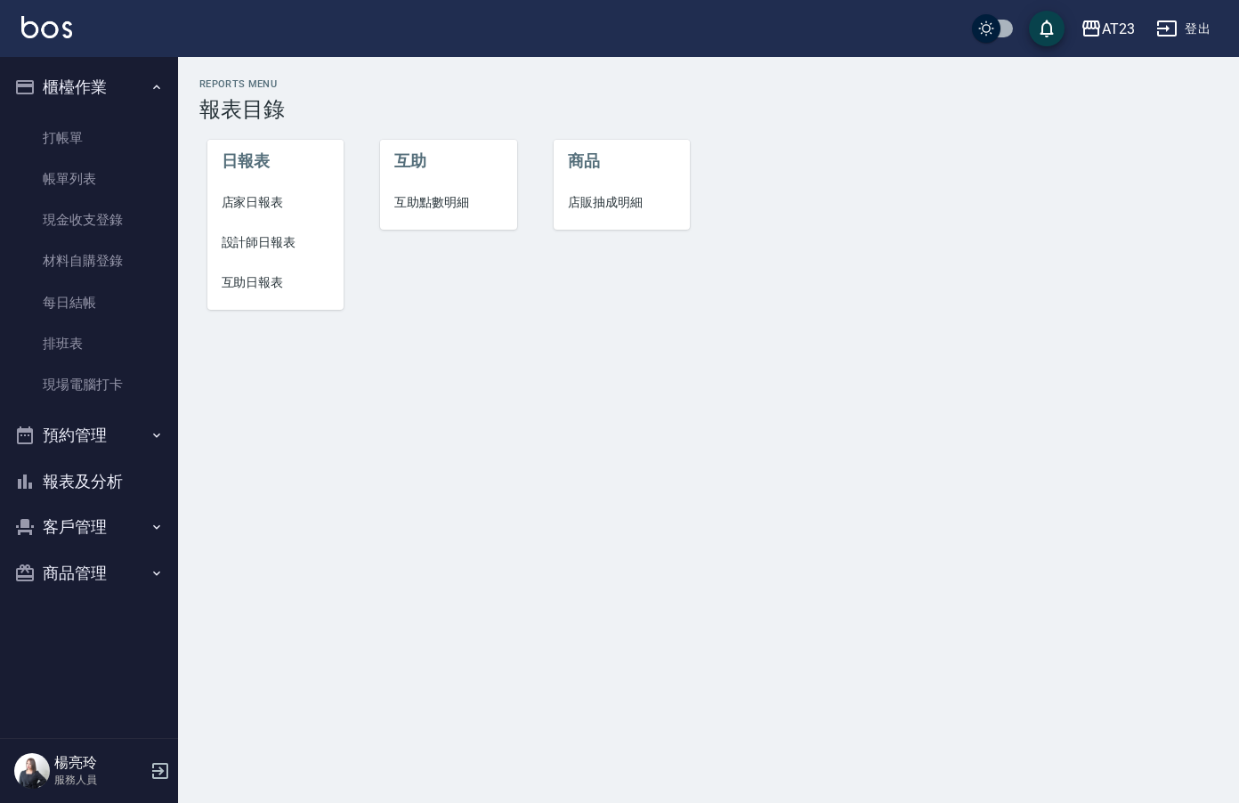
click at [268, 198] on span "店家日報表" at bounding box center [276, 202] width 109 height 19
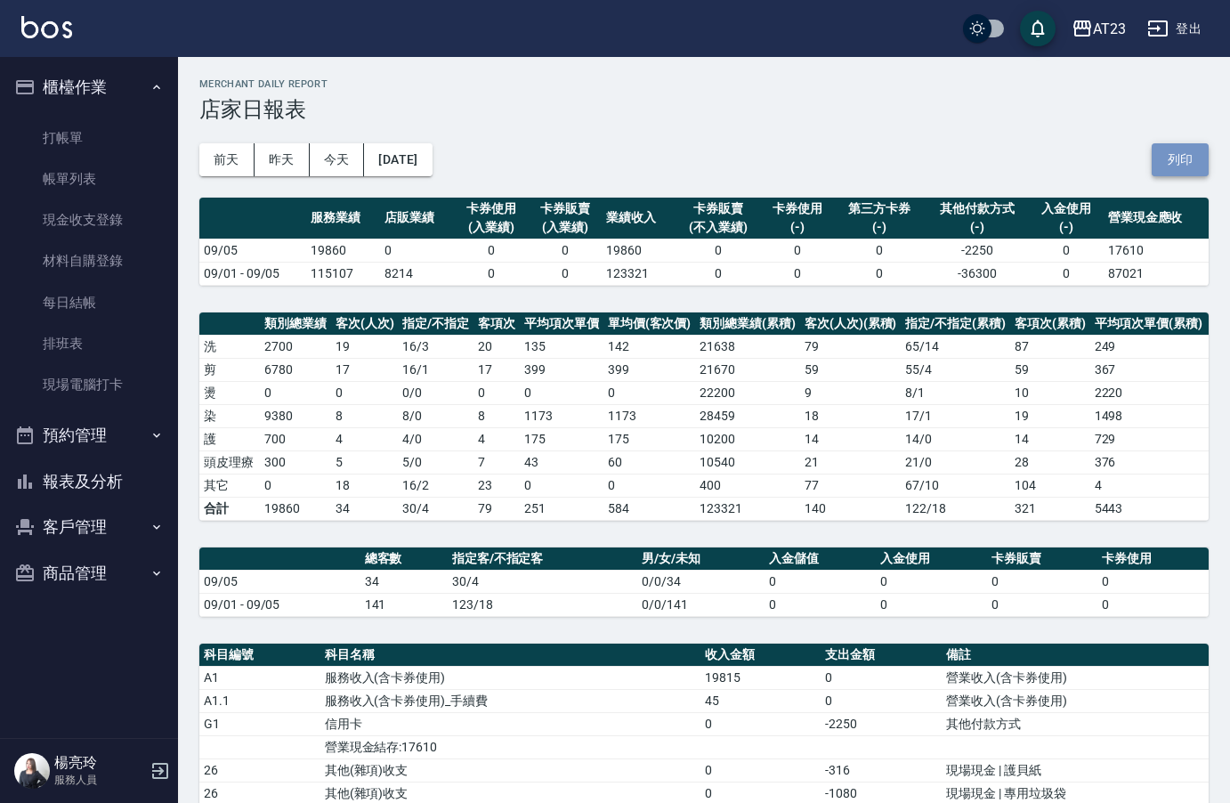
click at [1195, 170] on button "列印" at bounding box center [1180, 159] width 57 height 33
click at [120, 496] on button "報表及分析" at bounding box center [89, 481] width 164 height 46
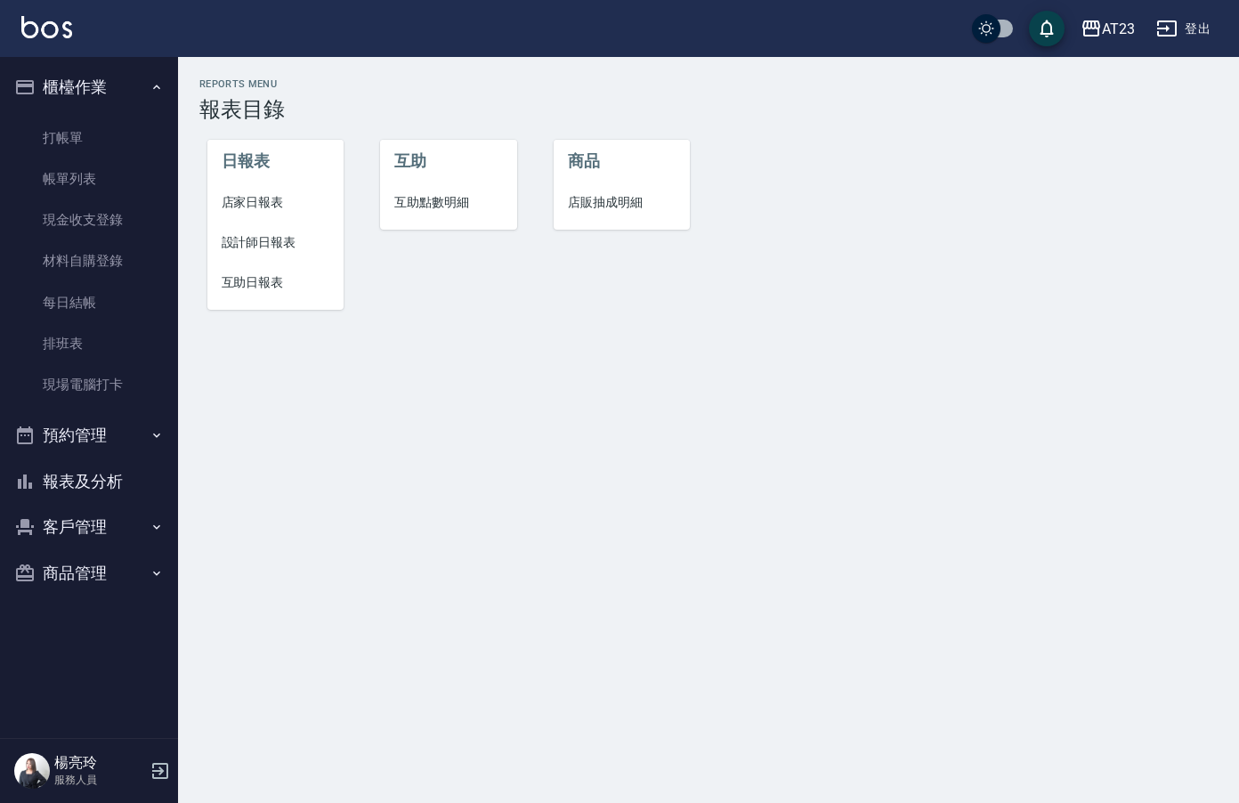
click at [285, 252] on li "設計師日報表" at bounding box center [275, 243] width 137 height 40
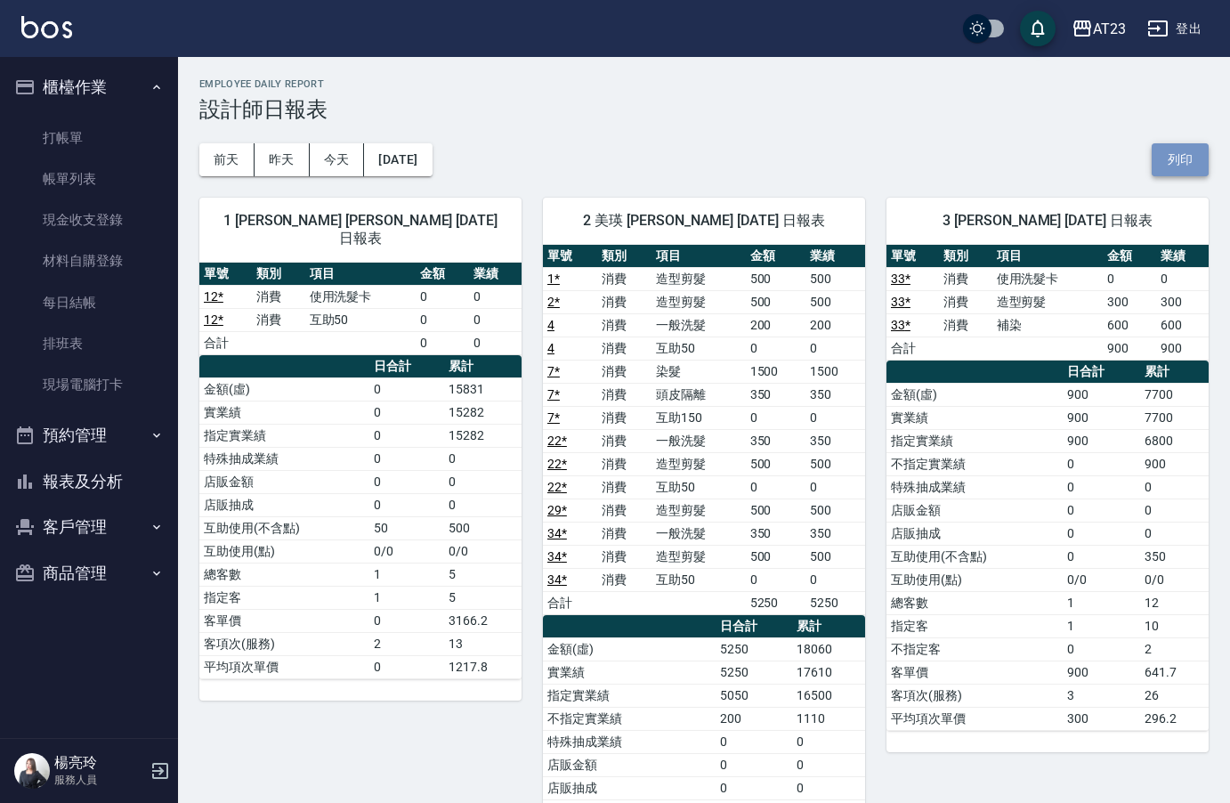
click at [1182, 164] on button "列印" at bounding box center [1180, 159] width 57 height 33
click at [296, 161] on button "昨天" at bounding box center [282, 159] width 55 height 33
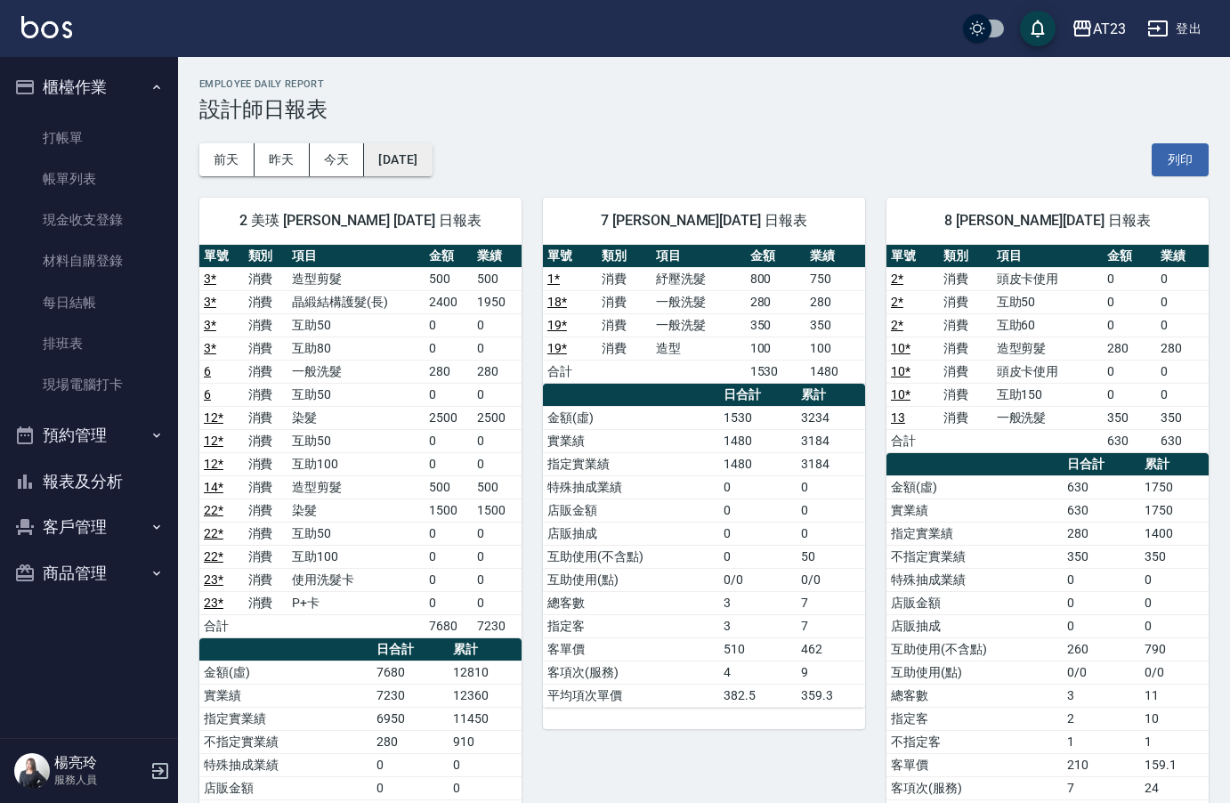
click at [424, 166] on button "[DATE]" at bounding box center [398, 159] width 68 height 33
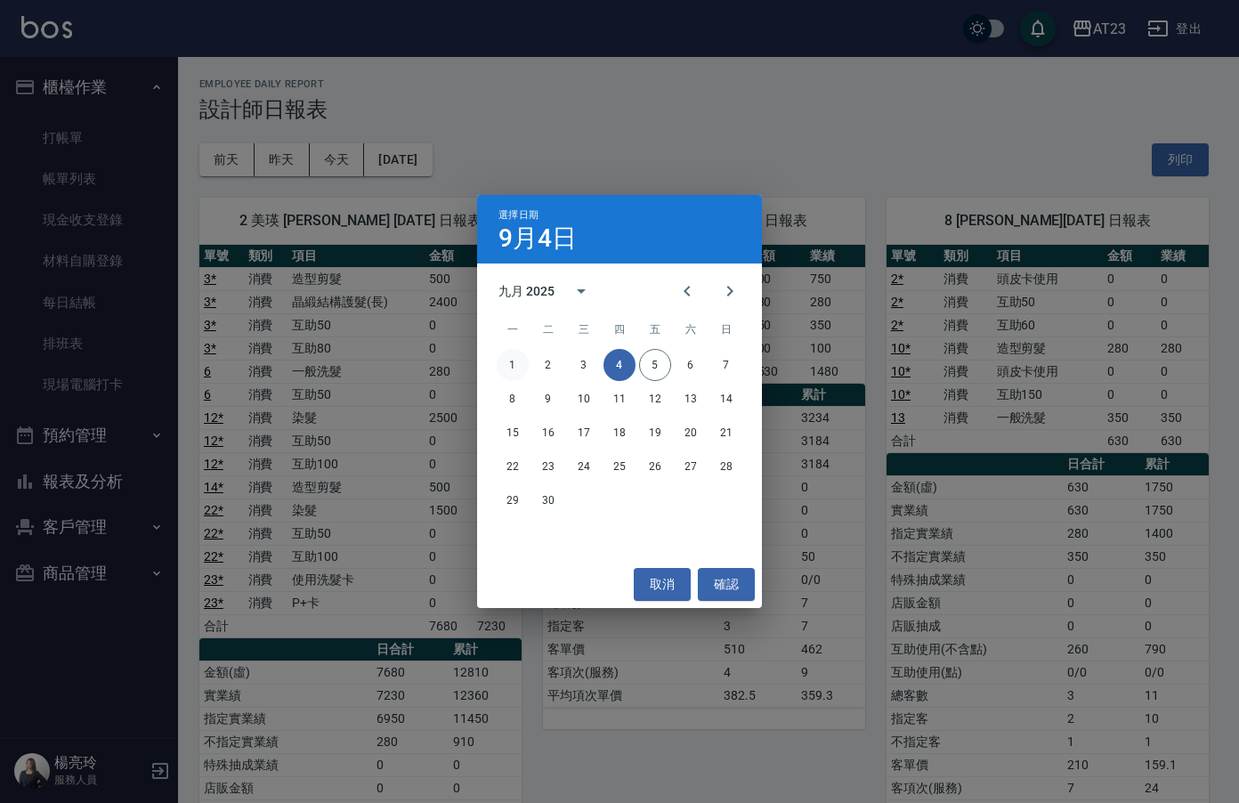
click at [506, 364] on button "1" at bounding box center [513, 365] width 32 height 32
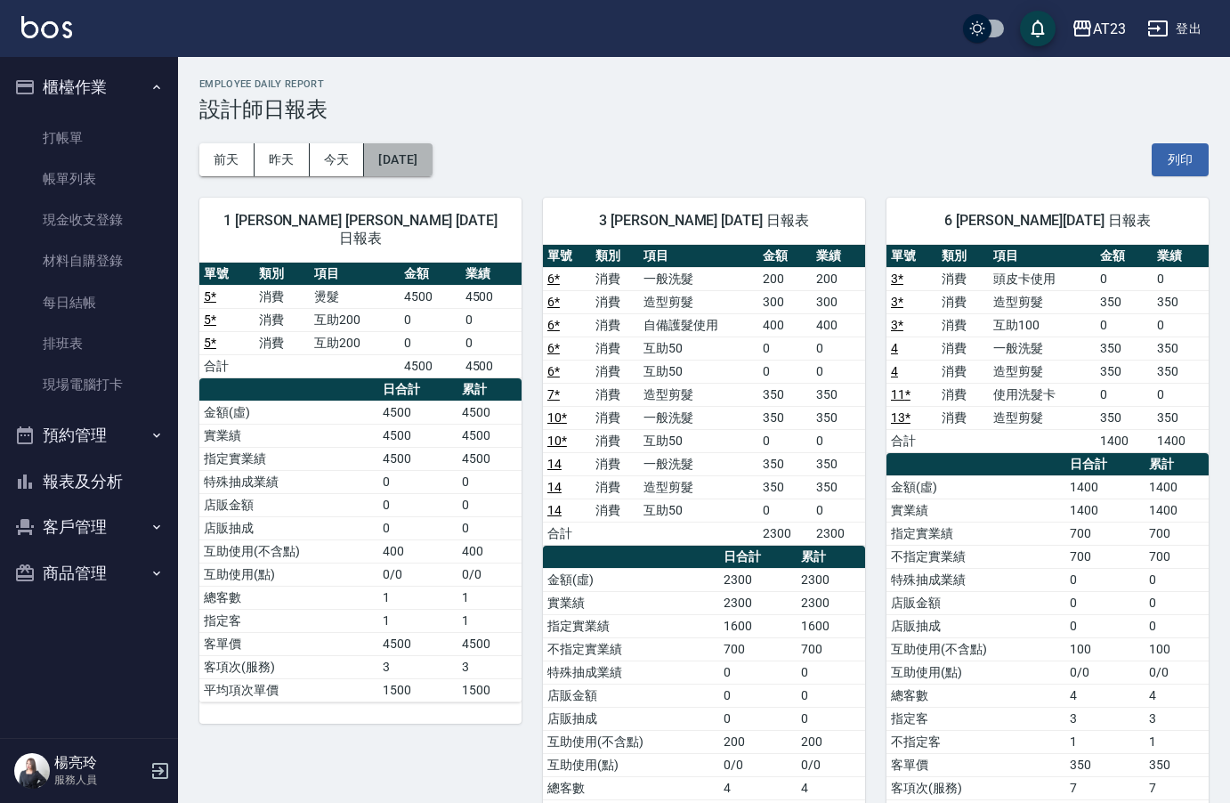
click at [432, 166] on button "[DATE]" at bounding box center [398, 159] width 68 height 33
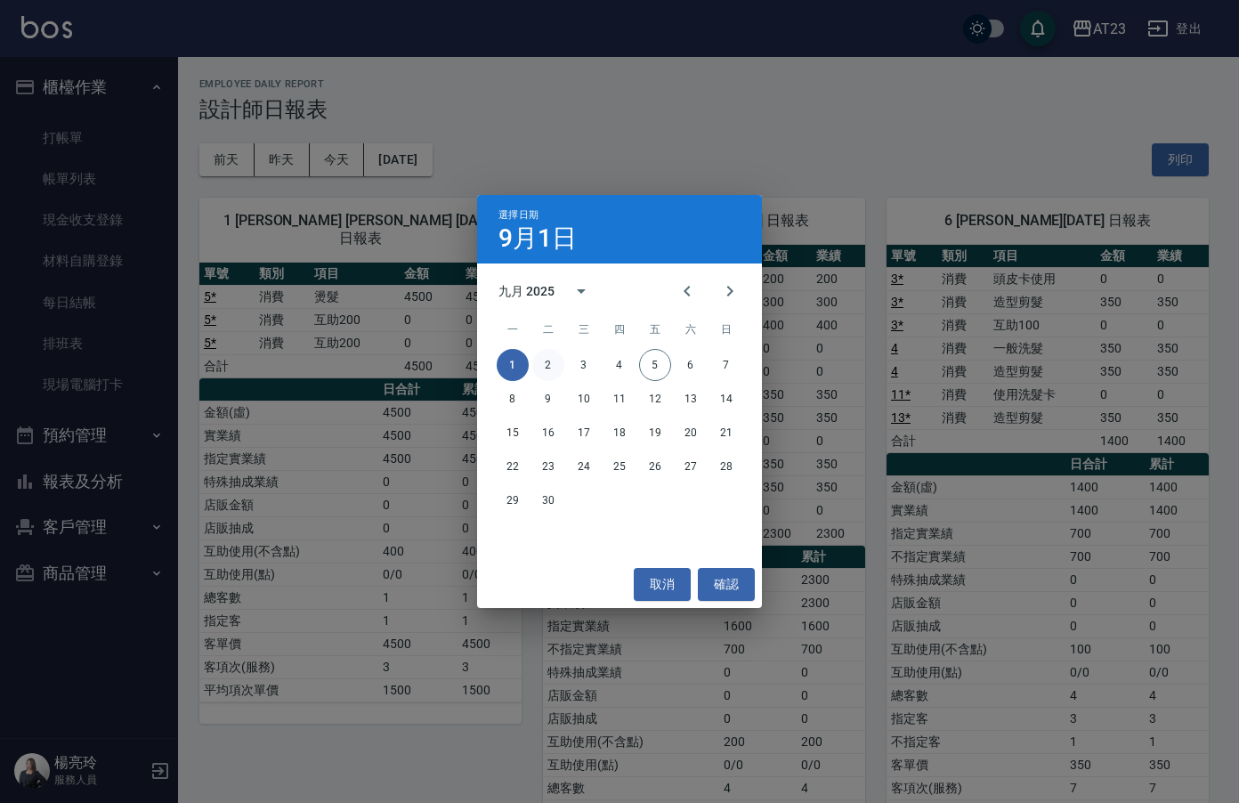
click at [540, 369] on button "2" at bounding box center [548, 365] width 32 height 32
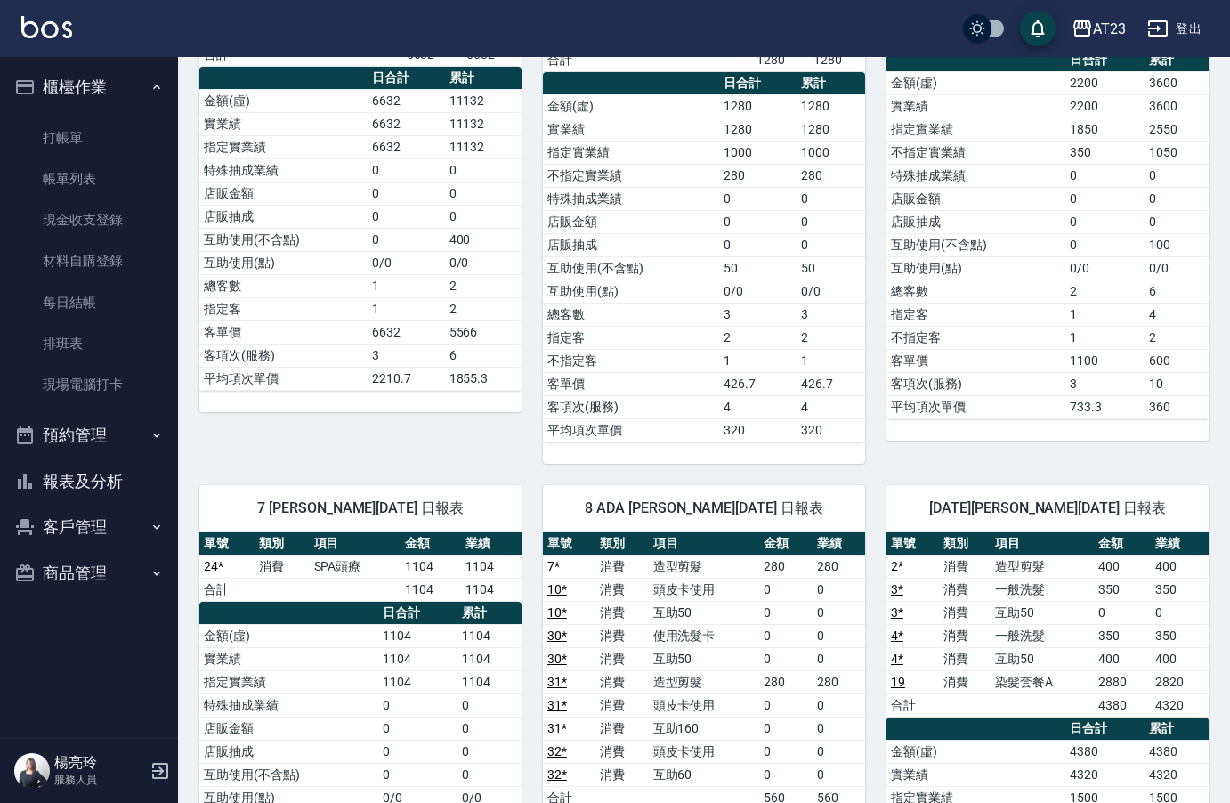
scroll to position [356, 0]
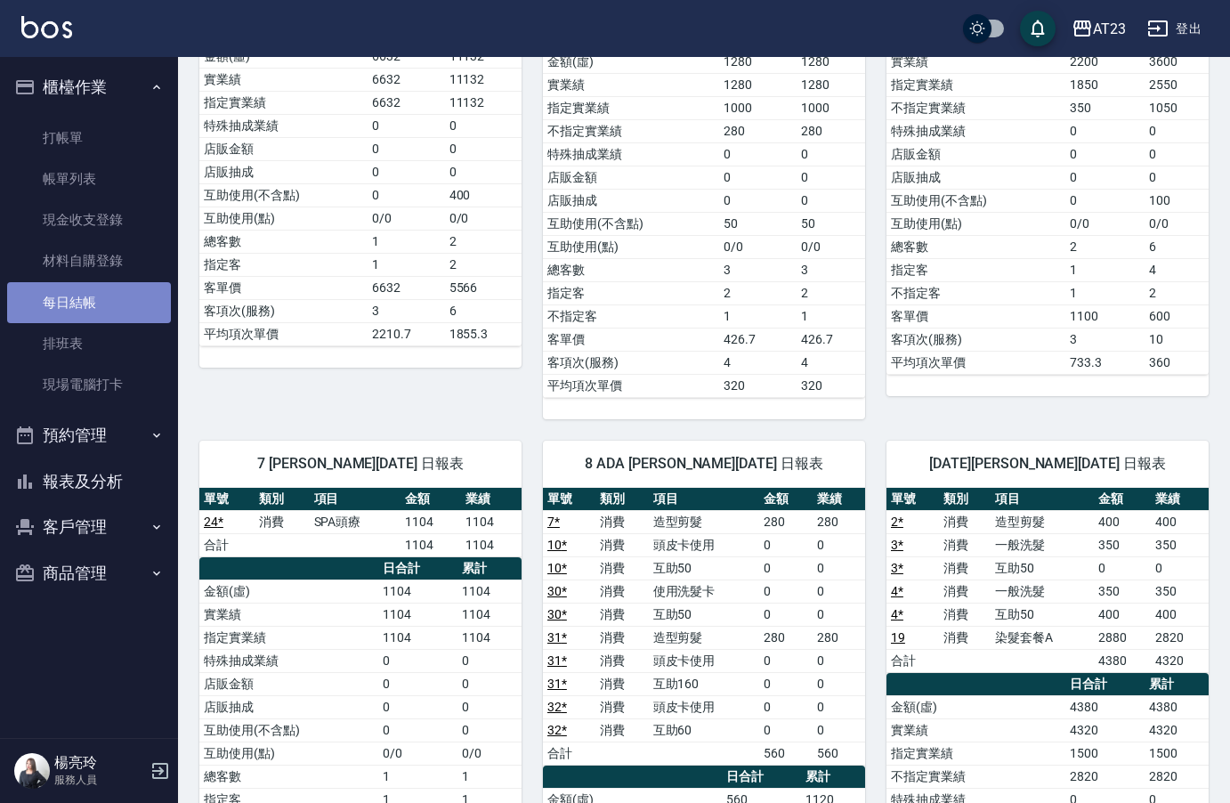
click at [102, 312] on link "每日結帳" at bounding box center [89, 302] width 164 height 41
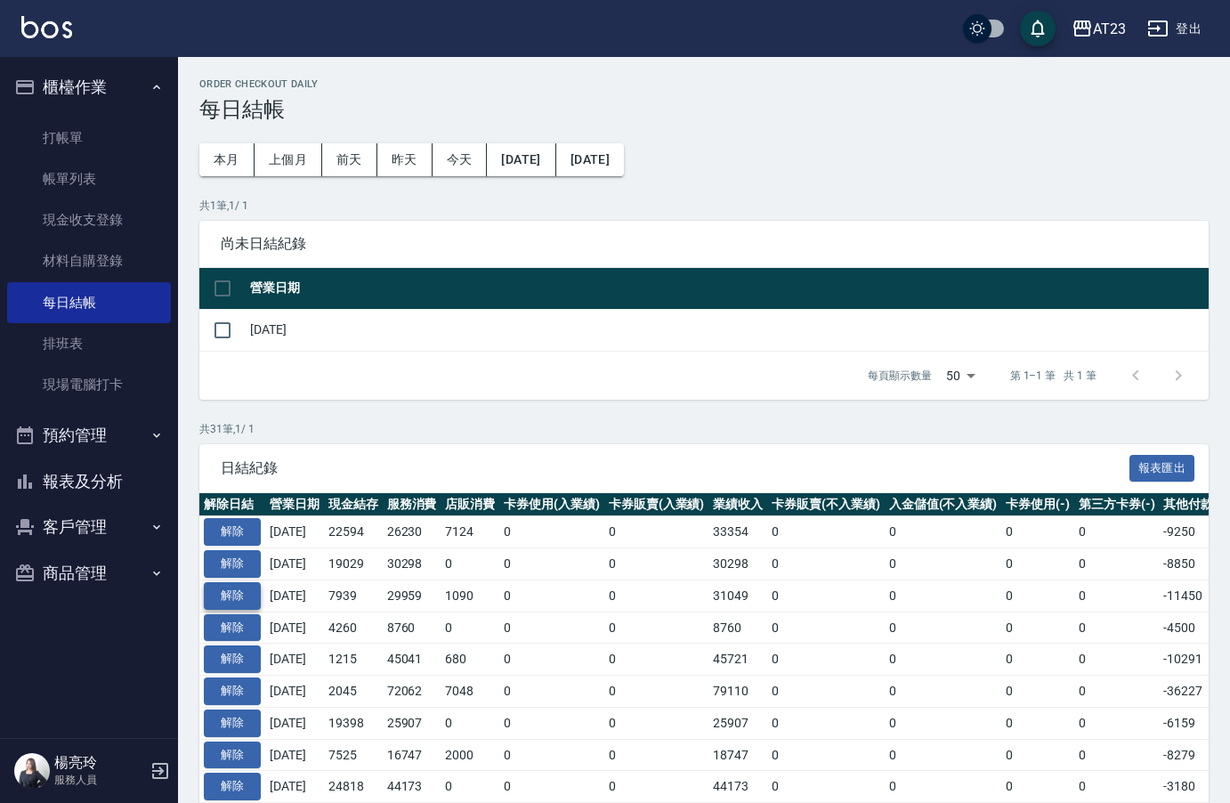
click at [246, 601] on button "解除" at bounding box center [232, 596] width 57 height 28
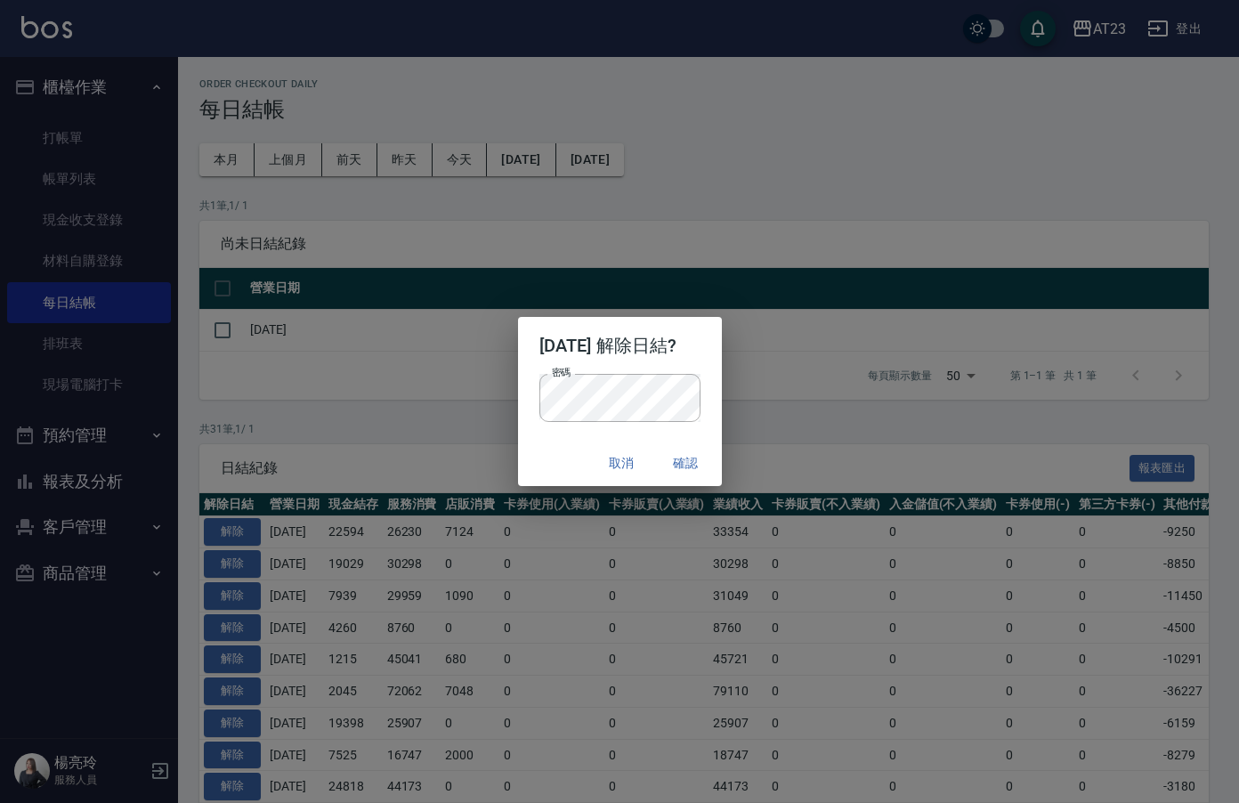
click at [711, 368] on h2 "2025/09/02 解除日結?" at bounding box center [620, 345] width 204 height 57
click at [692, 467] on button "確認" at bounding box center [686, 463] width 57 height 33
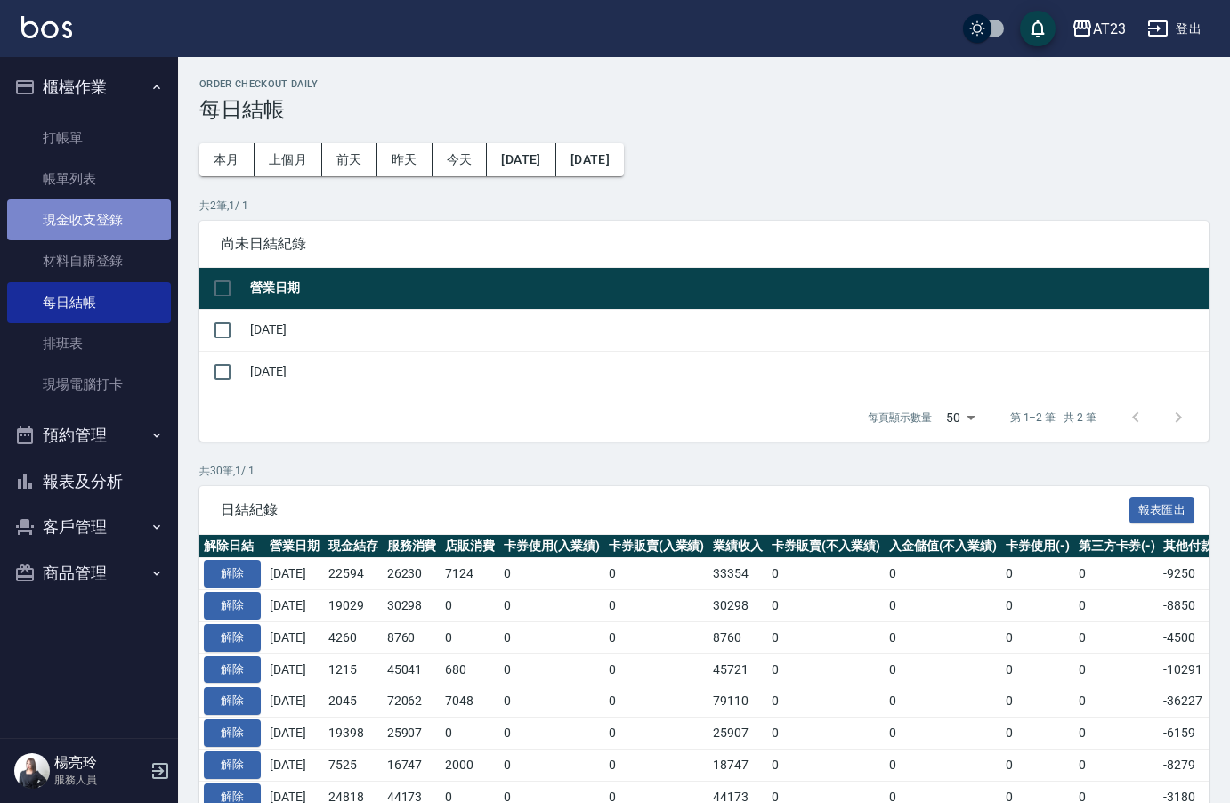
click at [101, 215] on link "現金收支登錄" at bounding box center [89, 219] width 164 height 41
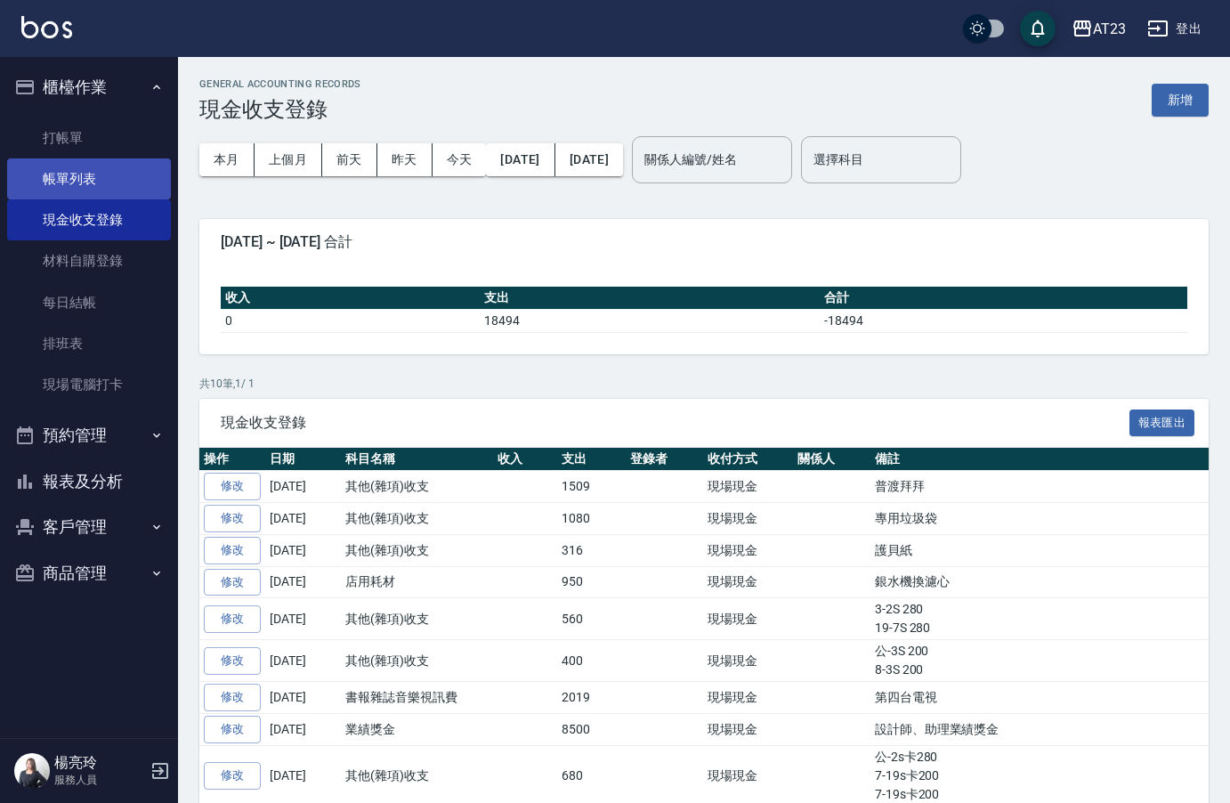
click at [93, 181] on link "帳單列表" at bounding box center [89, 178] width 164 height 41
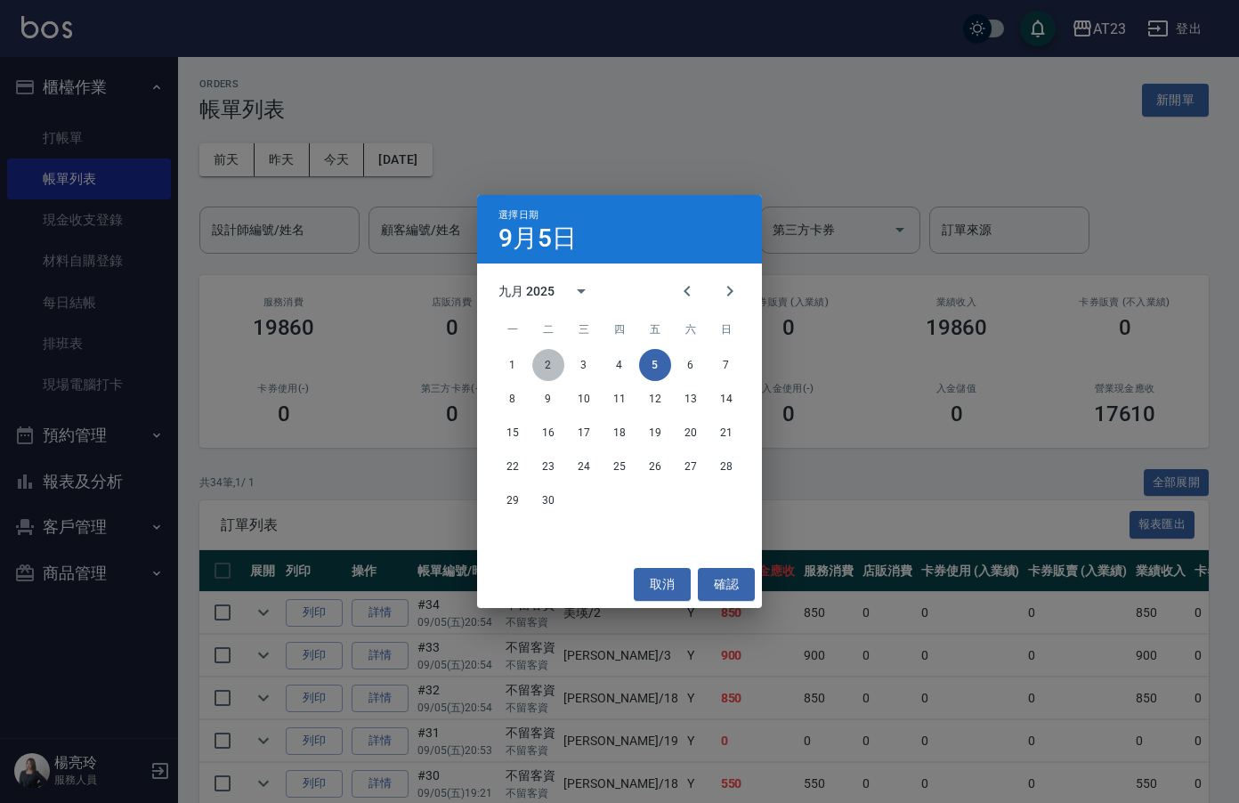
click at [547, 363] on button "2" at bounding box center [548, 365] width 32 height 32
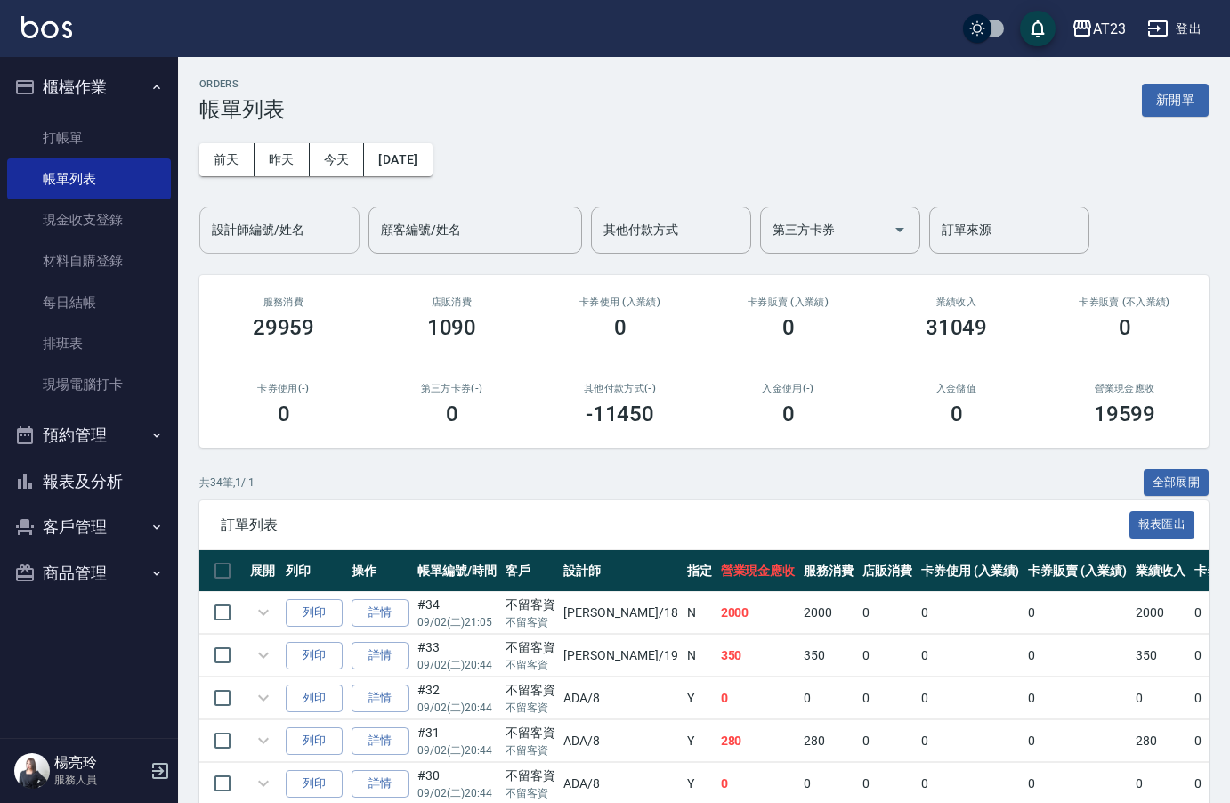
click at [310, 238] on input "設計師編號/姓名" at bounding box center [279, 230] width 144 height 31
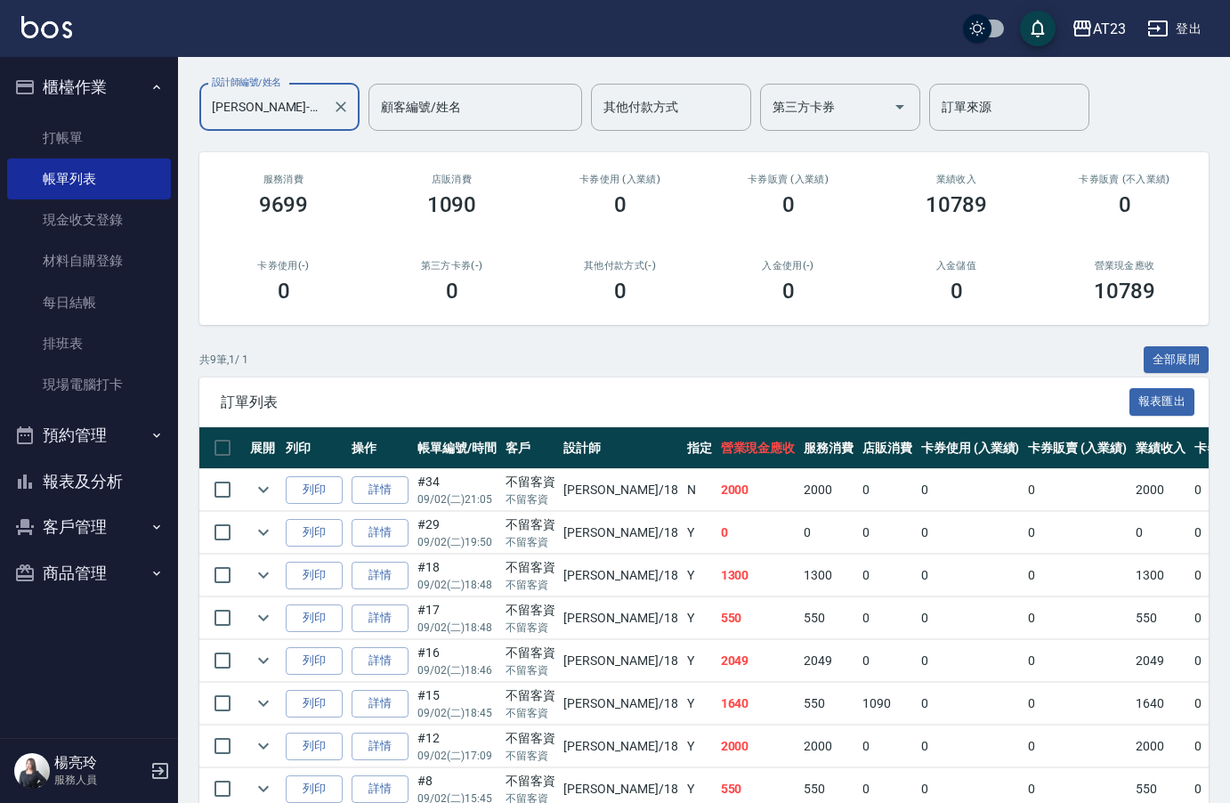
scroll to position [256, 0]
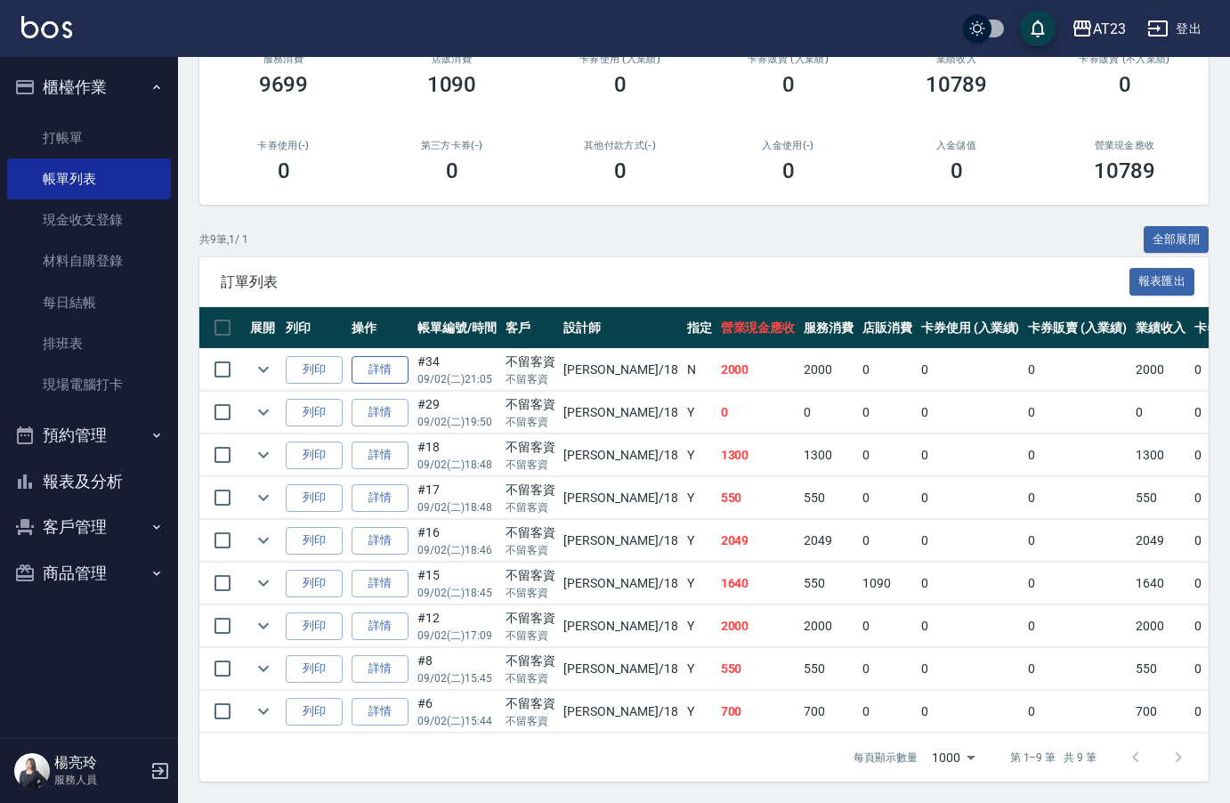
type input "[PERSON_NAME]-18"
click at [369, 360] on link "詳情" at bounding box center [380, 370] width 57 height 28
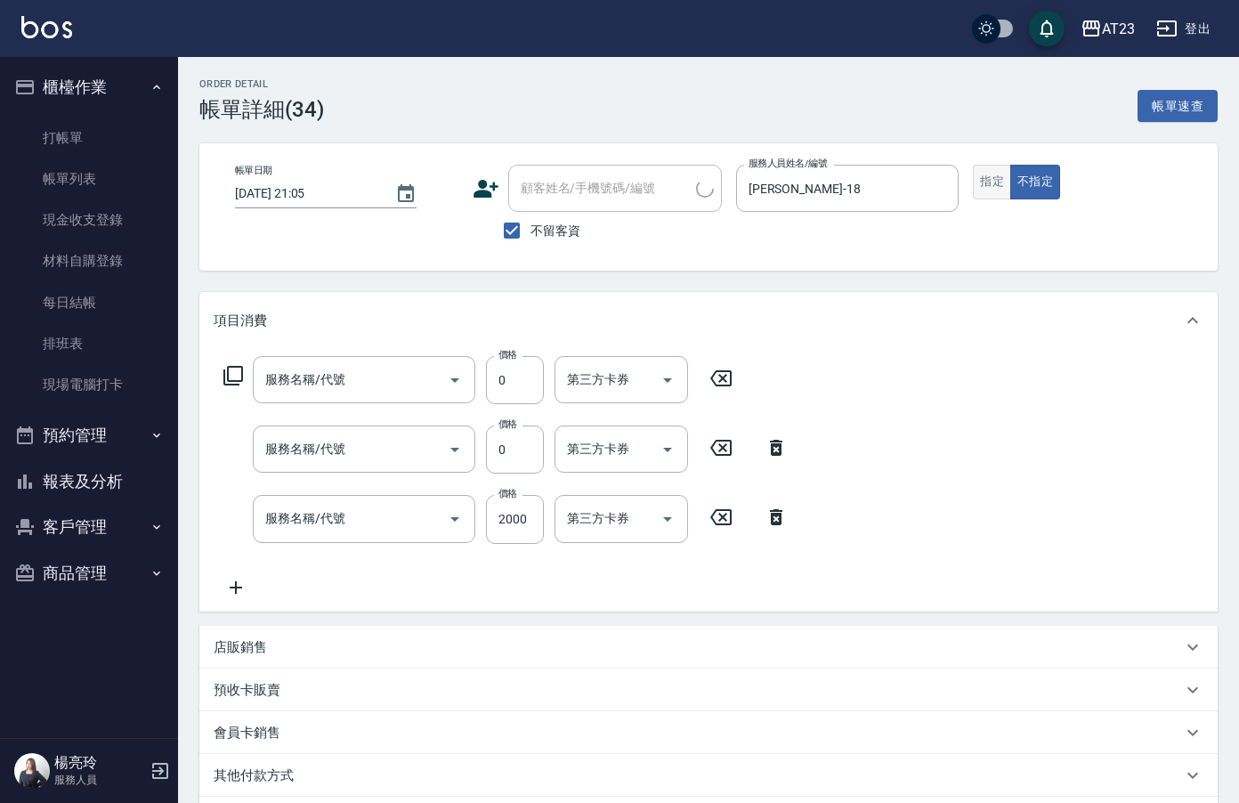
type input "[DATE] 21:05"
checkbox input "true"
type input "[PERSON_NAME]-18"
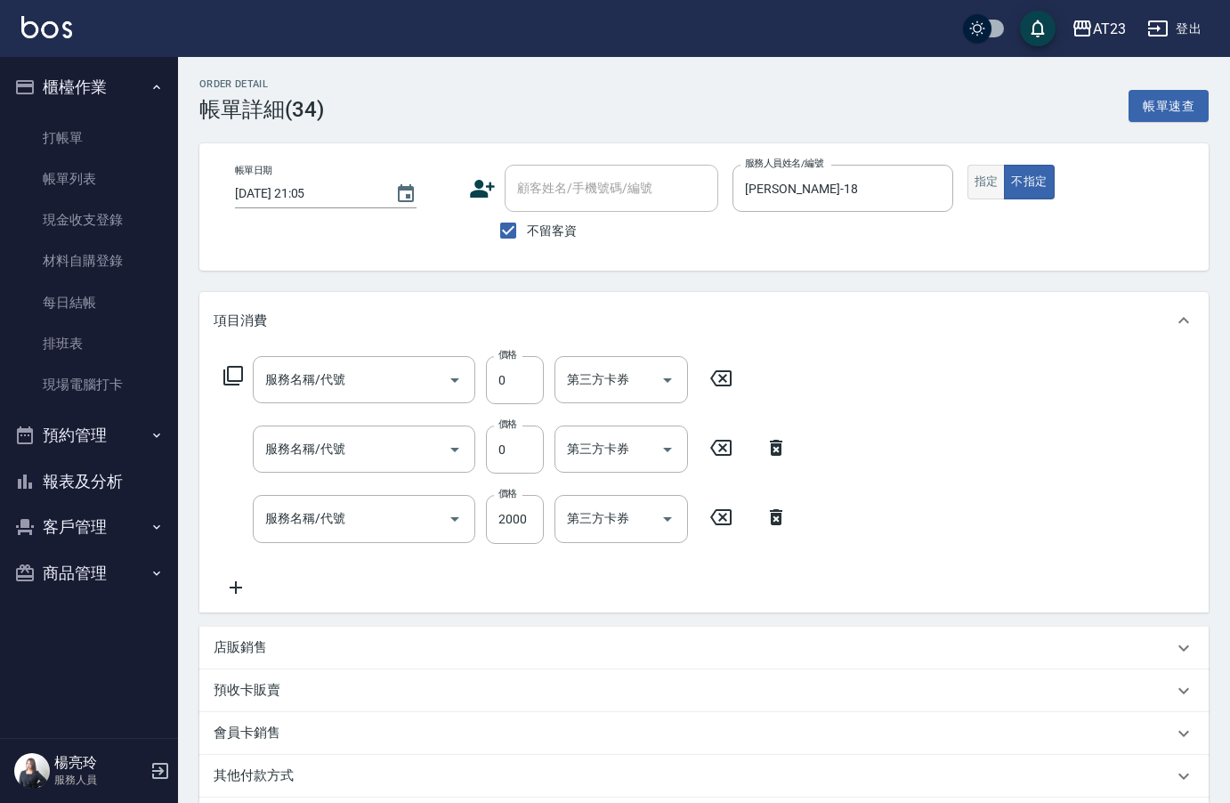
click at [997, 186] on button "指定" at bounding box center [987, 182] width 38 height 35
type input "互助50(705)"
type input "互助130(713)"
type input "燙髮(401)"
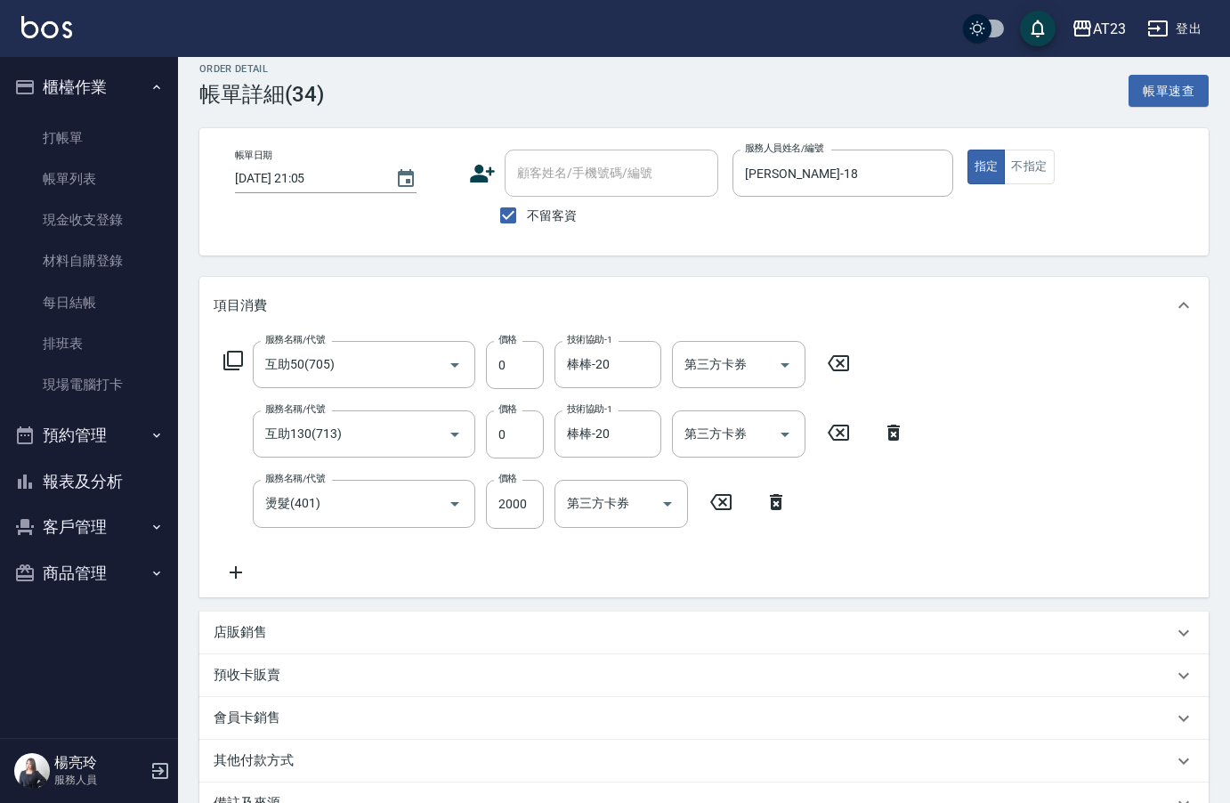
scroll to position [230, 0]
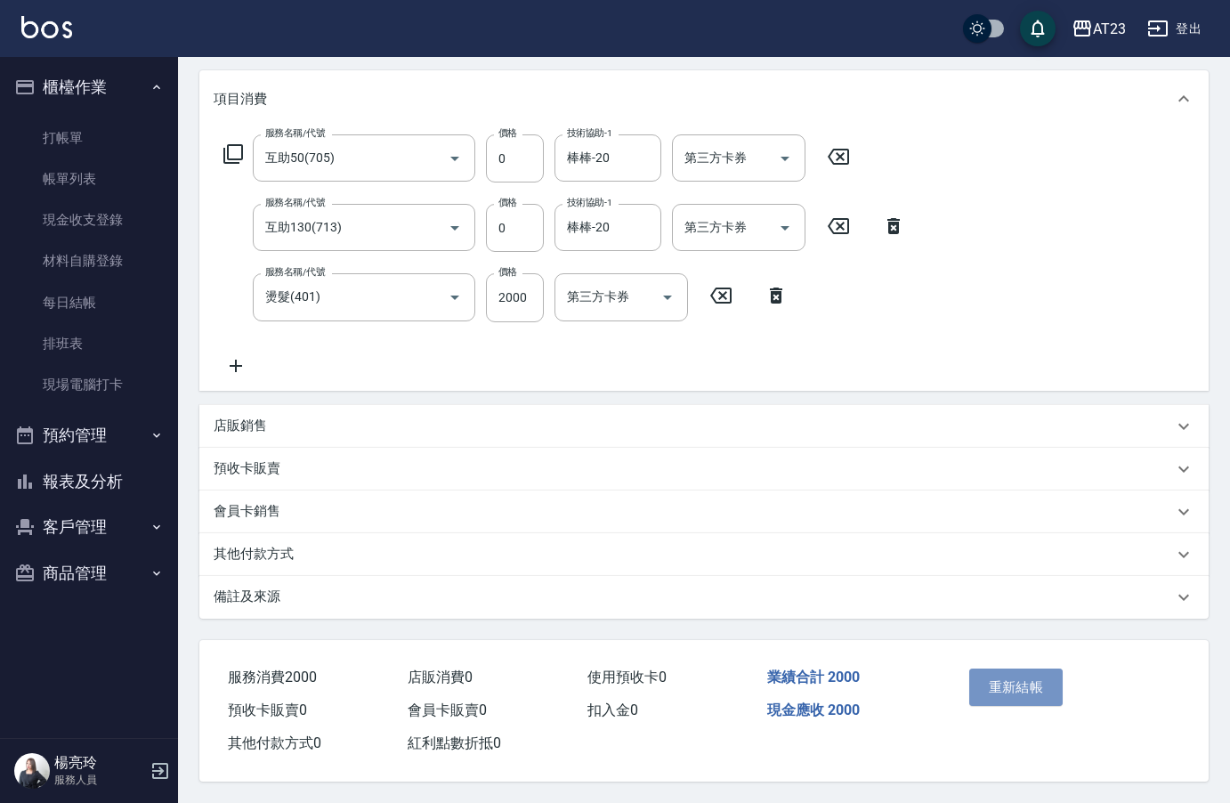
drag, startPoint x: 1046, startPoint y: 673, endPoint x: 1047, endPoint y: 655, distance: 17.8
click at [1045, 673] on button "重新結帳" at bounding box center [1016, 687] width 94 height 37
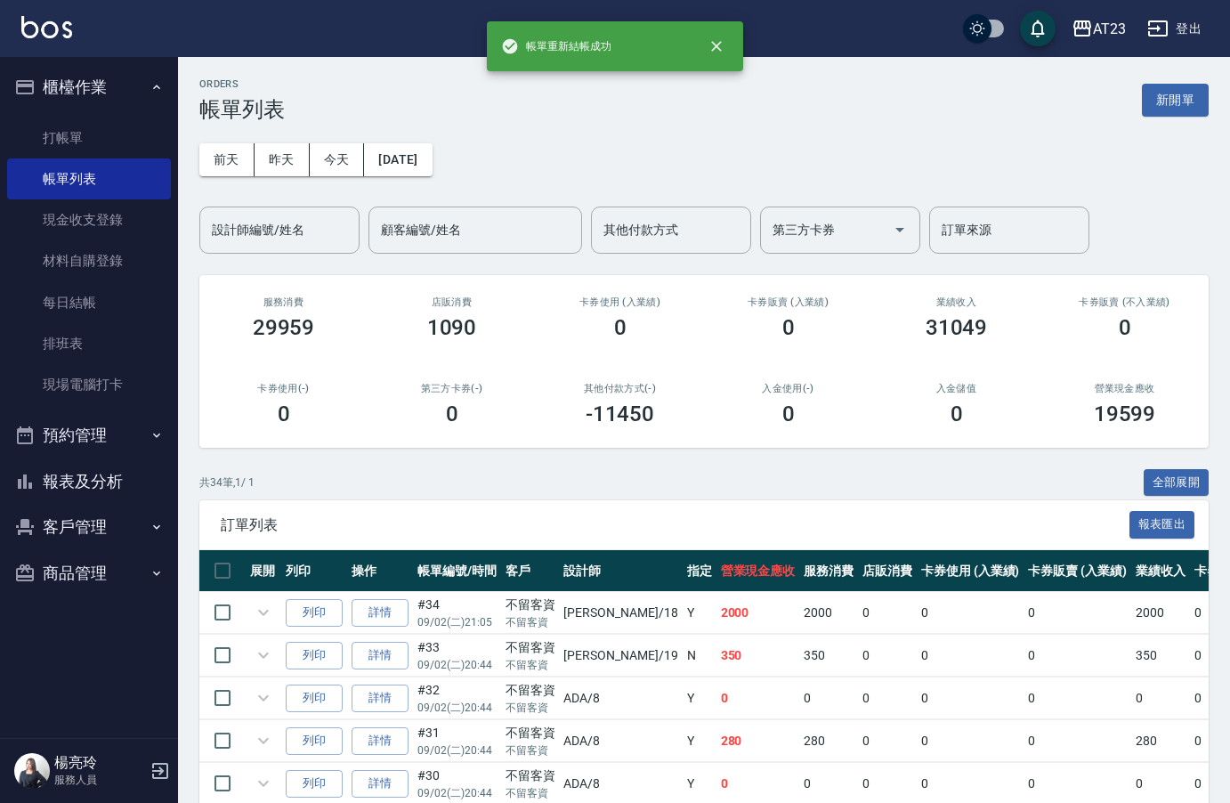
click at [105, 492] on button "報表及分析" at bounding box center [89, 481] width 164 height 46
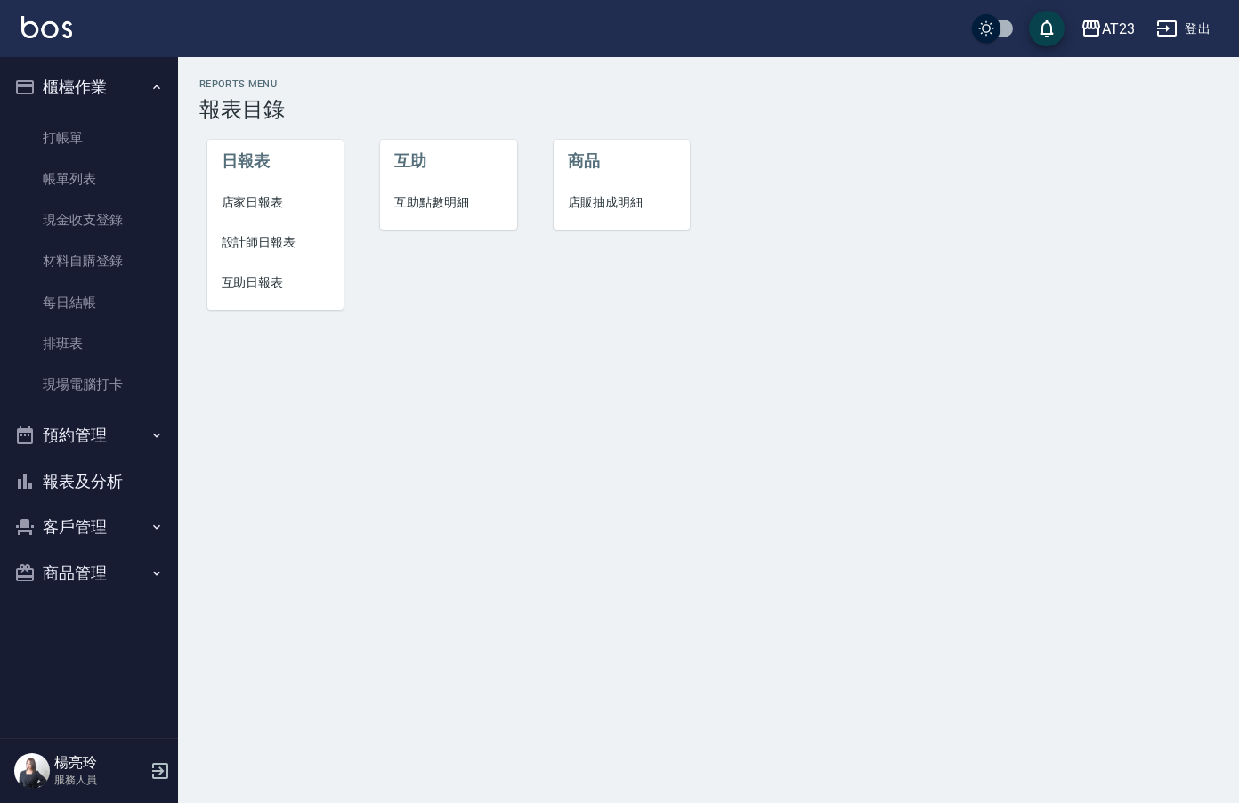
click at [271, 250] on span "設計師日報表" at bounding box center [276, 242] width 109 height 19
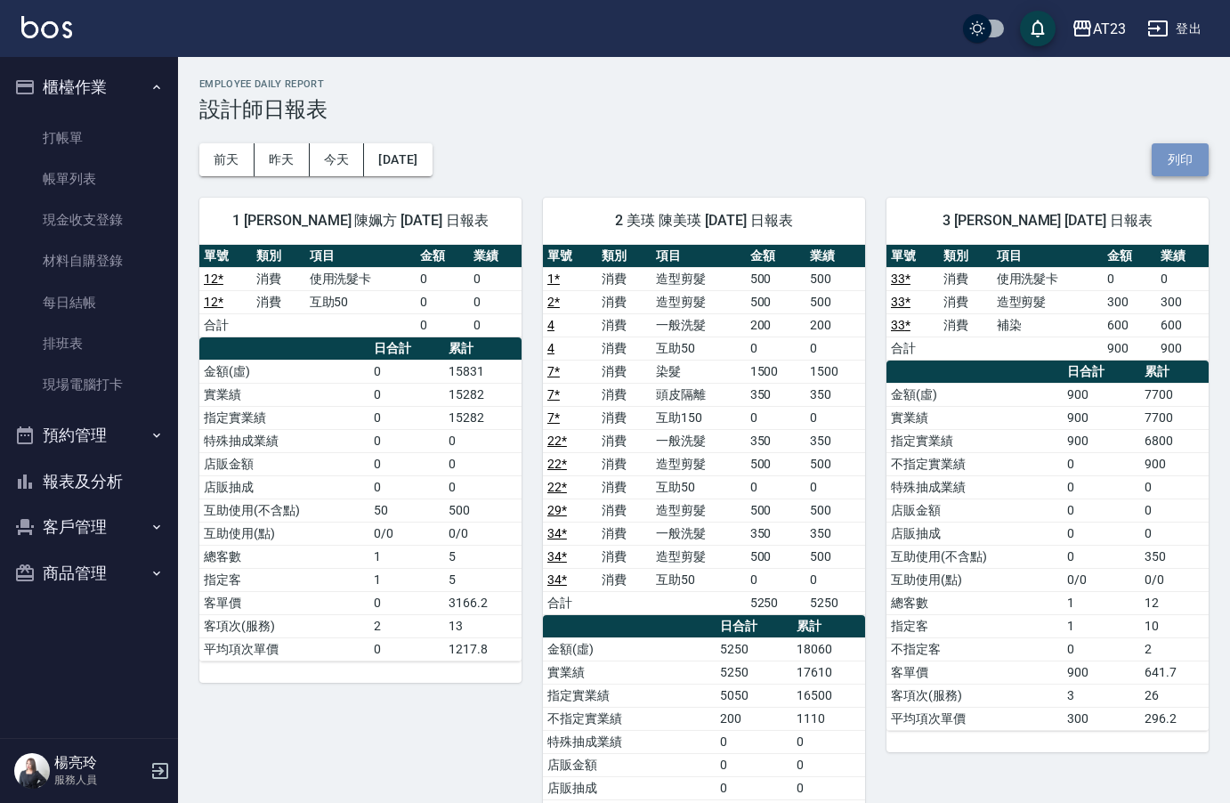
click at [1197, 175] on button "列印" at bounding box center [1180, 159] width 57 height 33
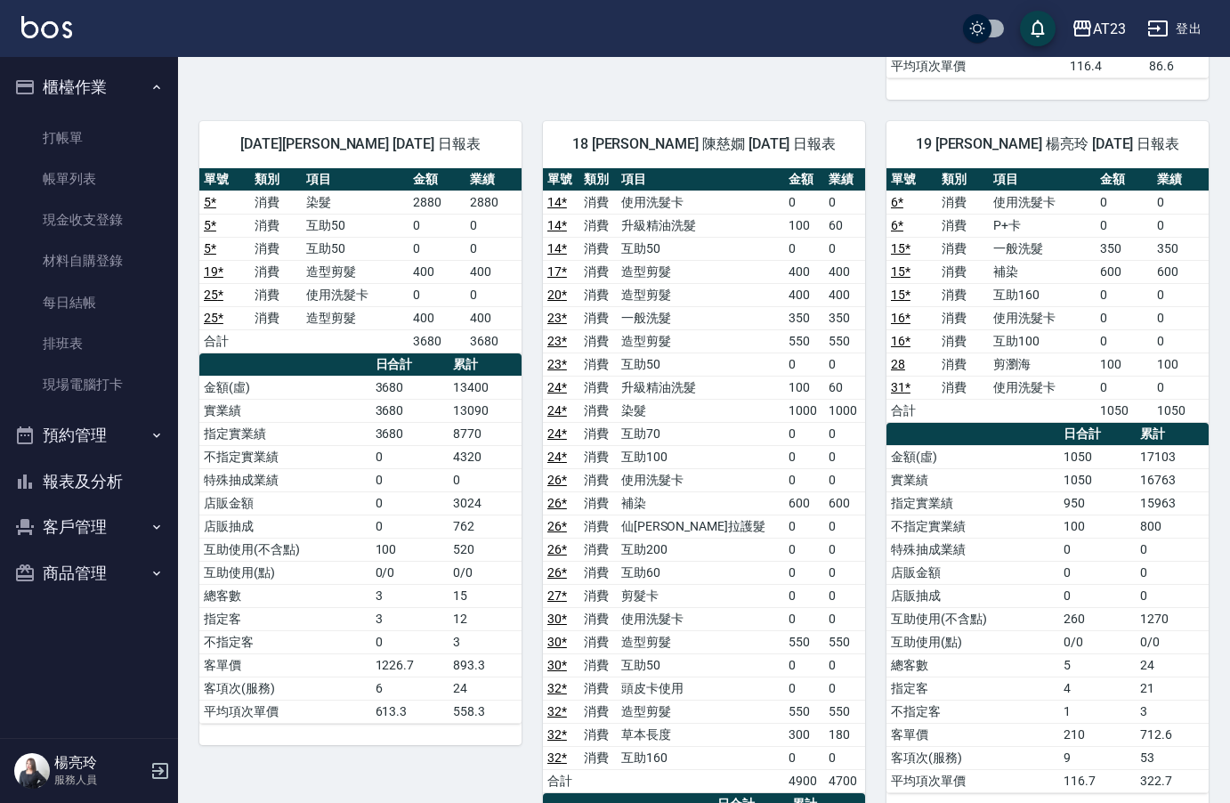
scroll to position [1402, 0]
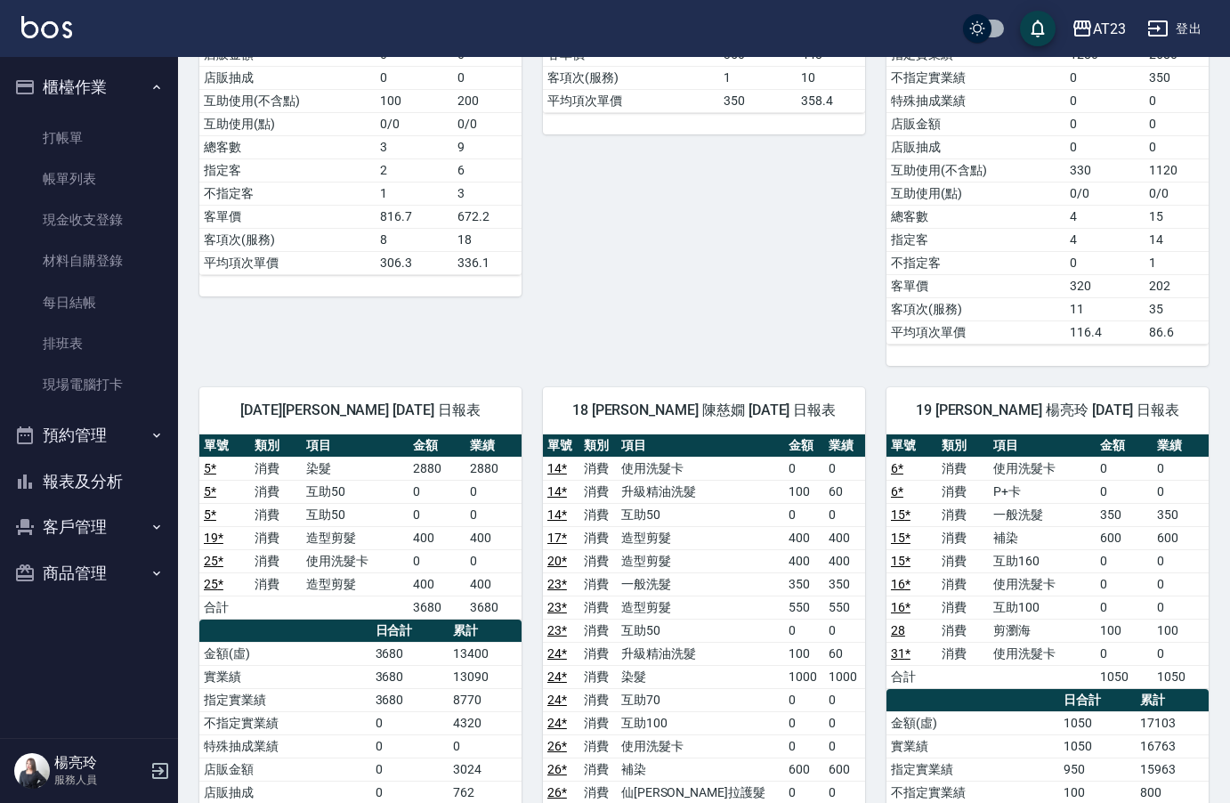
drag, startPoint x: 82, startPoint y: 485, endPoint x: 79, endPoint y: 475, distance: 10.1
click at [82, 485] on button "報表及分析" at bounding box center [89, 481] width 164 height 46
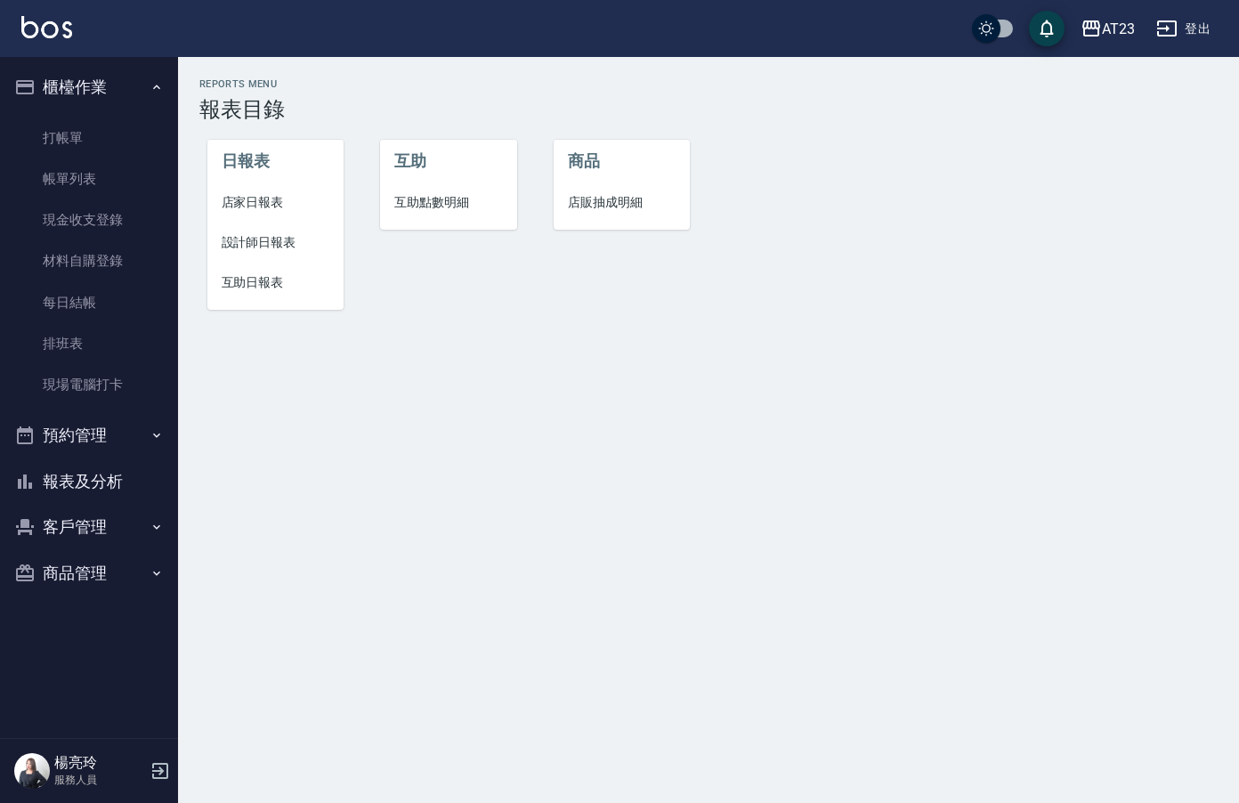
click at [230, 289] on span "互助日報表" at bounding box center [276, 282] width 109 height 19
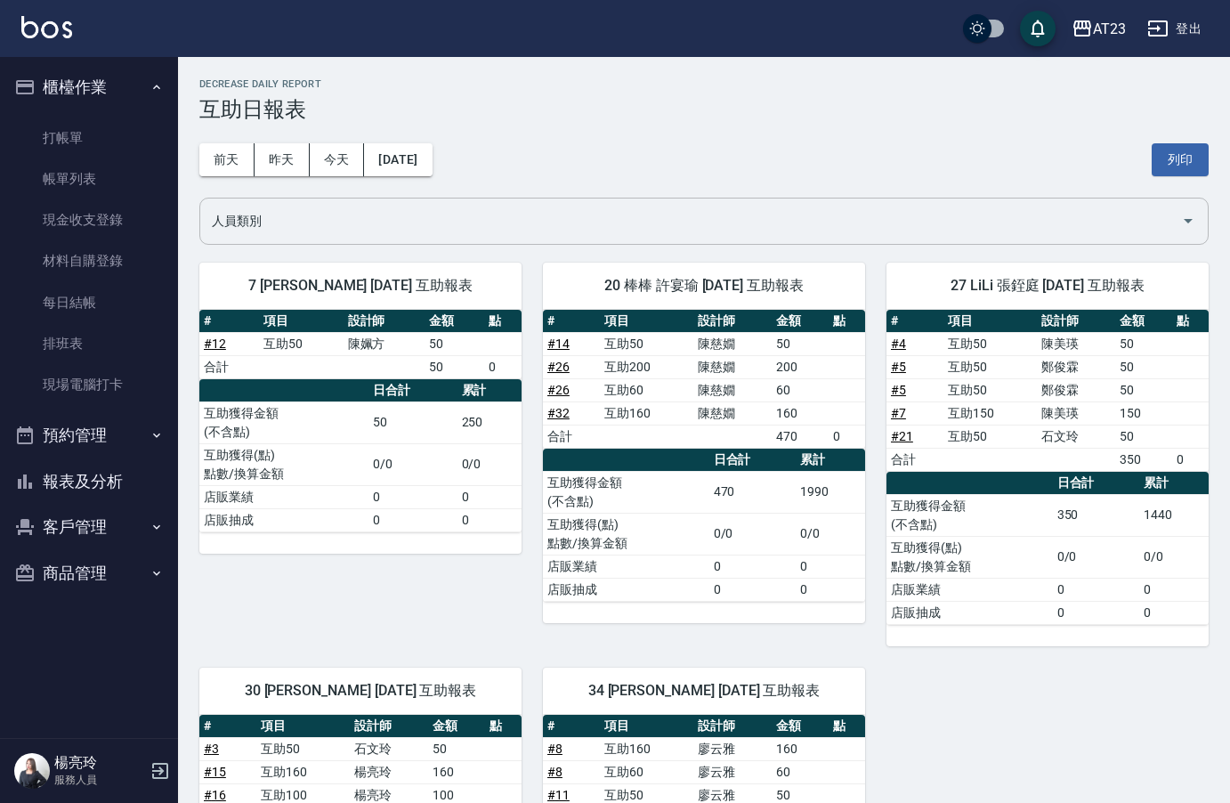
click at [874, 231] on input "人員類別" at bounding box center [690, 221] width 967 height 31
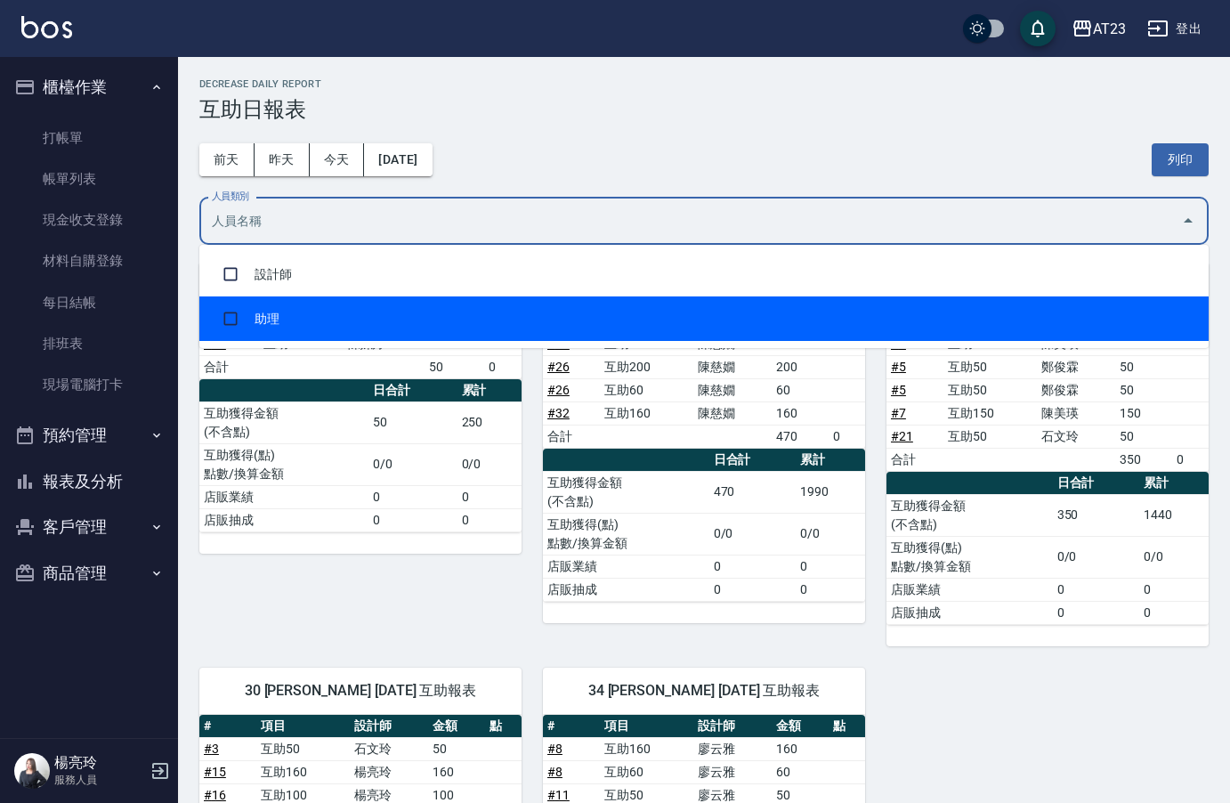
click at [793, 327] on li "助理" at bounding box center [703, 318] width 1009 height 45
checkbox input "true"
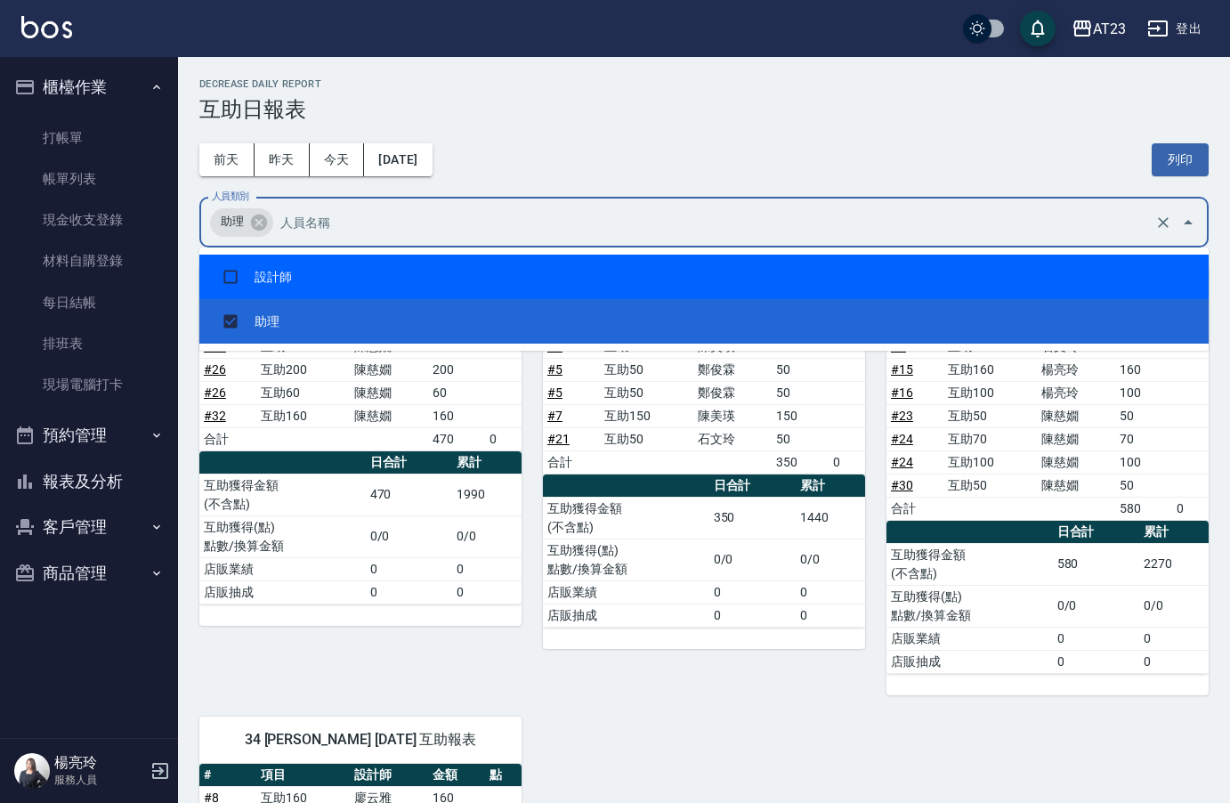
click at [837, 140] on div "前天 昨天 今天 [DATE] 列印" at bounding box center [703, 160] width 1009 height 76
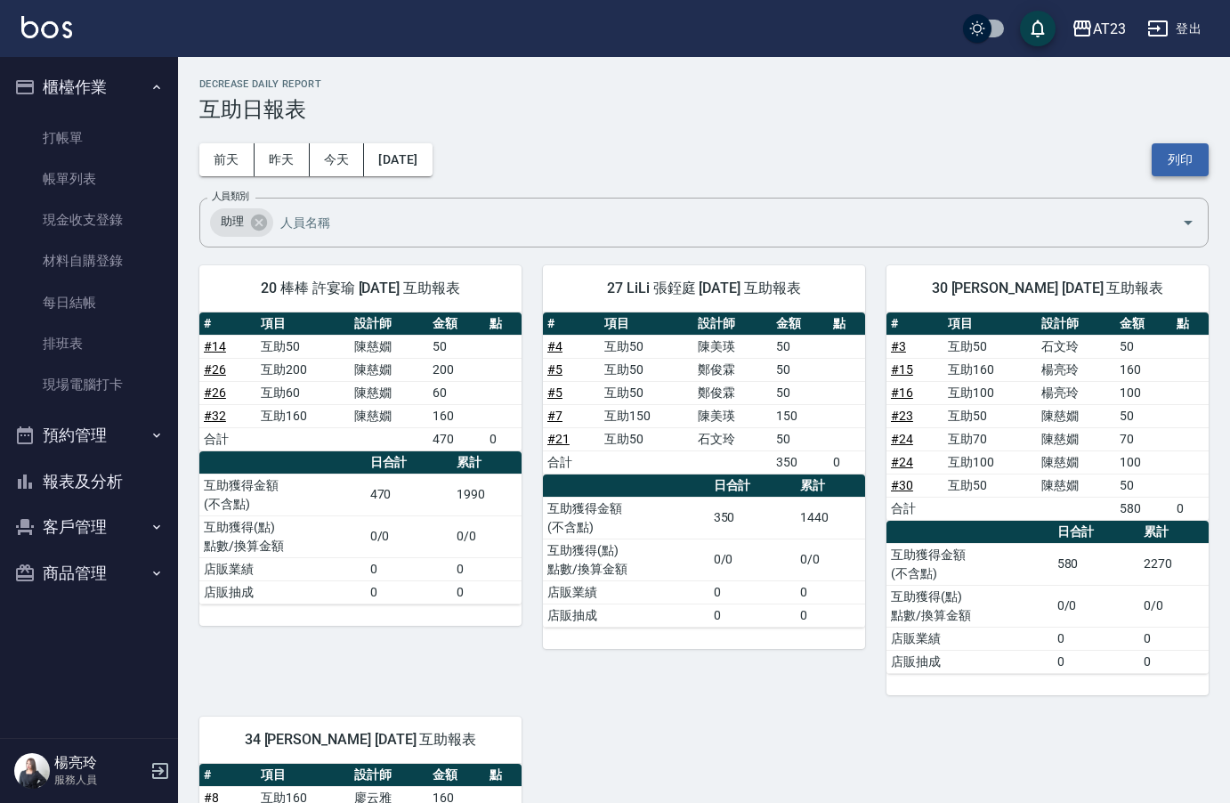
click at [1179, 160] on button "列印" at bounding box center [1180, 159] width 57 height 33
click at [37, 486] on button "報表及分析" at bounding box center [89, 481] width 164 height 46
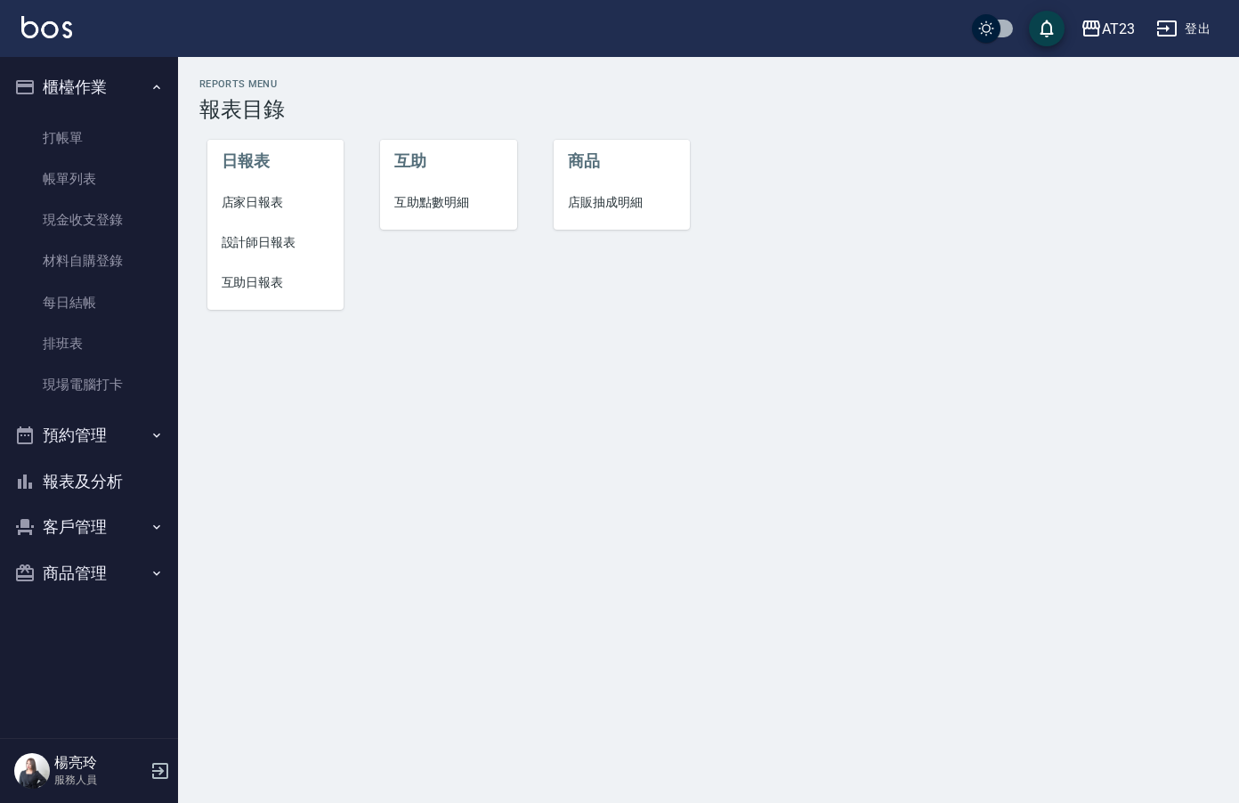
click at [275, 199] on span "店家日報表" at bounding box center [276, 202] width 109 height 19
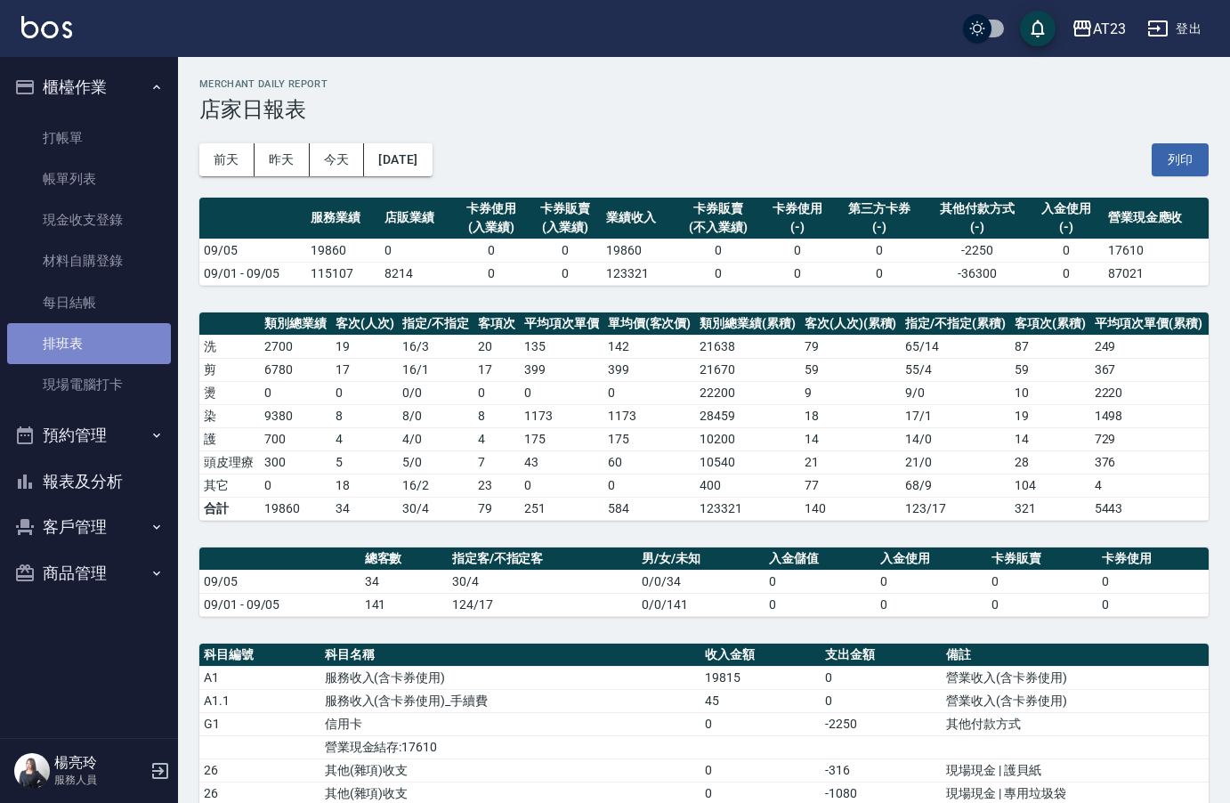
click at [85, 340] on link "排班表" at bounding box center [89, 343] width 164 height 41
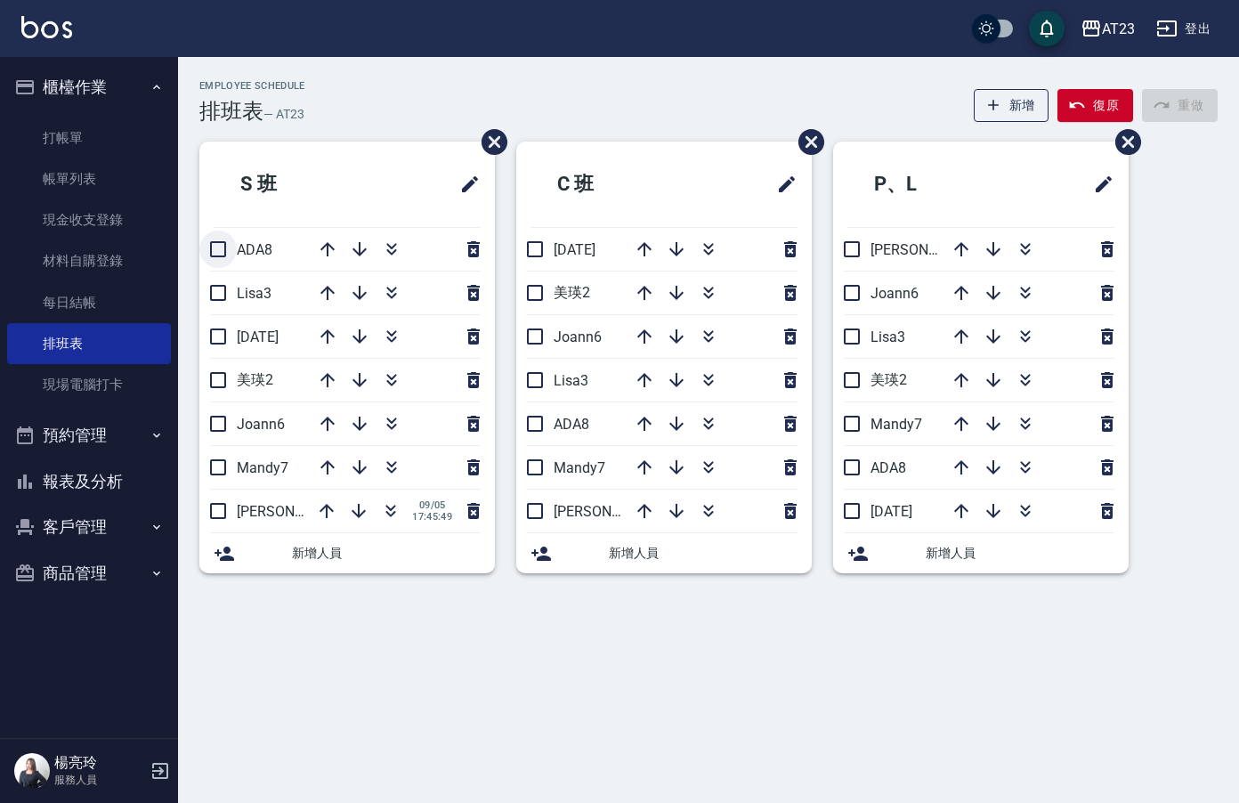
click at [220, 258] on input "checkbox" at bounding box center [217, 249] width 37 height 37
checkbox input "true"
click at [220, 295] on input "checkbox" at bounding box center [217, 292] width 37 height 37
checkbox input "false"
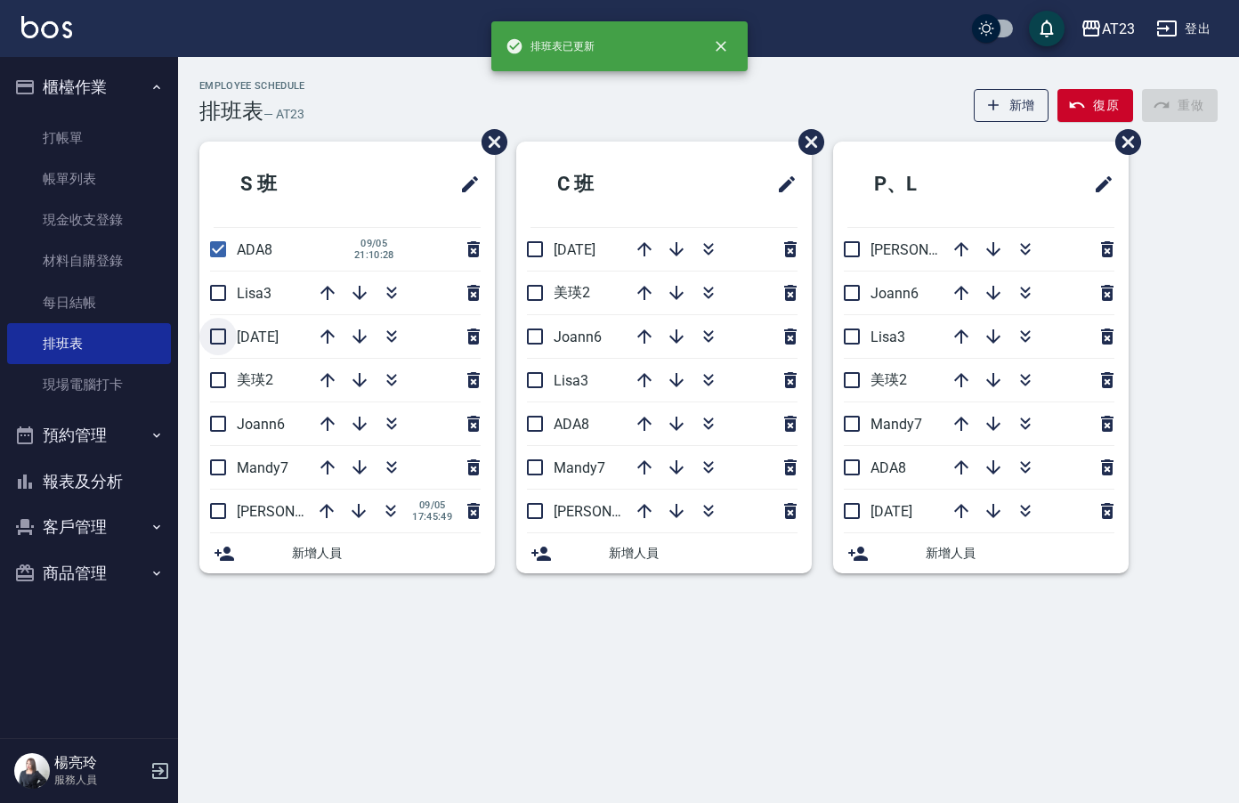
click at [223, 343] on div "Employee Schedule 排班表 — AT23 新增 復原 重做 S 班 ADA8 [DATE] 21:10:28 Lisa3 [DATE] 美瑛2…" at bounding box center [619, 401] width 1239 height 803
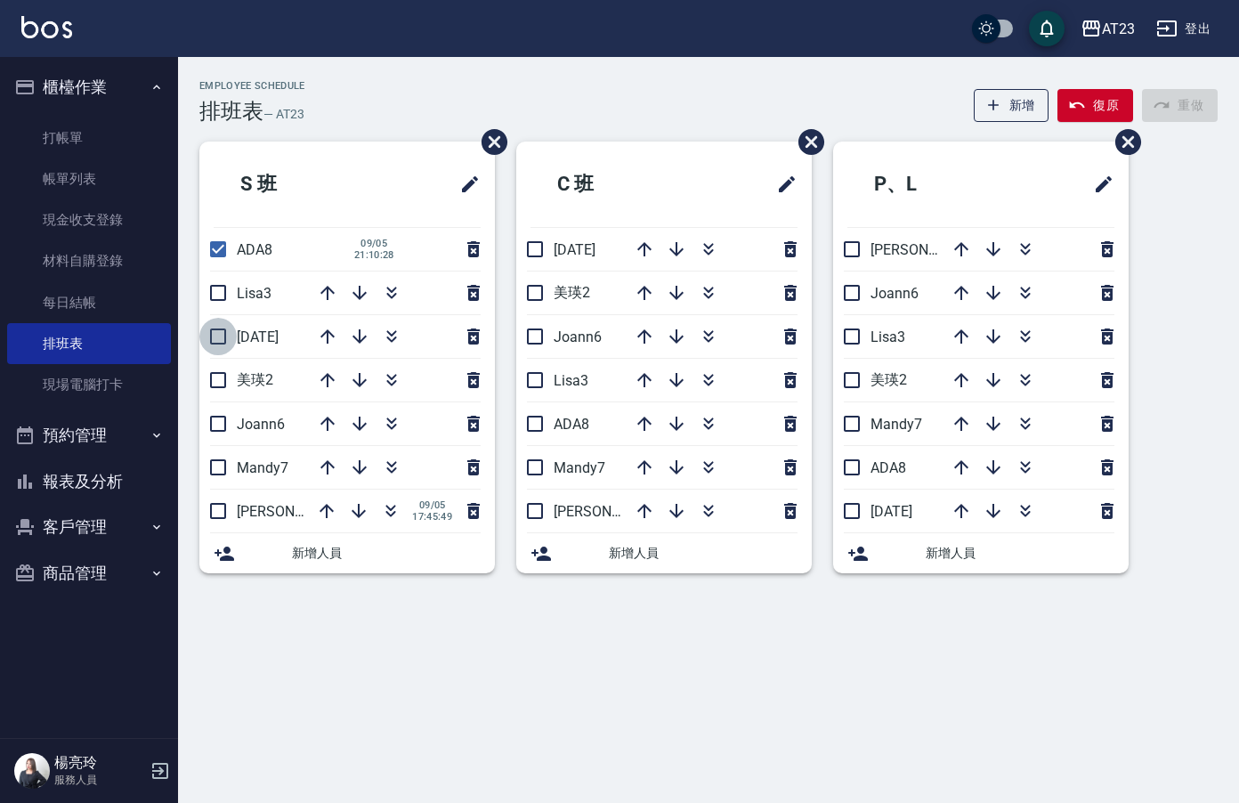
click at [223, 333] on input "checkbox" at bounding box center [217, 336] width 37 height 37
checkbox input "true"
click at [215, 299] on input "checkbox" at bounding box center [217, 292] width 37 height 37
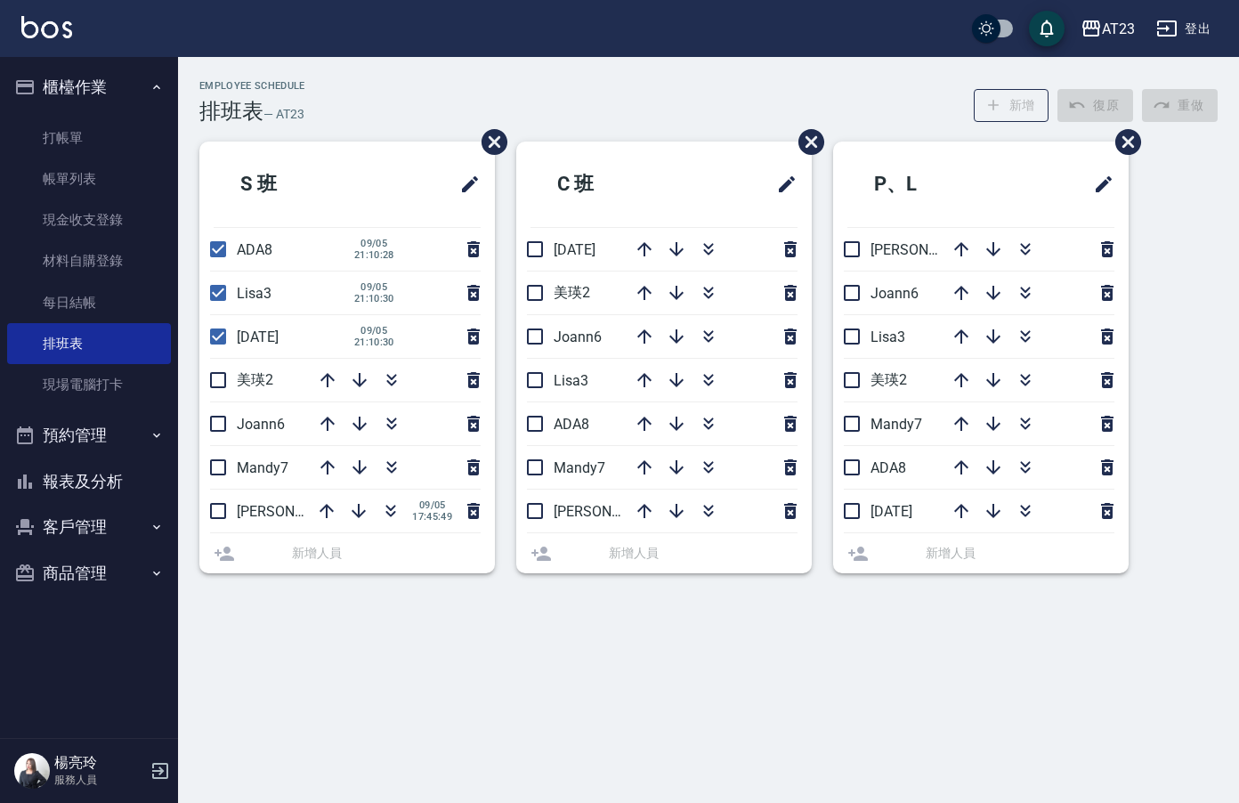
checkbox input "false"
click at [204, 369] on input "checkbox" at bounding box center [217, 379] width 37 height 37
checkbox input "true"
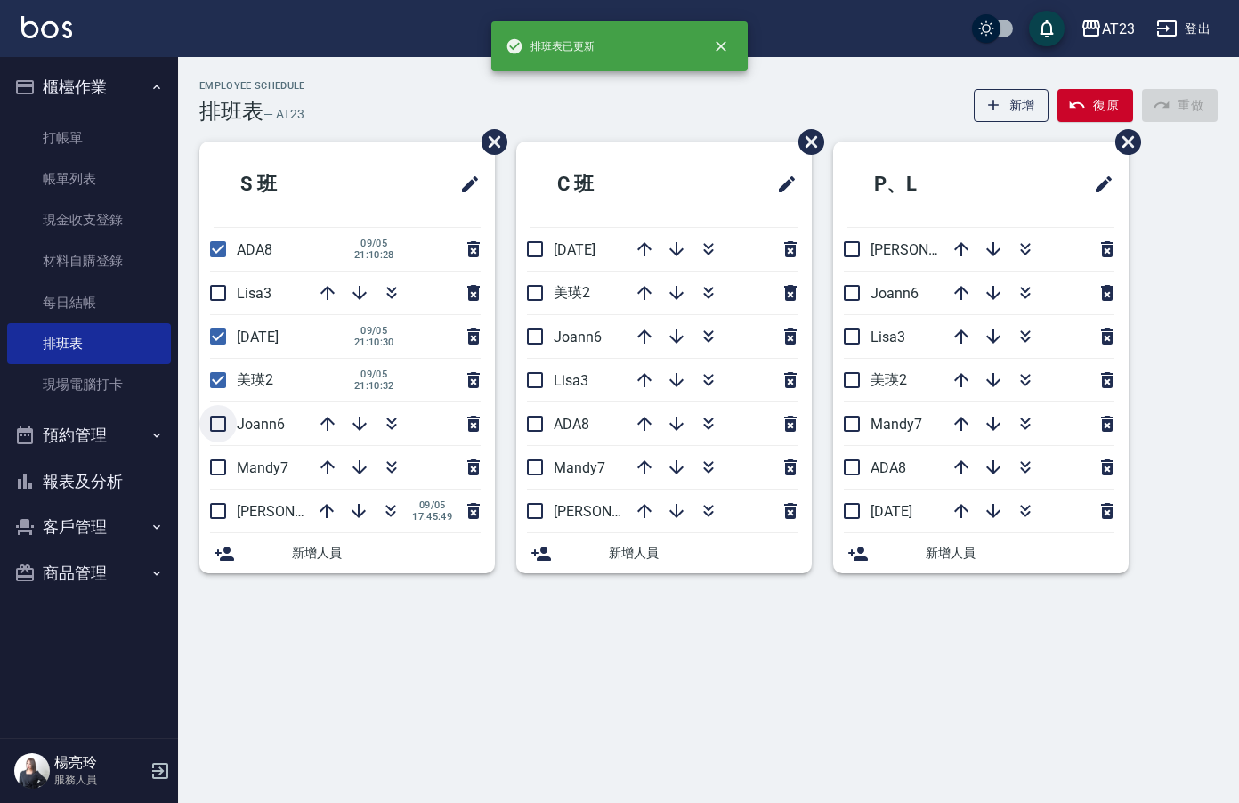
click at [219, 411] on input "checkbox" at bounding box center [217, 423] width 37 height 37
checkbox input "true"
click at [230, 466] on input "checkbox" at bounding box center [217, 467] width 37 height 37
checkbox input "true"
drag, startPoint x: 227, startPoint y: 515, endPoint x: 218, endPoint y: 515, distance: 8.9
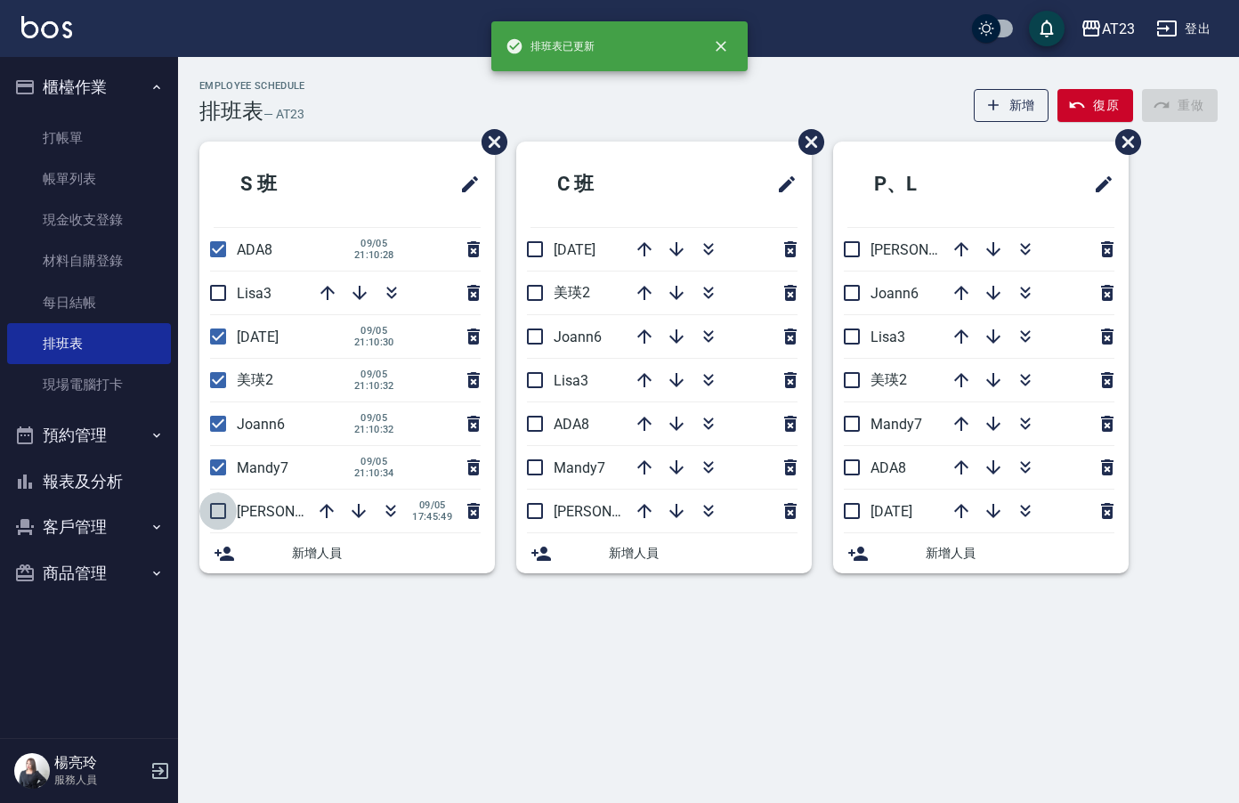
click at [227, 516] on input "checkbox" at bounding box center [217, 510] width 37 height 37
checkbox input "true"
click at [220, 295] on input "checkbox" at bounding box center [217, 292] width 37 height 37
checkbox input "true"
click at [541, 251] on input "checkbox" at bounding box center [534, 249] width 37 height 37
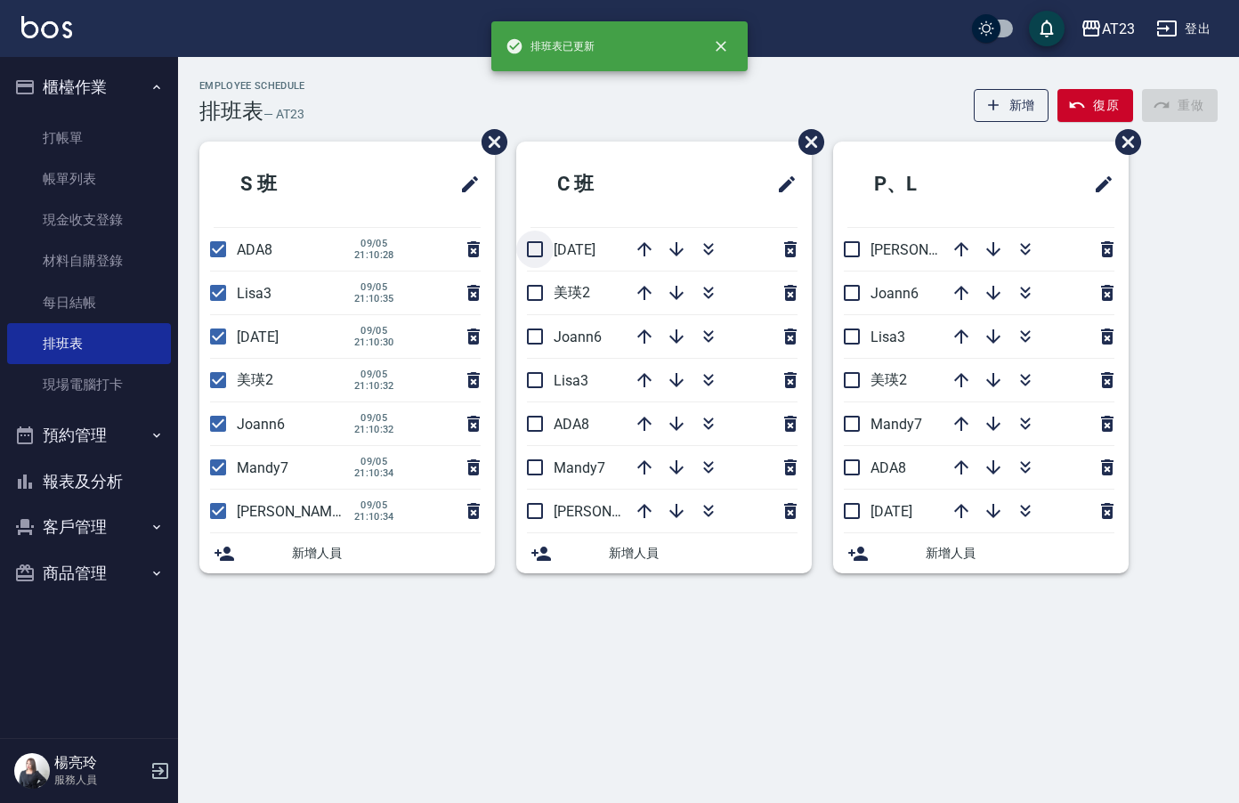
checkbox input "true"
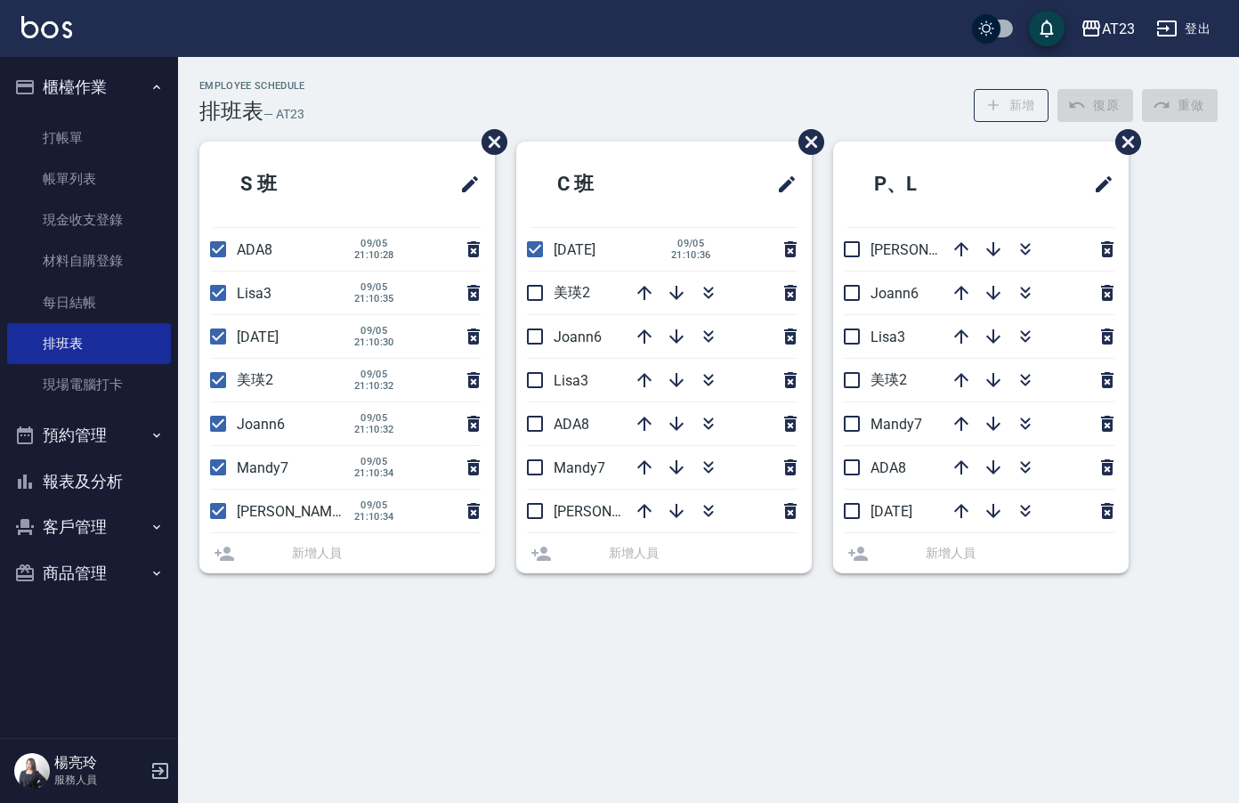
click at [542, 296] on input "checkbox" at bounding box center [534, 292] width 37 height 37
checkbox input "false"
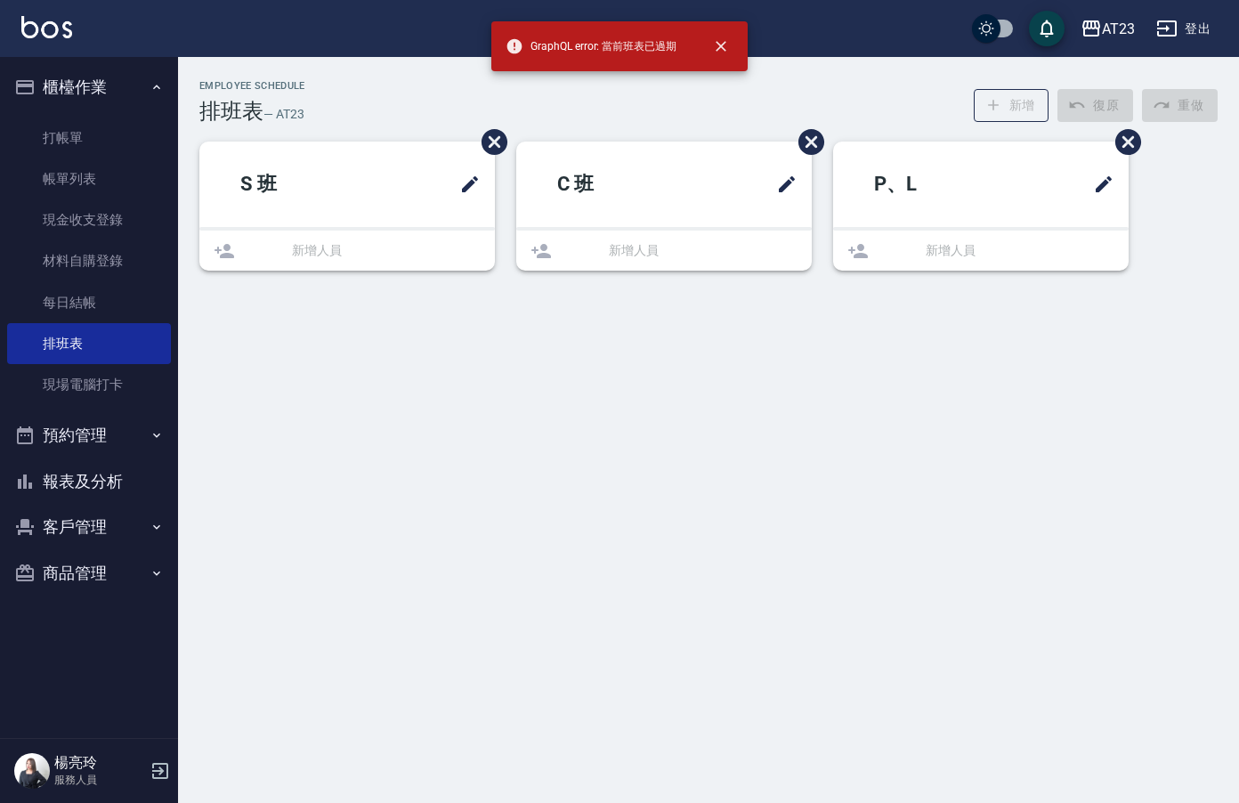
click at [540, 335] on div "Employee Schedule 排班表 — AT23 新增 復原 重做 S 班 新增人員 C 班 新增人員 P、L 新增人員" at bounding box center [619, 401] width 1239 height 803
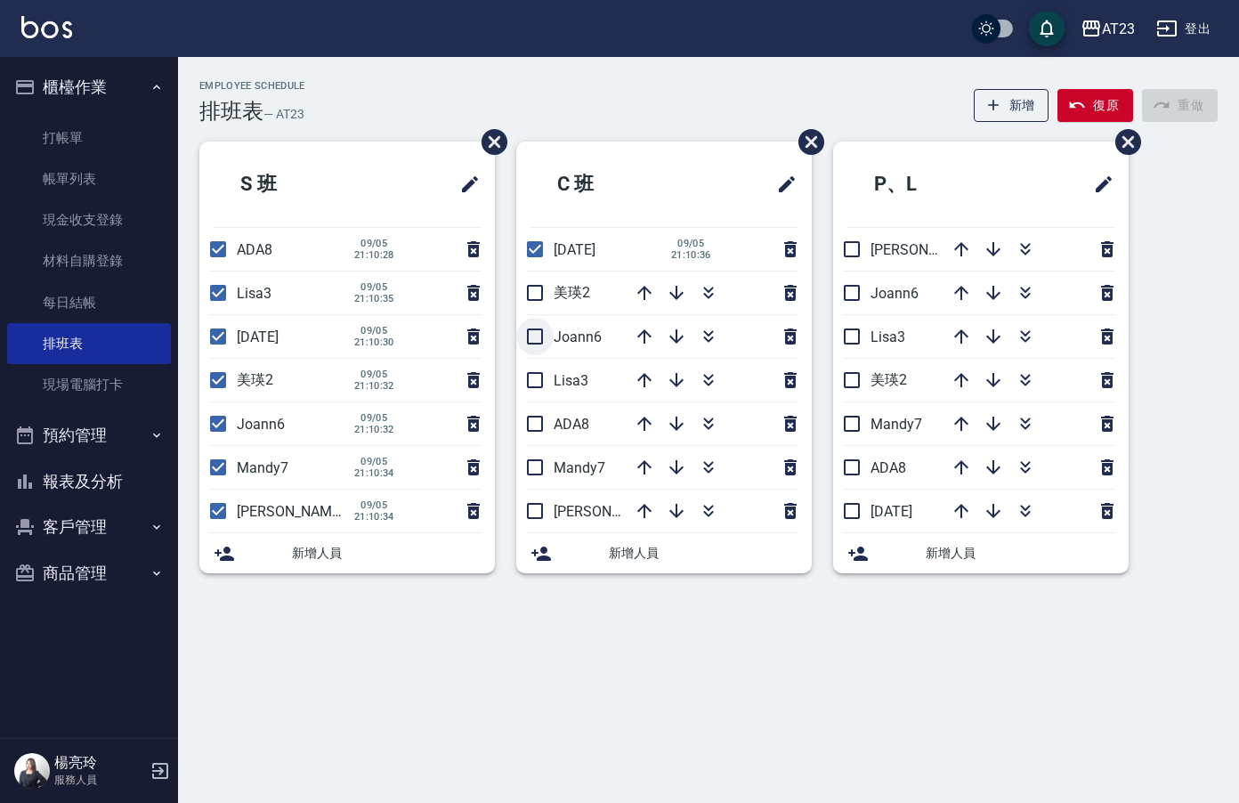
click at [538, 336] on input "checkbox" at bounding box center [534, 336] width 37 height 37
checkbox input "true"
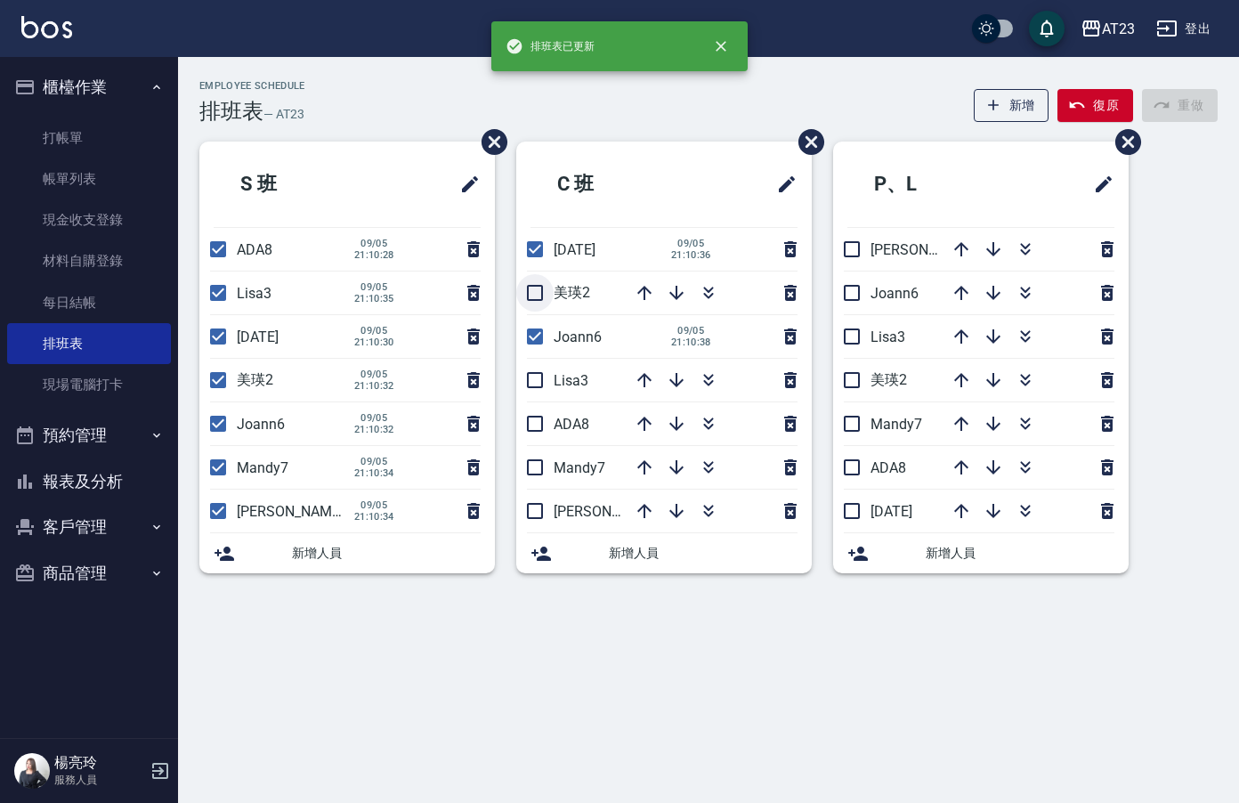
click at [531, 298] on input "checkbox" at bounding box center [534, 292] width 37 height 37
checkbox input "true"
click at [531, 377] on input "checkbox" at bounding box center [534, 379] width 37 height 37
checkbox input "true"
click at [539, 438] on input "checkbox" at bounding box center [534, 423] width 37 height 37
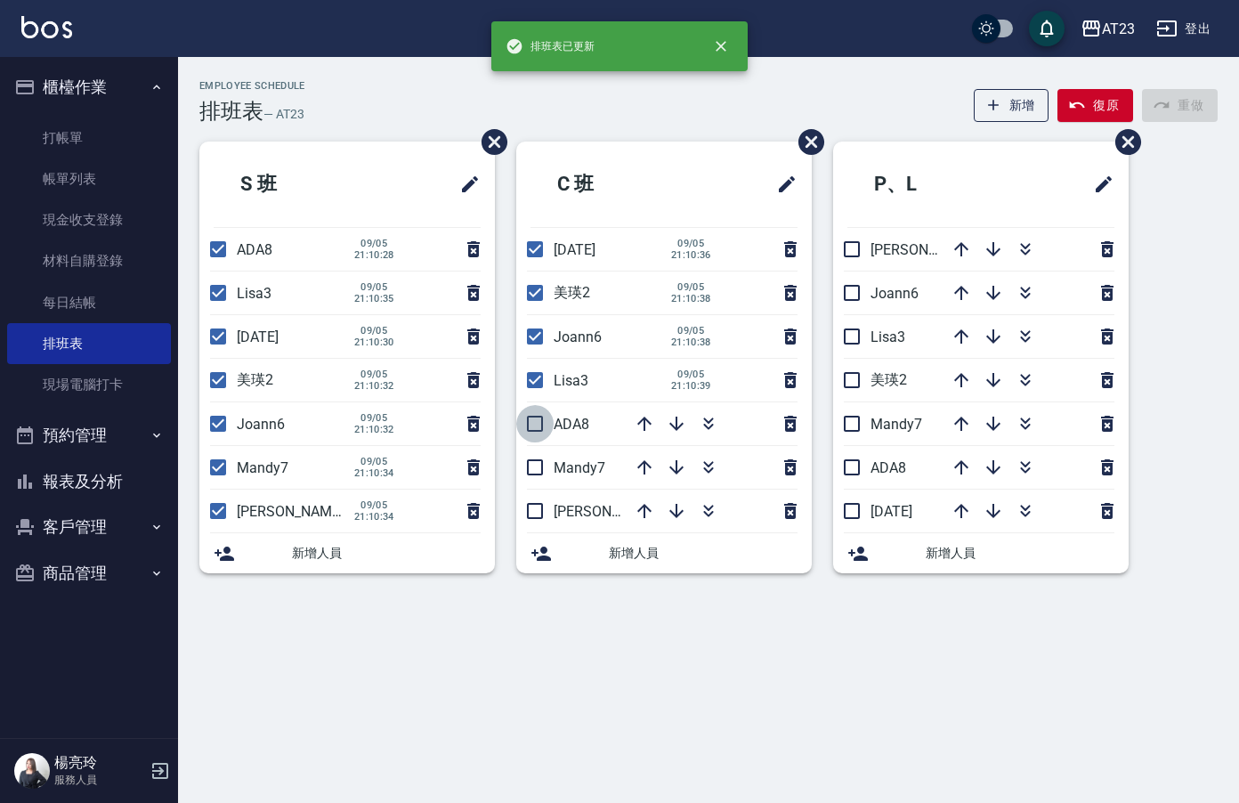
checkbox input "true"
drag, startPoint x: 539, startPoint y: 470, endPoint x: 545, endPoint y: 503, distance: 33.4
click at [539, 473] on input "checkbox" at bounding box center [534, 467] width 37 height 37
checkbox input "true"
drag, startPoint x: 530, startPoint y: 531, endPoint x: 540, endPoint y: 524, distance: 12.4
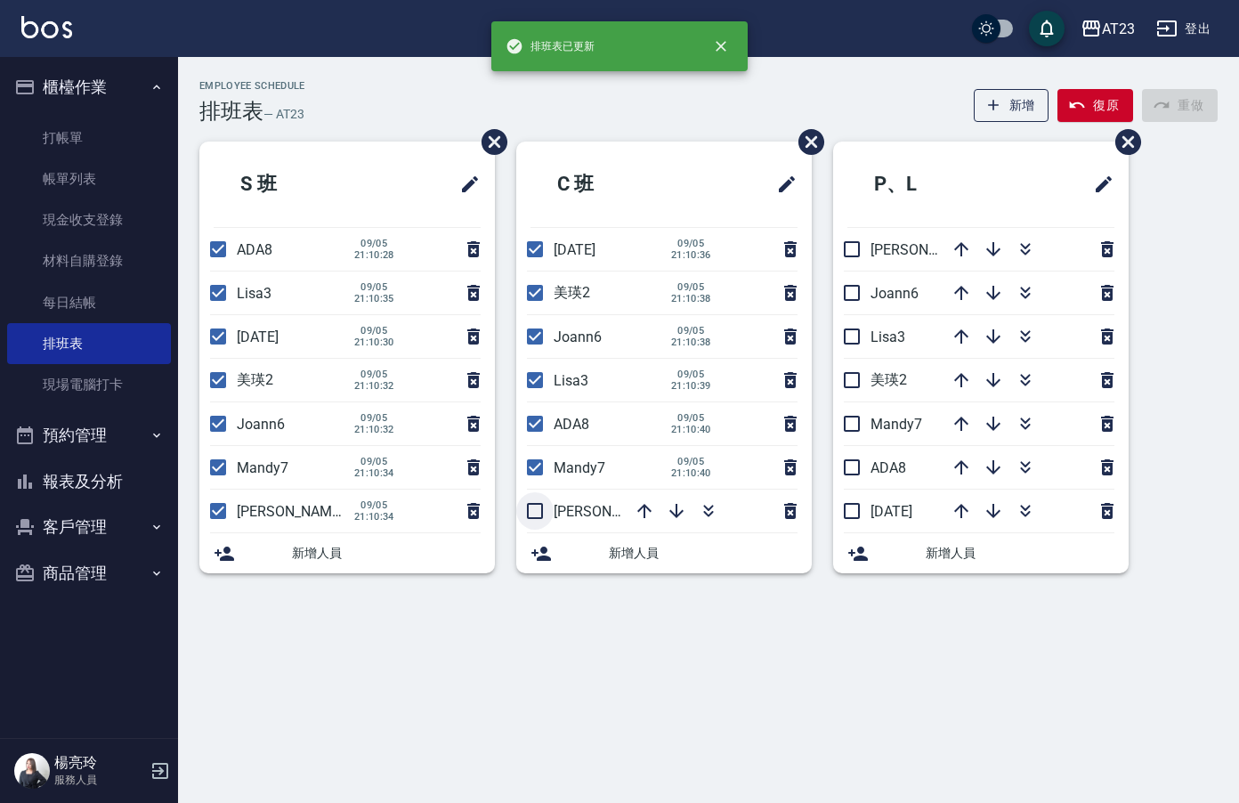
click at [534, 531] on li "[PERSON_NAME]19" at bounding box center [664, 511] width 296 height 43
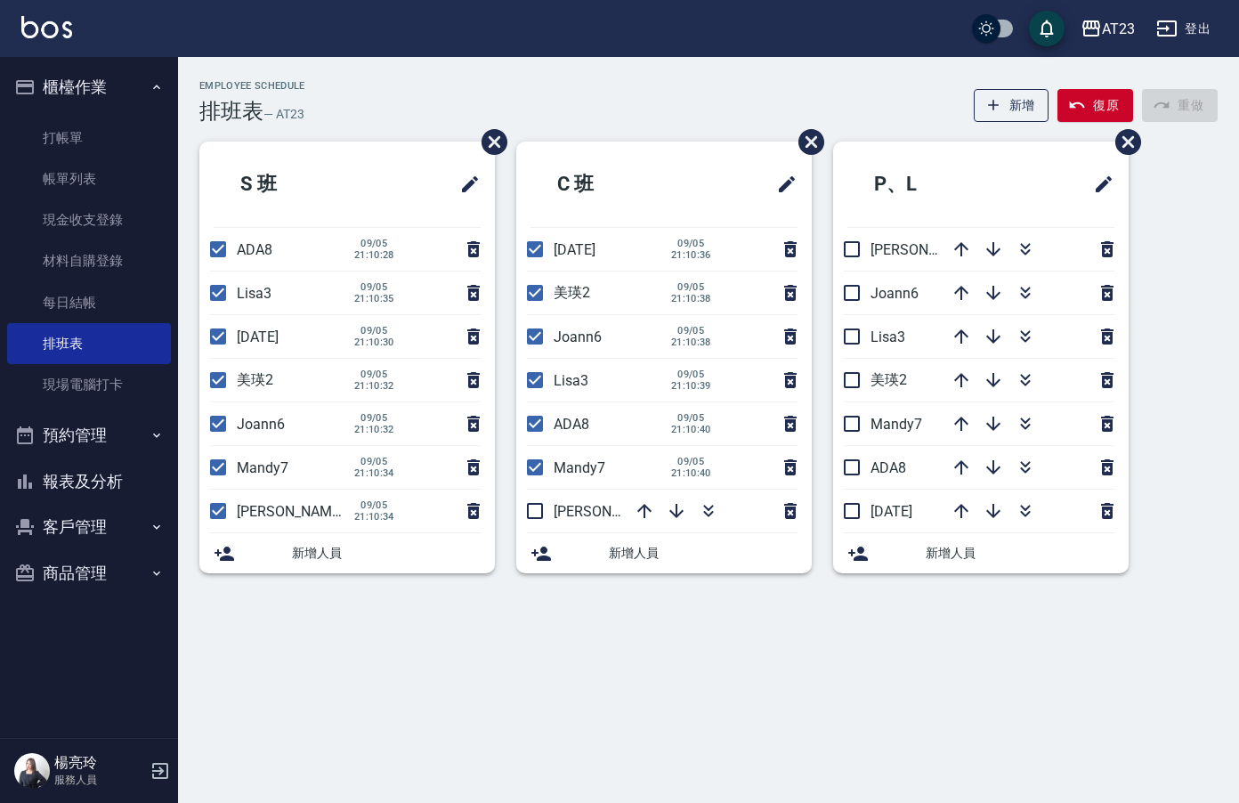
drag, startPoint x: 541, startPoint y: 506, endPoint x: 560, endPoint y: 508, distance: 18.9
click at [540, 506] on input "checkbox" at bounding box center [534, 510] width 37 height 37
checkbox input "true"
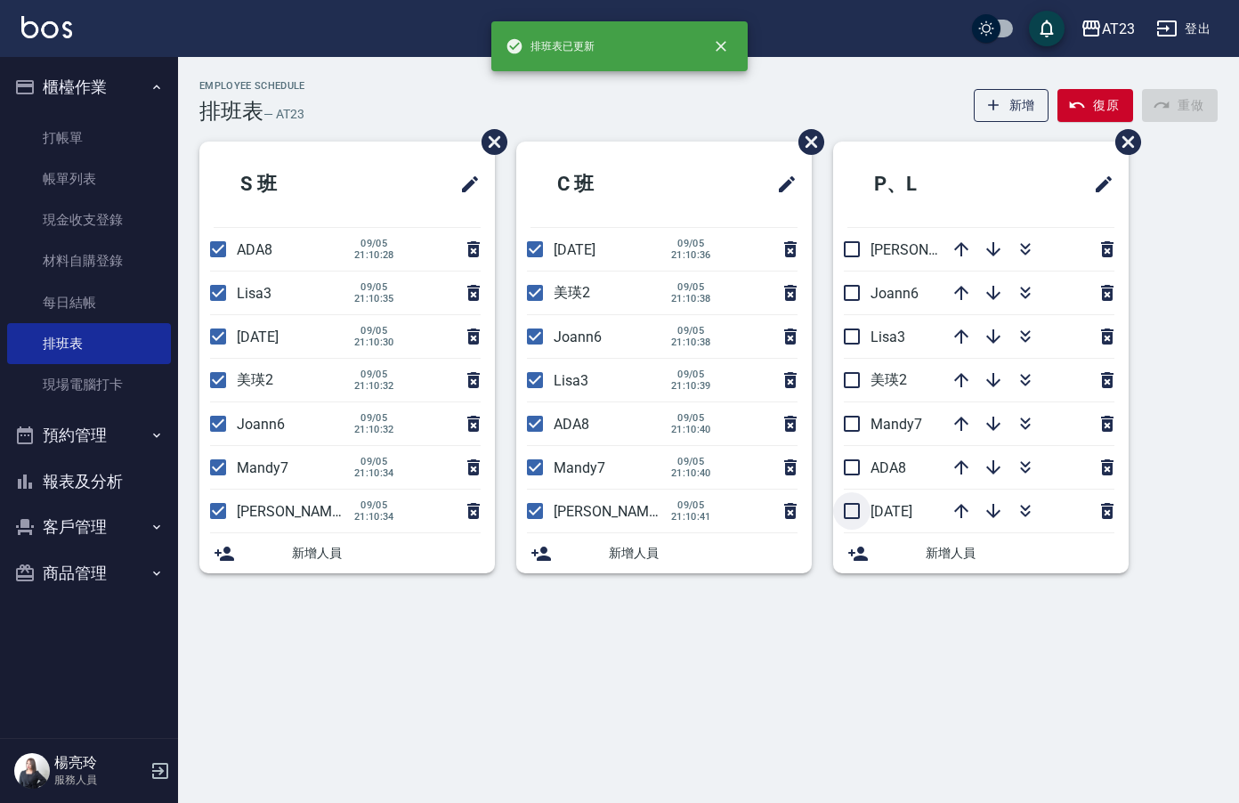
click at [857, 507] on input "checkbox" at bounding box center [851, 510] width 37 height 37
checkbox input "true"
drag, startPoint x: 855, startPoint y: 470, endPoint x: 845, endPoint y: 466, distance: 10.8
click at [854, 470] on input "checkbox" at bounding box center [851, 467] width 37 height 37
checkbox input "true"
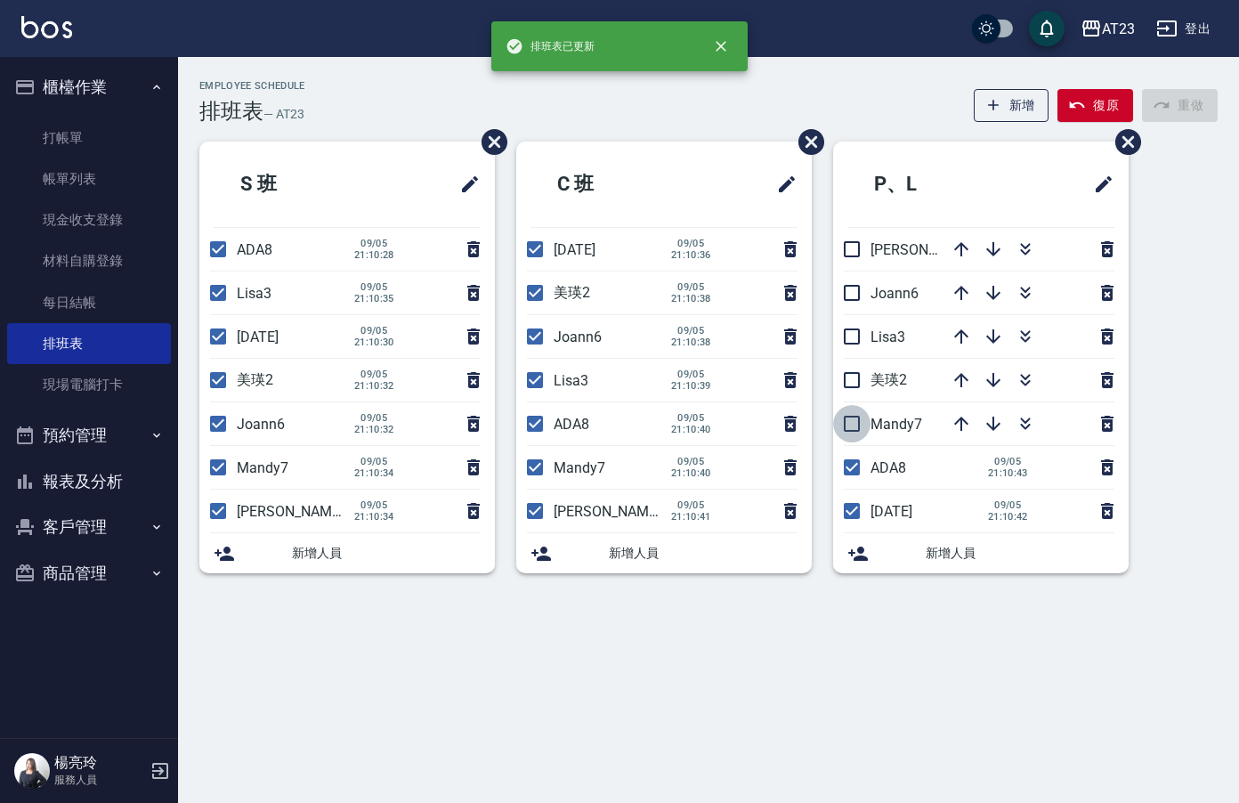
click at [849, 421] on input "checkbox" at bounding box center [851, 423] width 37 height 37
checkbox input "true"
click at [855, 385] on input "checkbox" at bounding box center [851, 379] width 37 height 37
checkbox input "true"
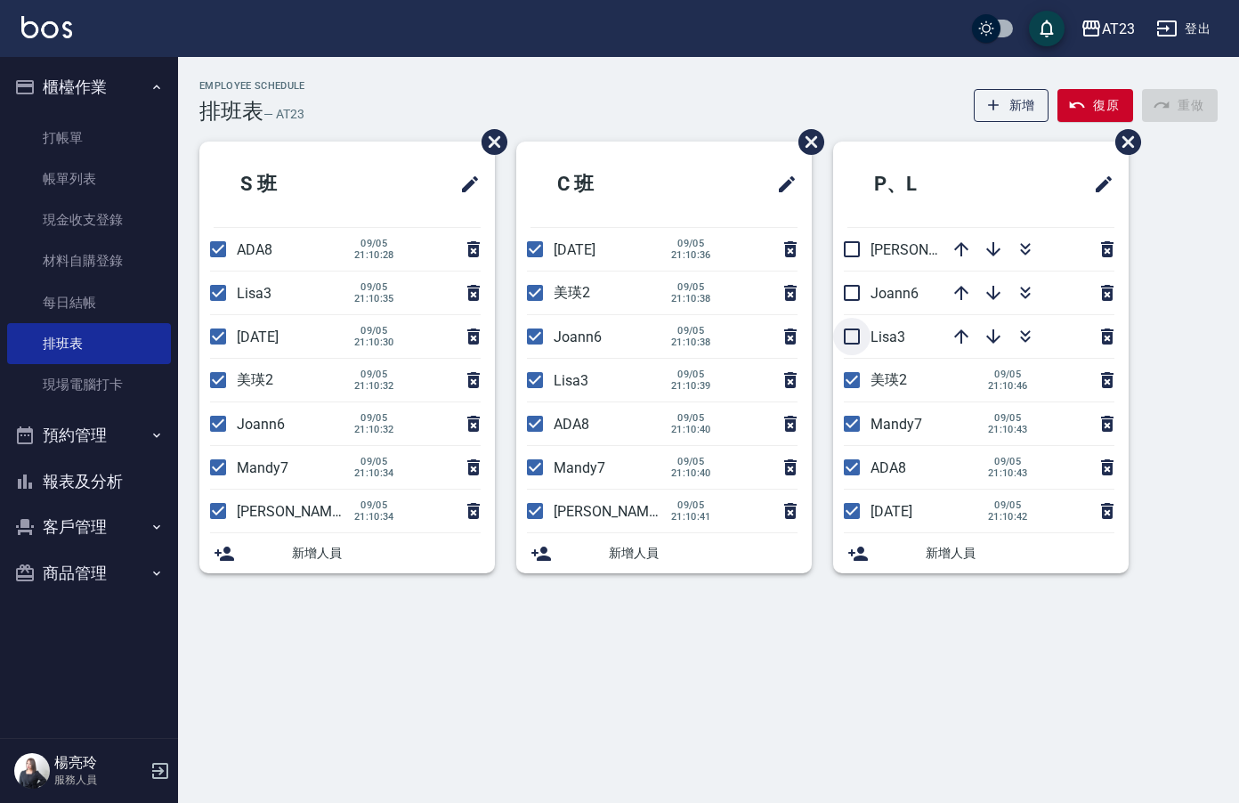
drag, startPoint x: 856, startPoint y: 336, endPoint x: 864, endPoint y: 326, distance: 13.4
click at [858, 336] on input "checkbox" at bounding box center [851, 336] width 37 height 37
checkbox input "true"
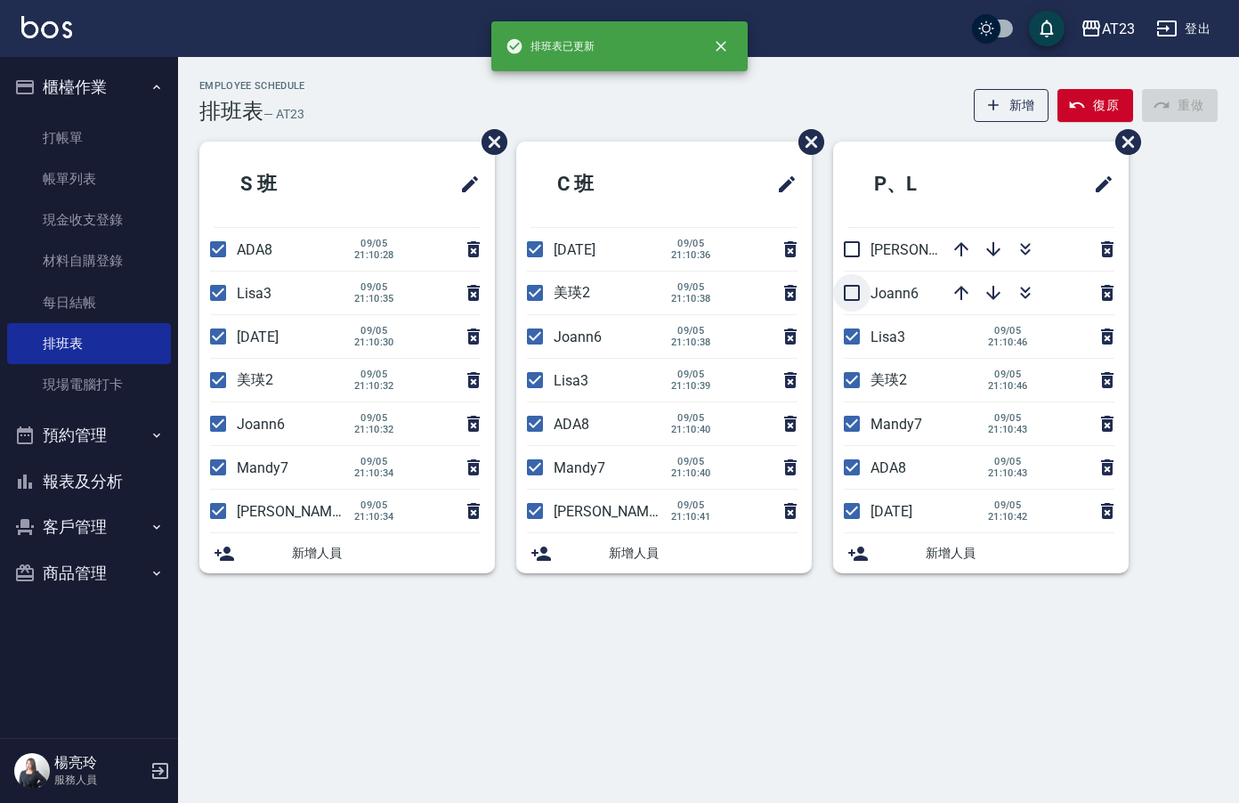
click at [853, 294] on input "checkbox" at bounding box center [851, 292] width 37 height 37
checkbox input "true"
click at [851, 255] on input "checkbox" at bounding box center [851, 249] width 37 height 37
checkbox input "true"
